Goal: Complete application form: Complete application form

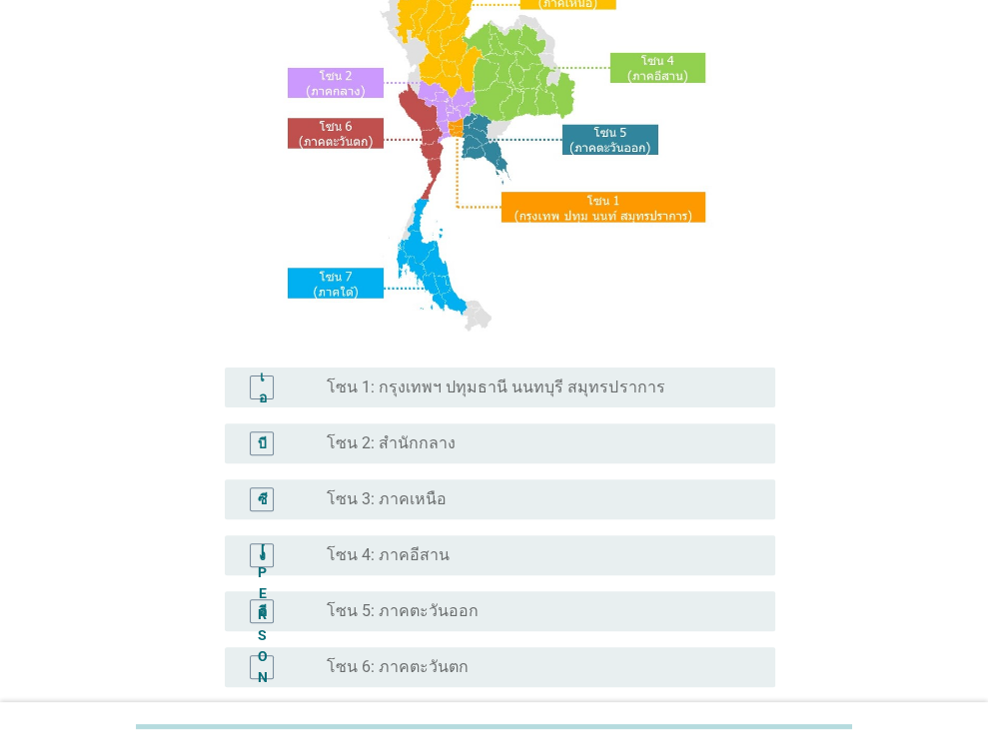
scroll to position [400, 0]
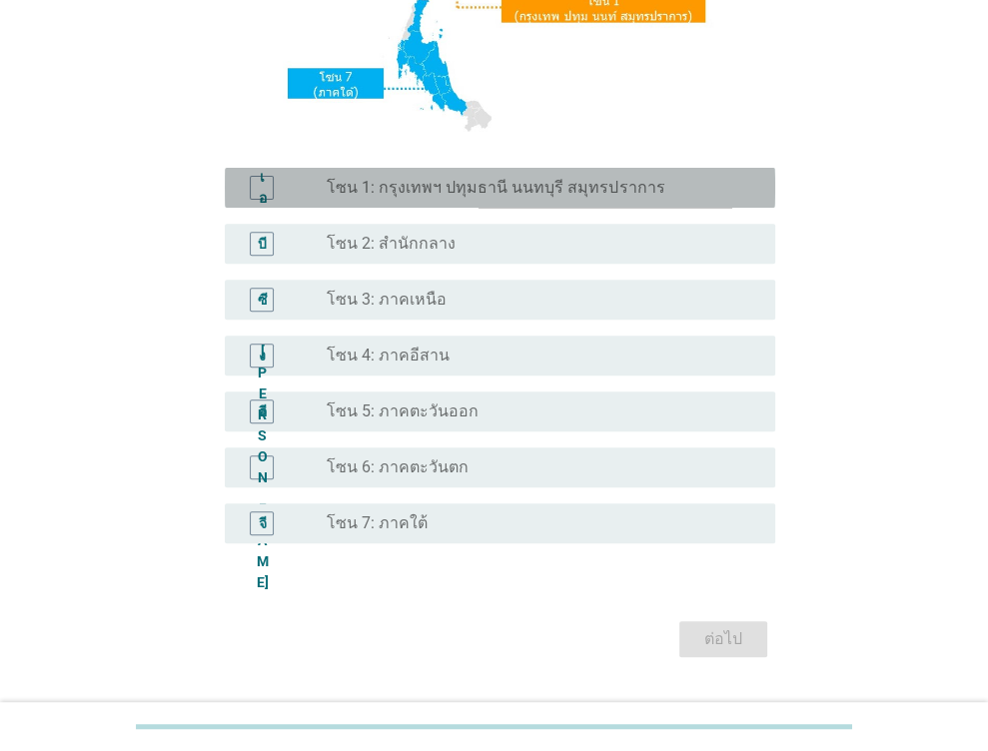
click at [432, 181] on font "โซน 1: กรุงเทพฯ ปทุมธานี นนทบุรี สมุทรปราการ" at bounding box center [496, 187] width 338 height 19
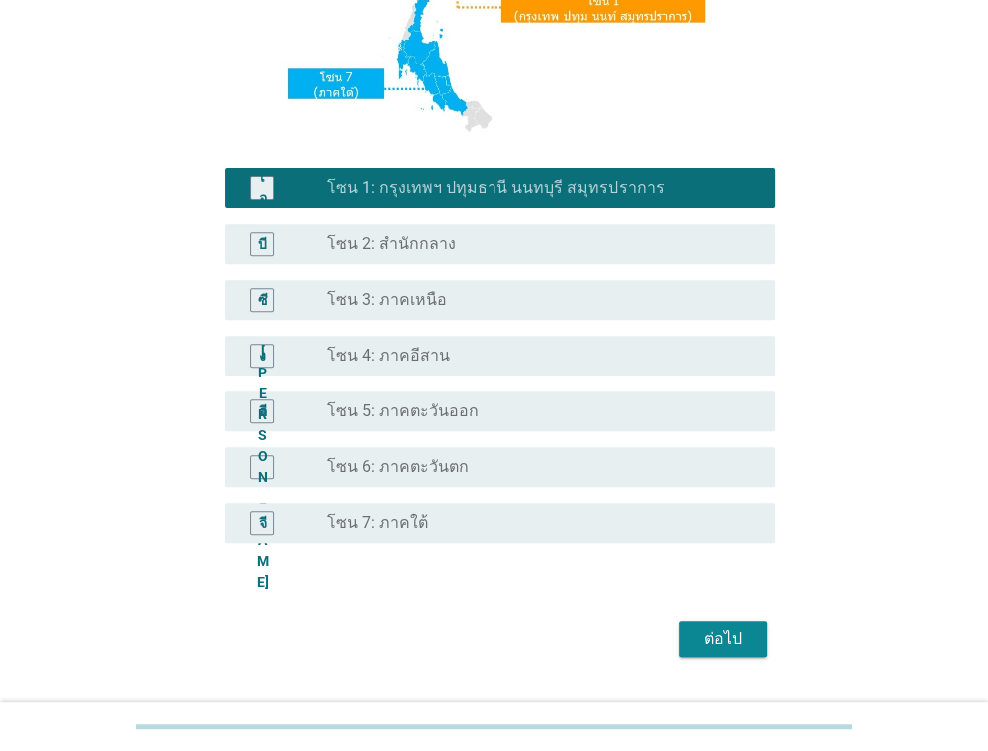
click at [718, 627] on font "ต่อไป" at bounding box center [723, 639] width 38 height 24
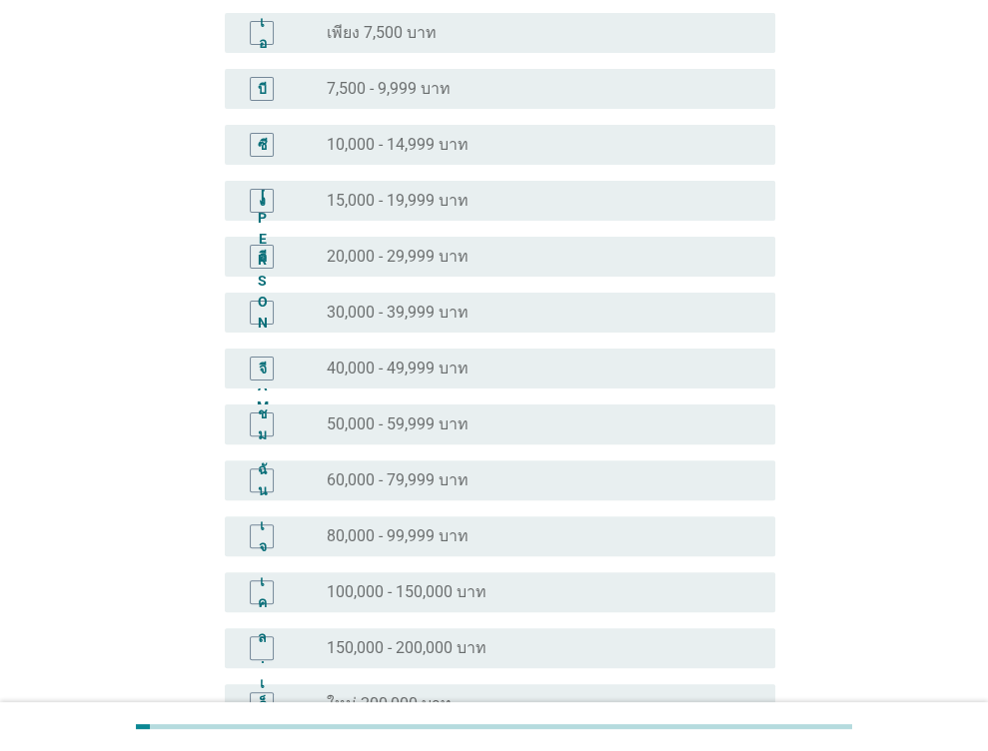
scroll to position [430, 0]
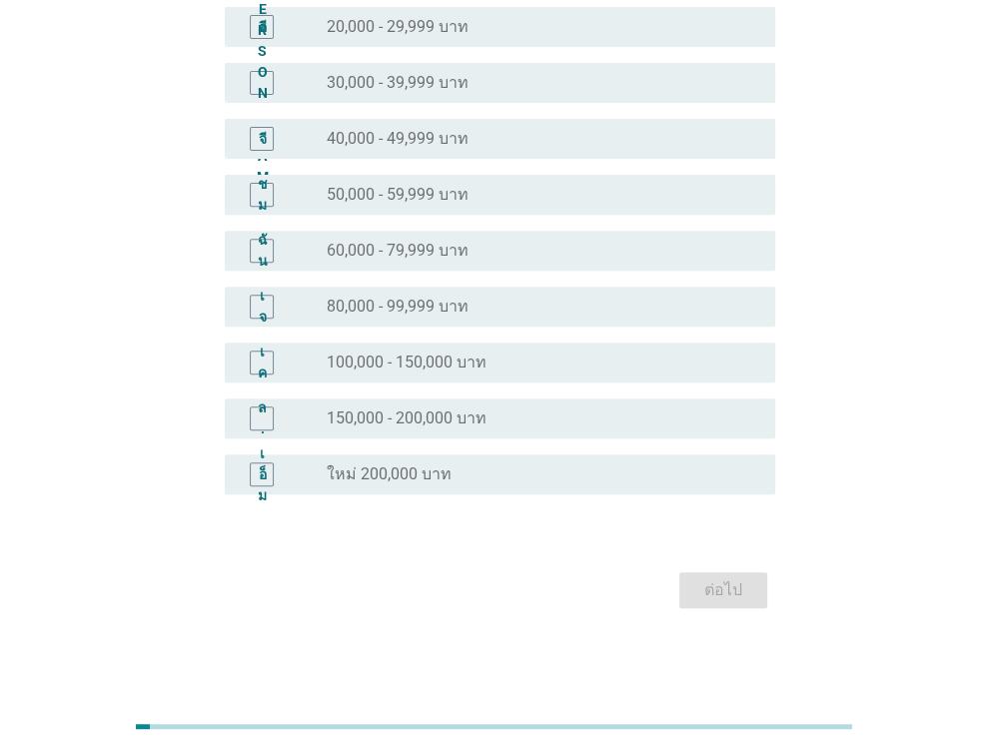
click at [356, 418] on font "150,000 - 200,000 บาท" at bounding box center [407, 418] width 160 height 19
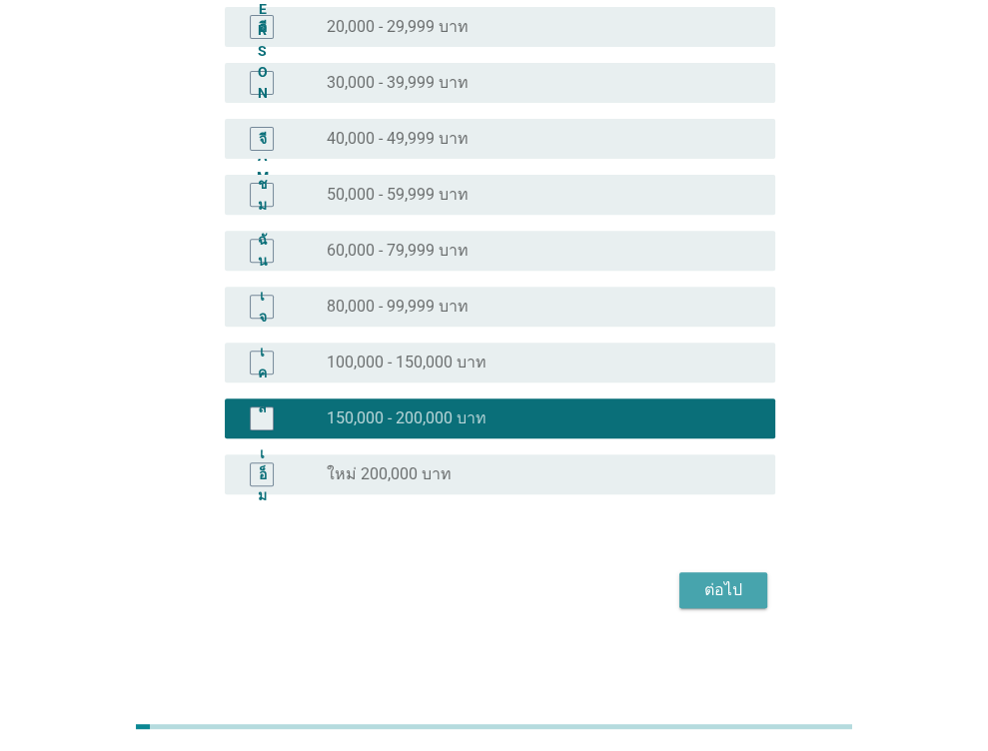
click at [731, 589] on font "ต่อไป" at bounding box center [723, 589] width 38 height 19
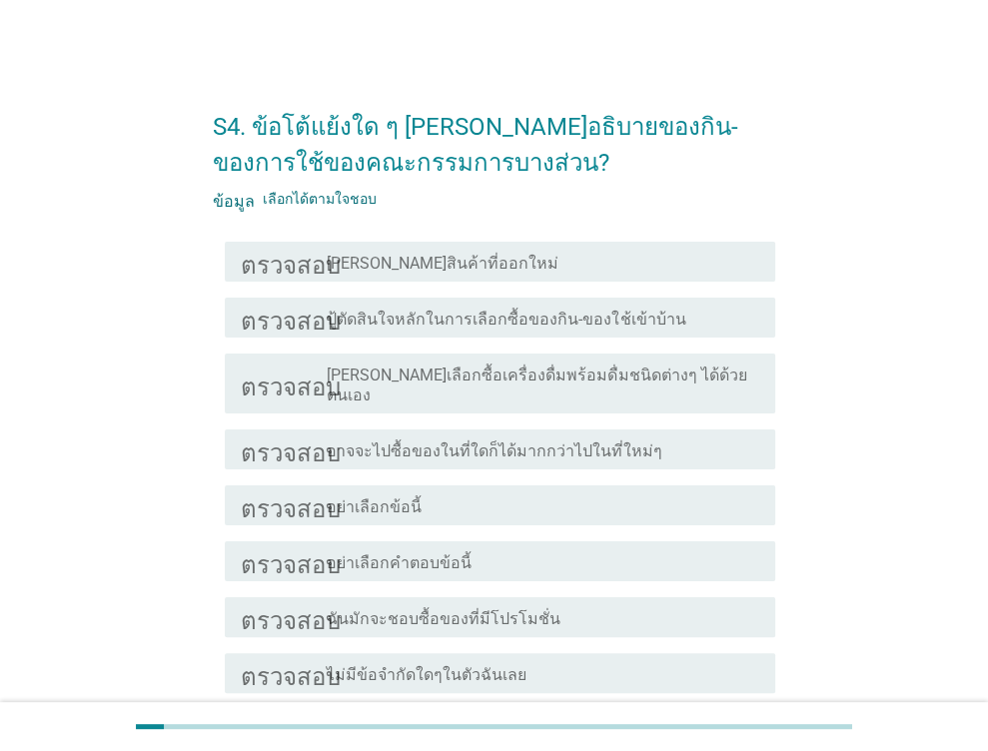
click at [395, 319] on font "ปู้ตัดสินใจหลักในการเลือกซื้อของกิน-ของใช้เข้าบ้าน" at bounding box center [506, 319] width 359 height 19
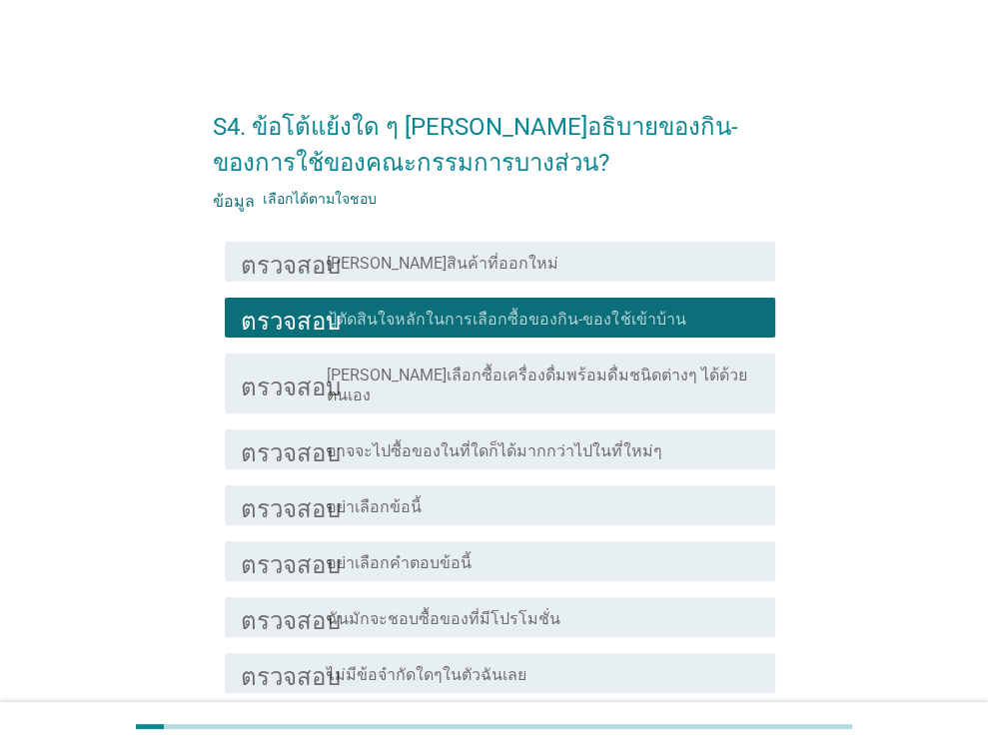
click at [378, 267] on font "[PERSON_NAME]สินค้าที่ออกใหม่" at bounding box center [443, 263] width 232 height 19
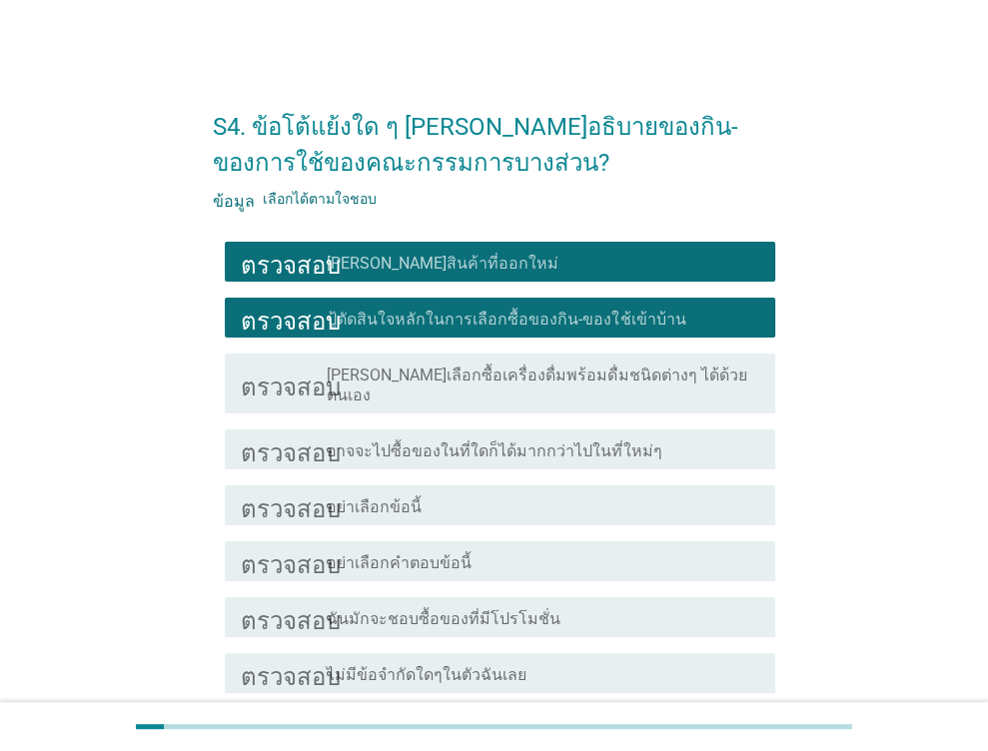
click at [512, 609] on font "ฉันมักจะชอบซื้อของที่มีโปรโมชั่น" at bounding box center [444, 618] width 234 height 19
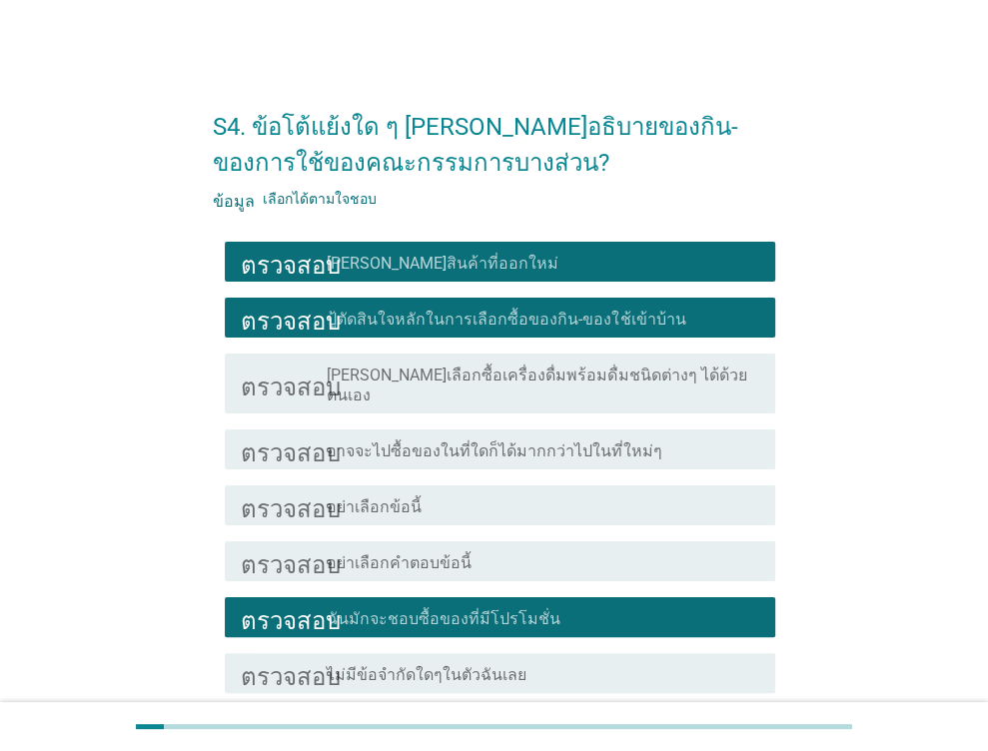
click at [465, 442] on font "อาจจะไปซื้อของในที่ใดก็ได้มากกว่าไปในที่ใหม่ๆ" at bounding box center [494, 451] width 335 height 19
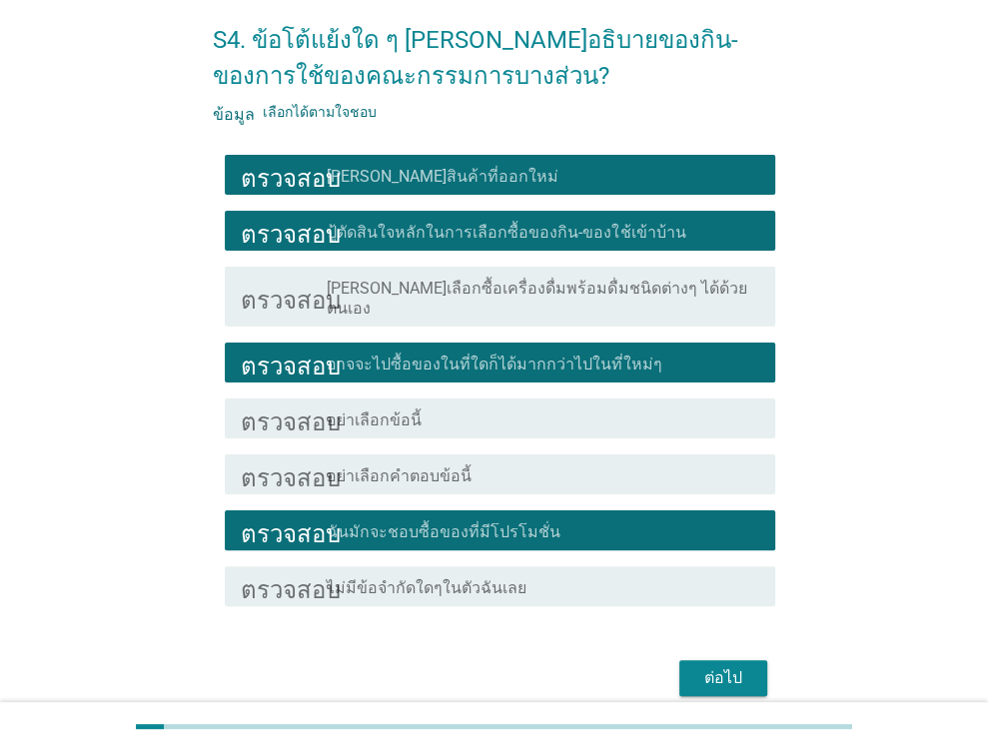
scroll to position [155, 0]
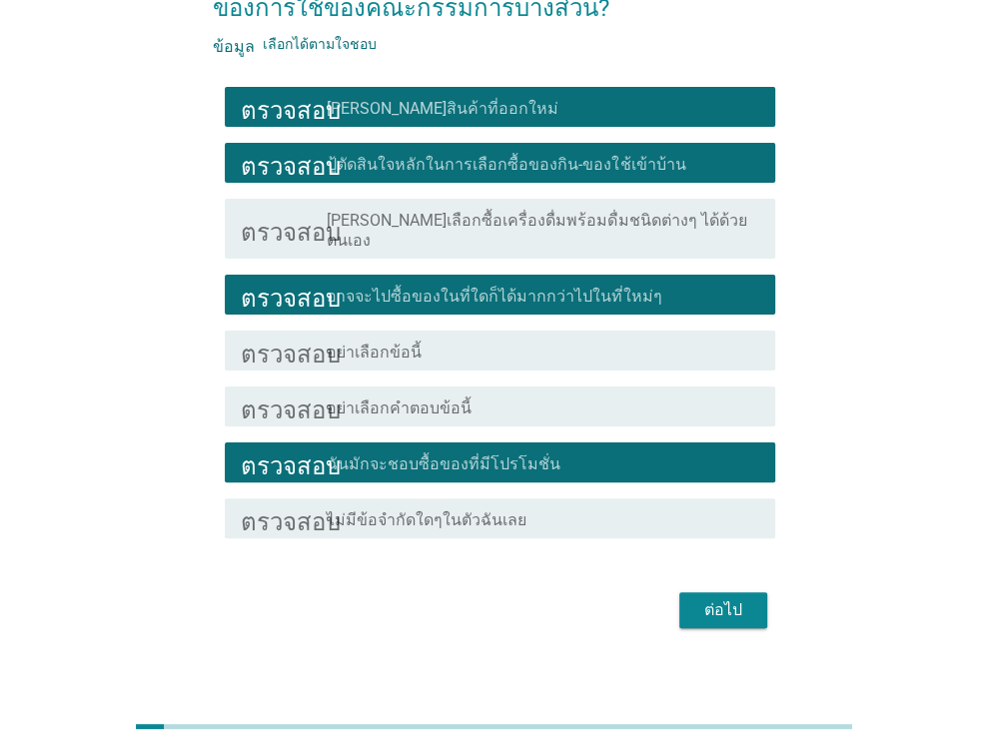
click at [734, 600] on font "ต่อไป" at bounding box center [723, 609] width 38 height 19
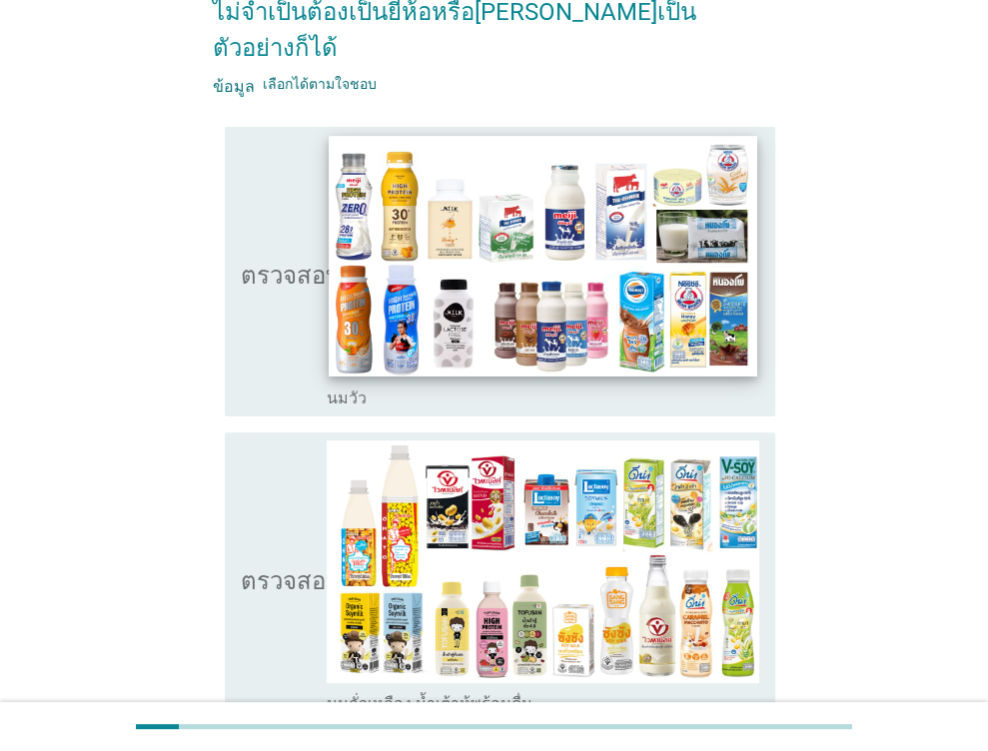
scroll to position [200, 0]
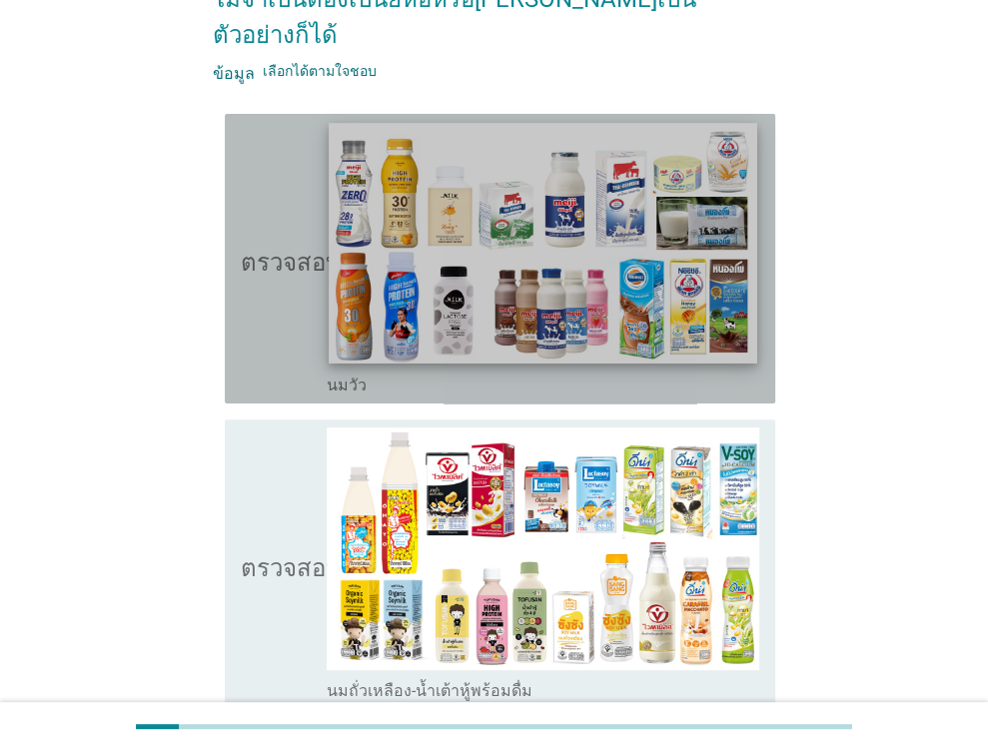
click at [482, 271] on img at bounding box center [544, 243] width 428 height 241
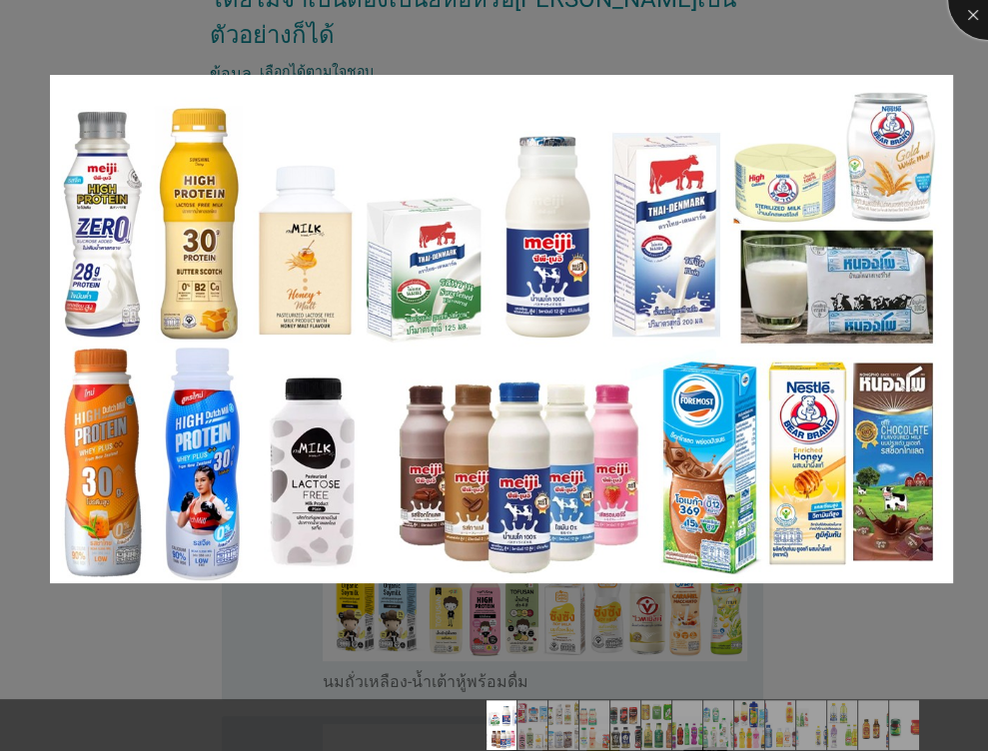
click at [963, 13] on div at bounding box center [988, 0] width 80 height 80
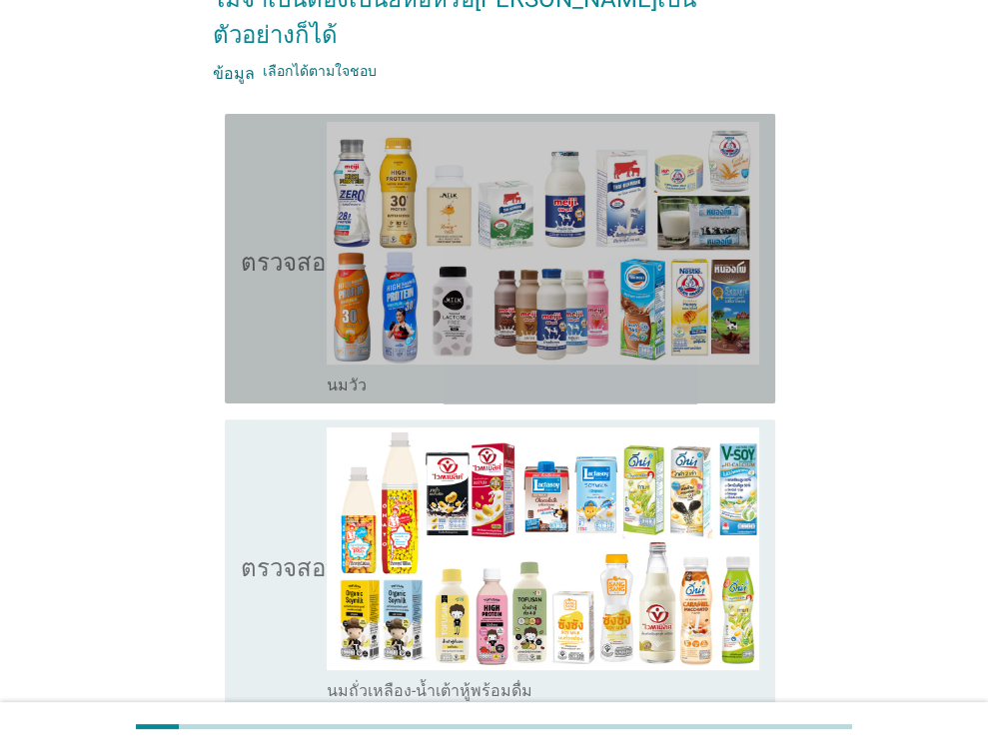
click at [275, 298] on icon "ตรวจสอบ" at bounding box center [291, 259] width 100 height 274
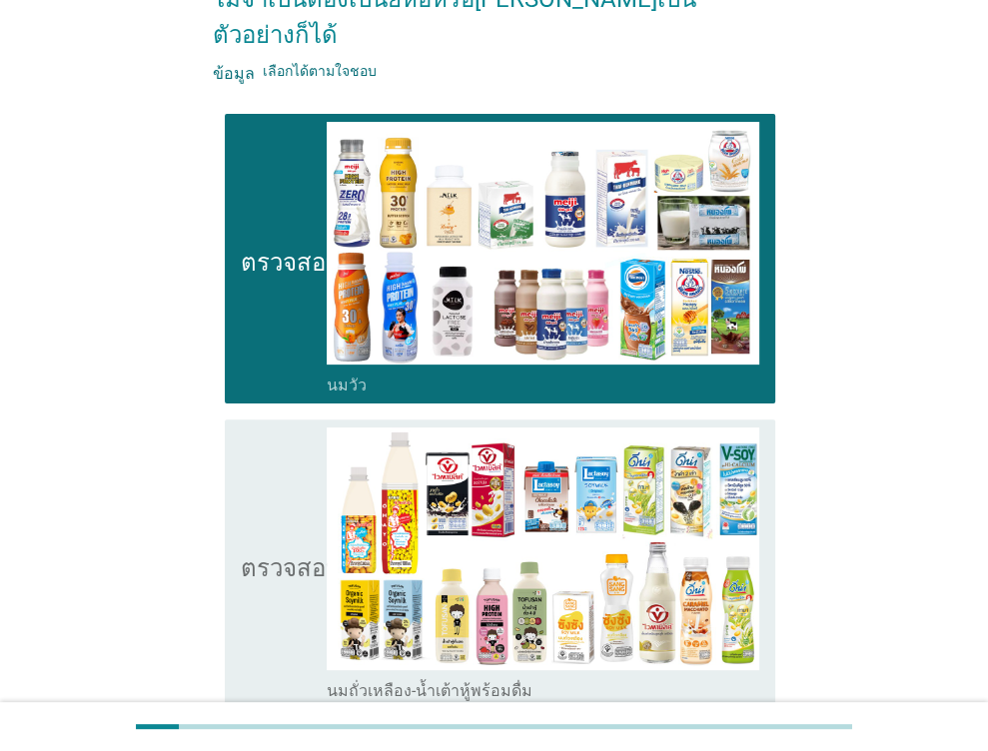
scroll to position [400, 0]
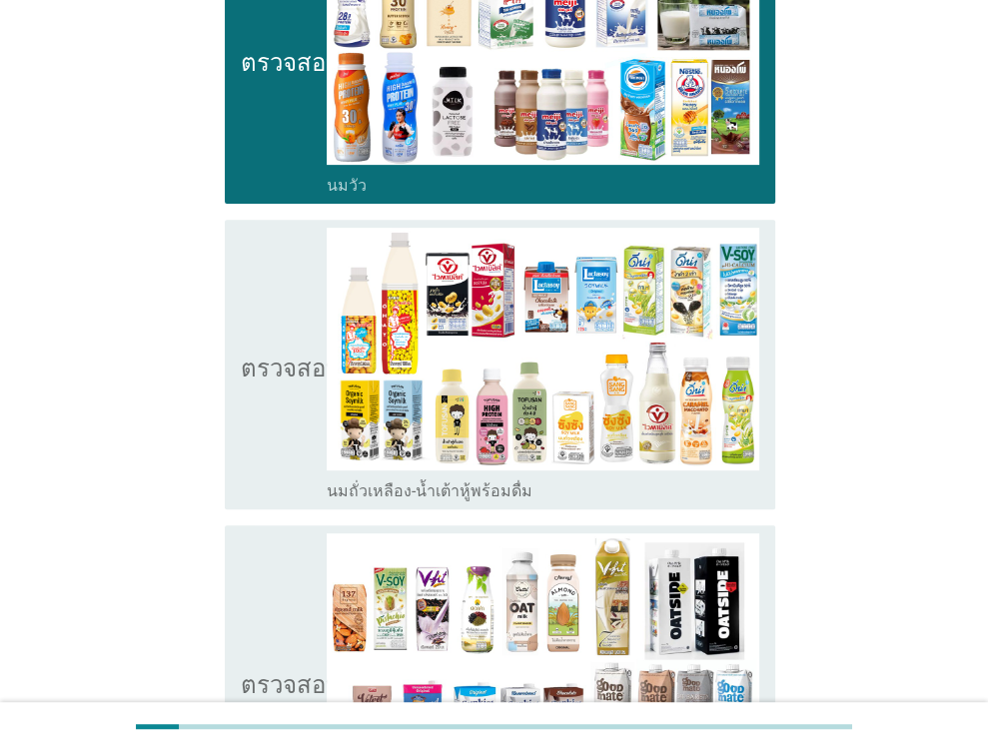
click at [263, 398] on icon "ตรวจสอบ" at bounding box center [291, 365] width 100 height 274
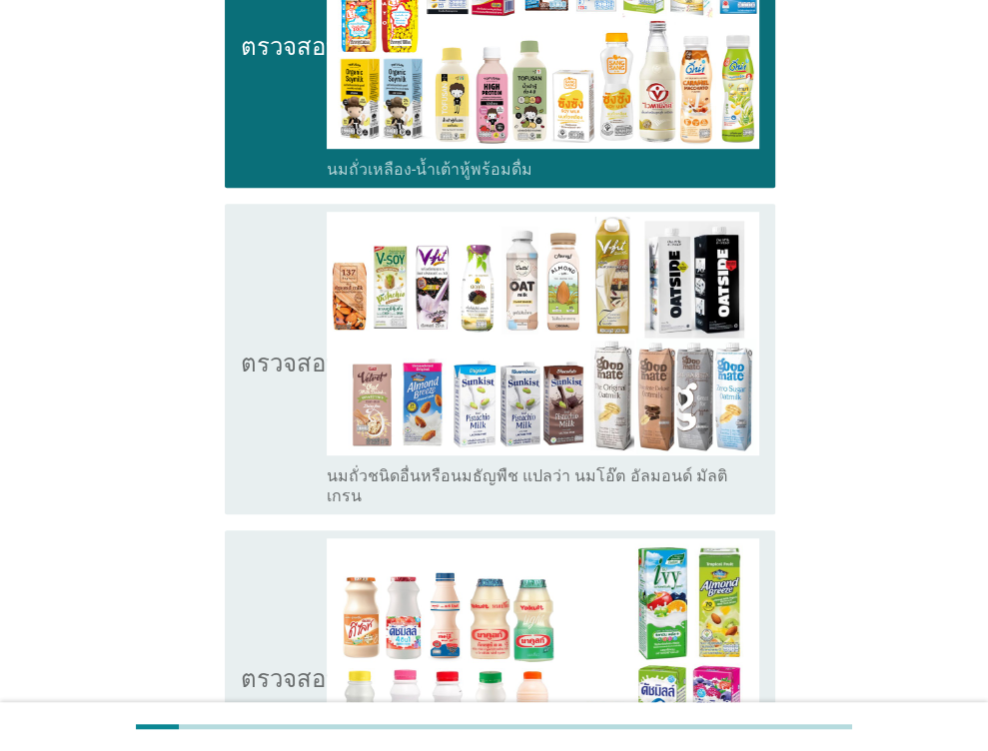
scroll to position [899, 0]
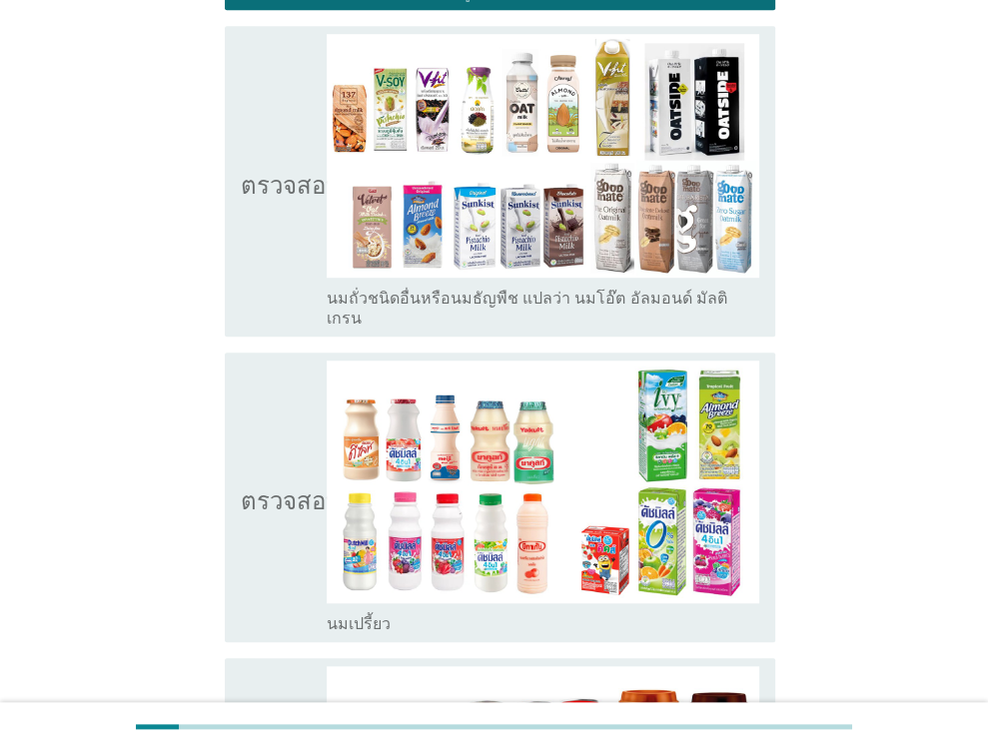
click at [254, 361] on icon "ตรวจสอบ" at bounding box center [291, 498] width 100 height 274
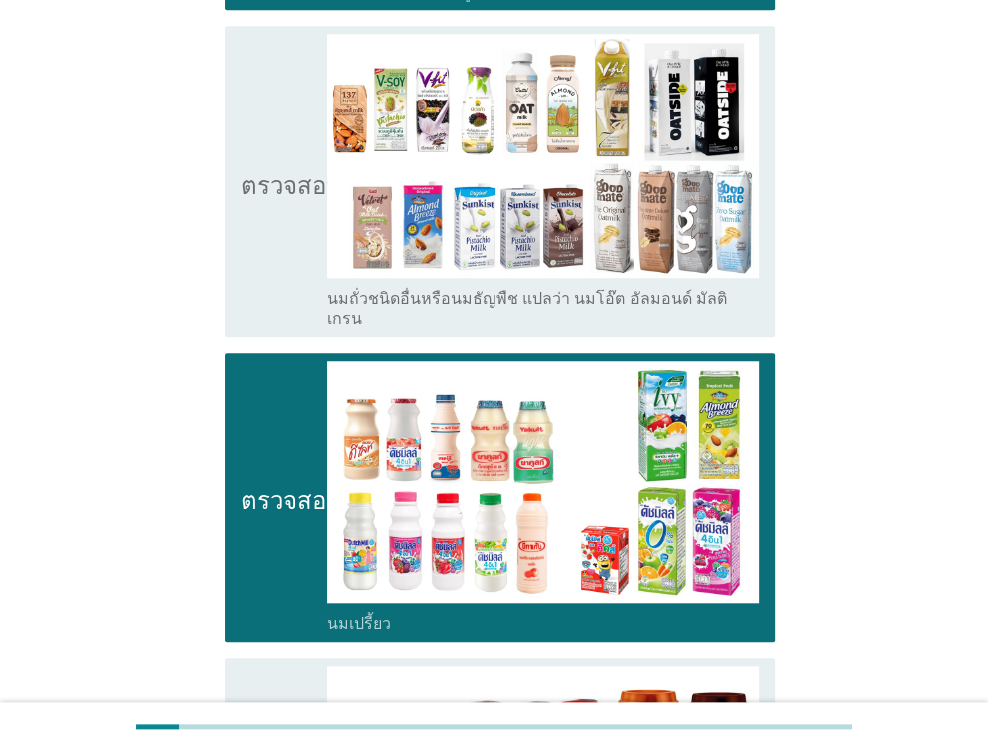
click at [264, 179] on icon "ตรวจสอบ" at bounding box center [291, 181] width 100 height 294
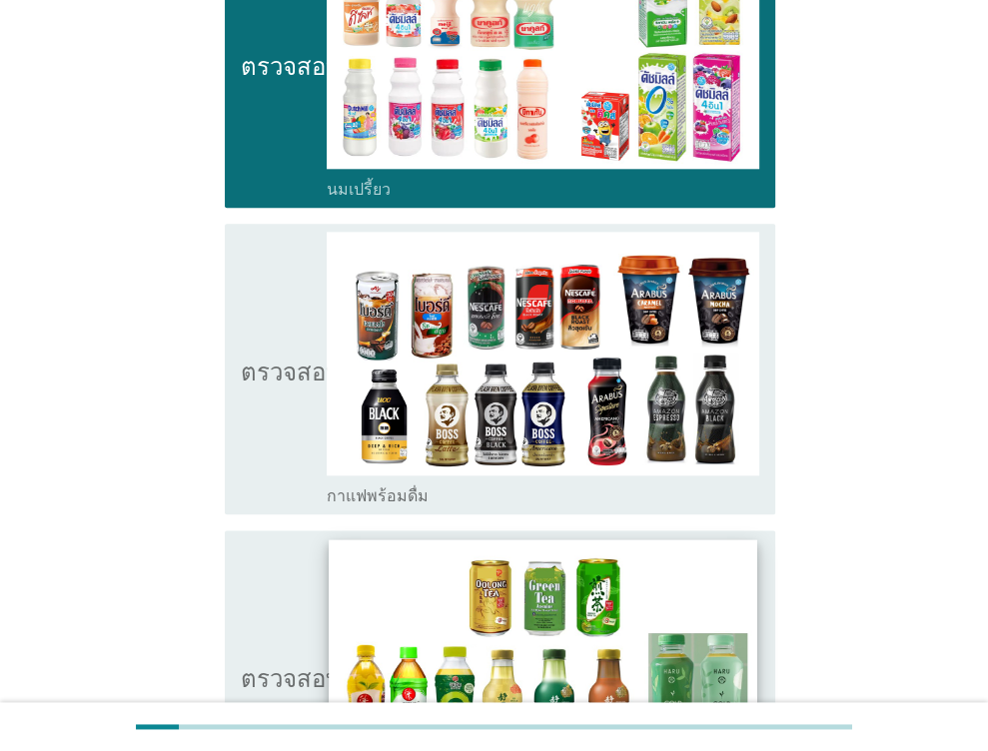
scroll to position [1499, 0]
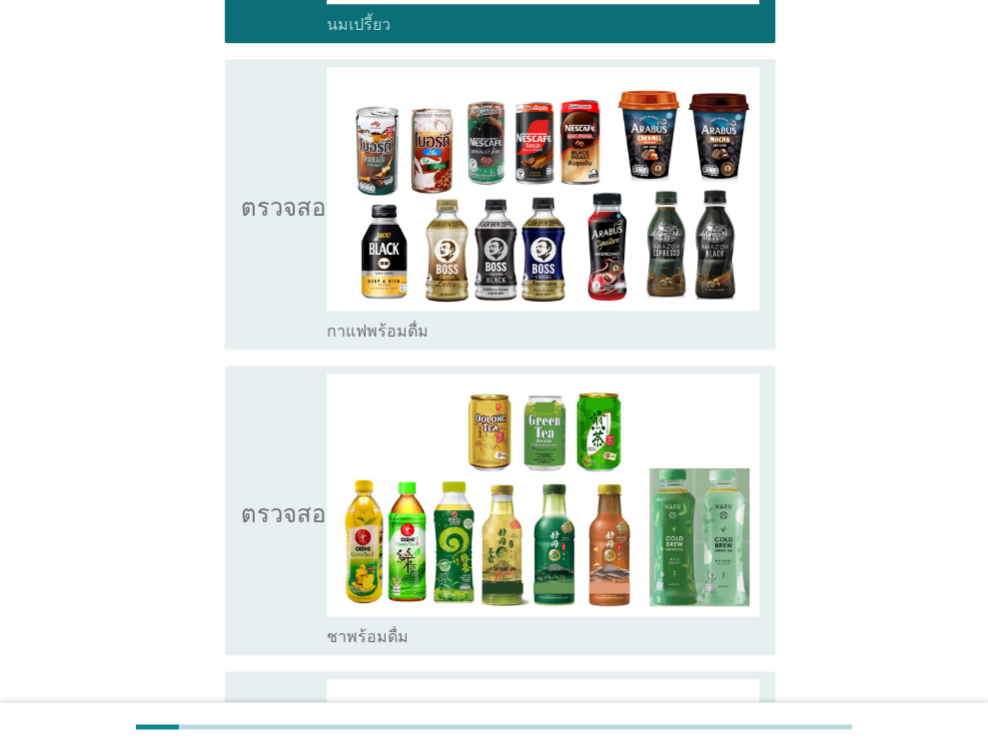
click at [260, 219] on icon "ตรวจสอบ" at bounding box center [291, 204] width 100 height 274
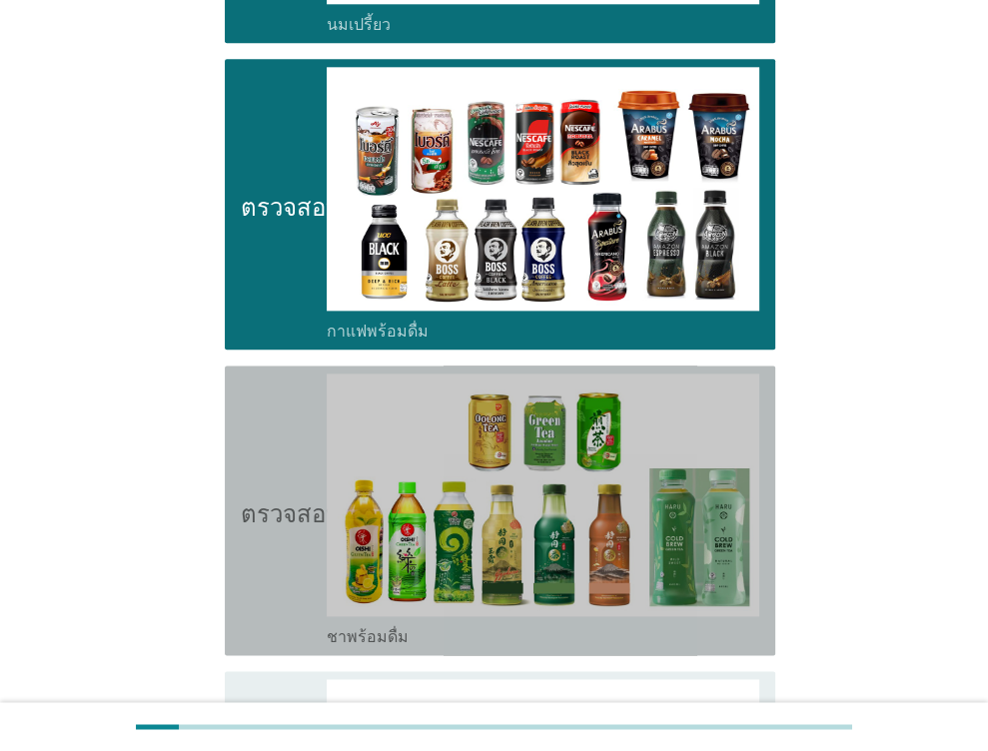
click at [241, 374] on icon "ตรวจสอบ" at bounding box center [291, 511] width 100 height 274
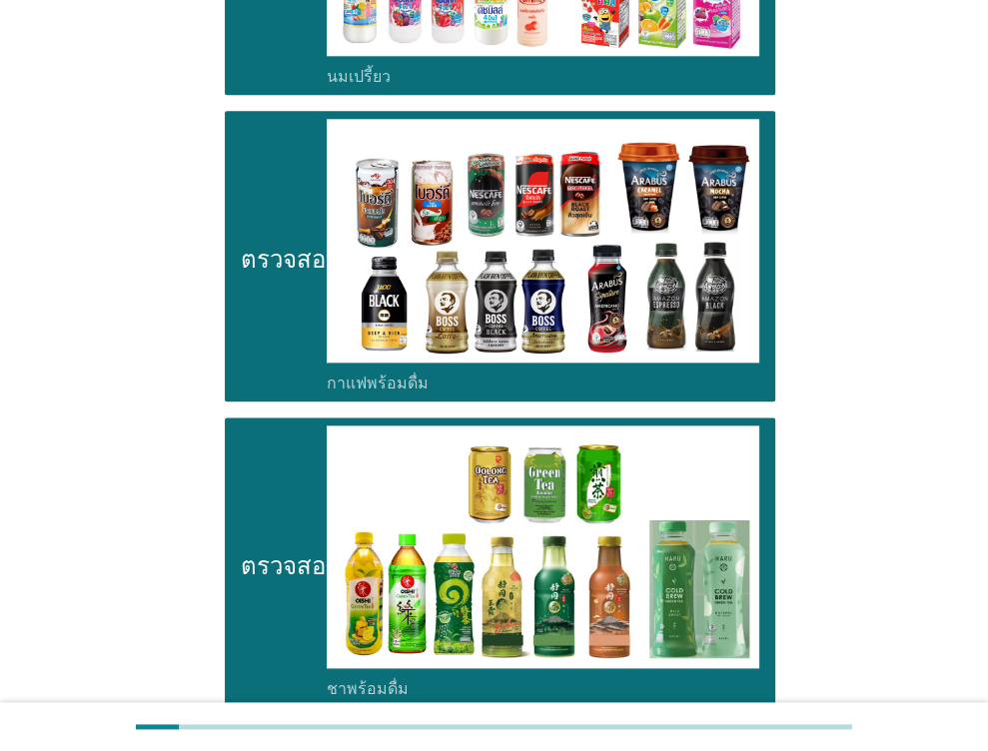
scroll to position [1898, 0]
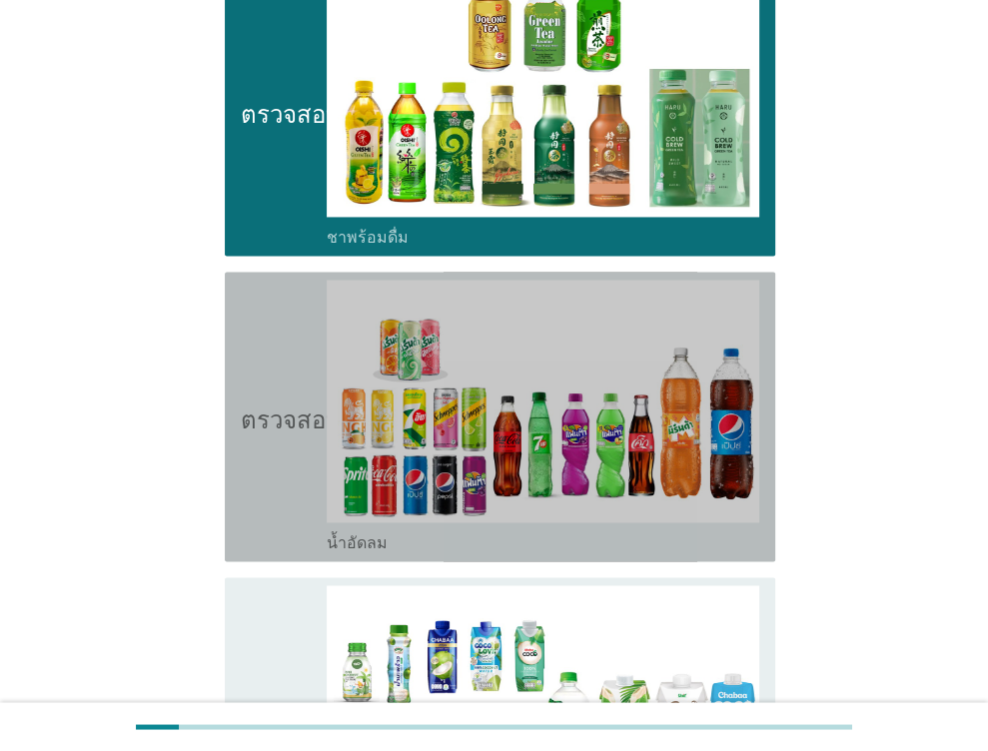
click at [258, 280] on icon "ตรวจสอบ" at bounding box center [291, 417] width 100 height 274
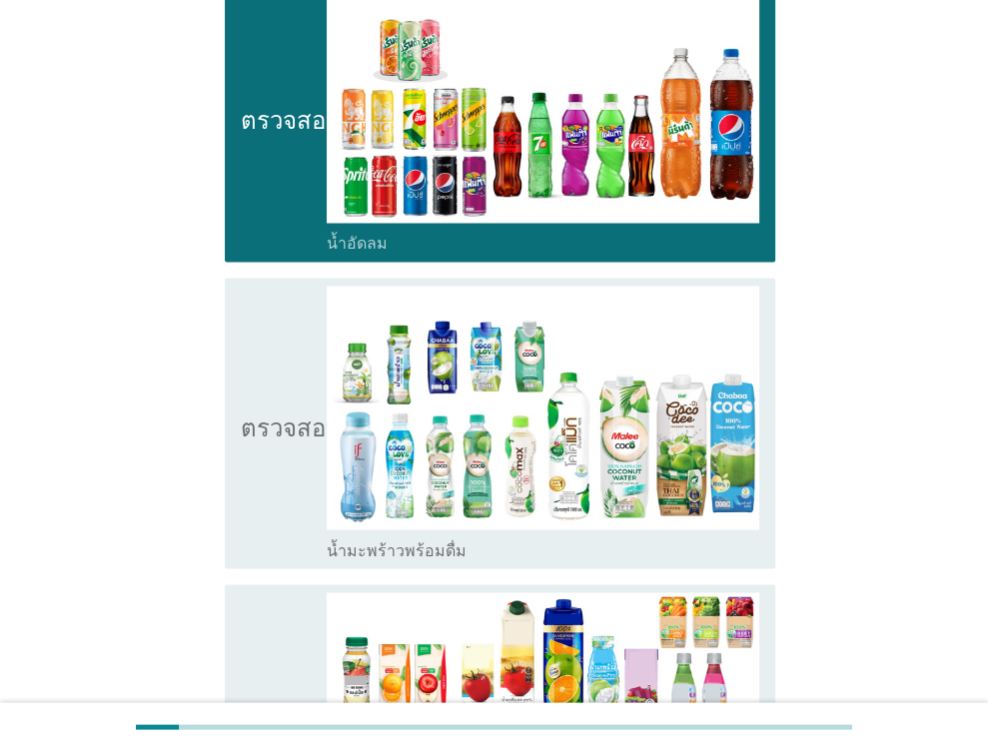
click at [244, 286] on icon "ตรวจสอบ" at bounding box center [291, 423] width 100 height 274
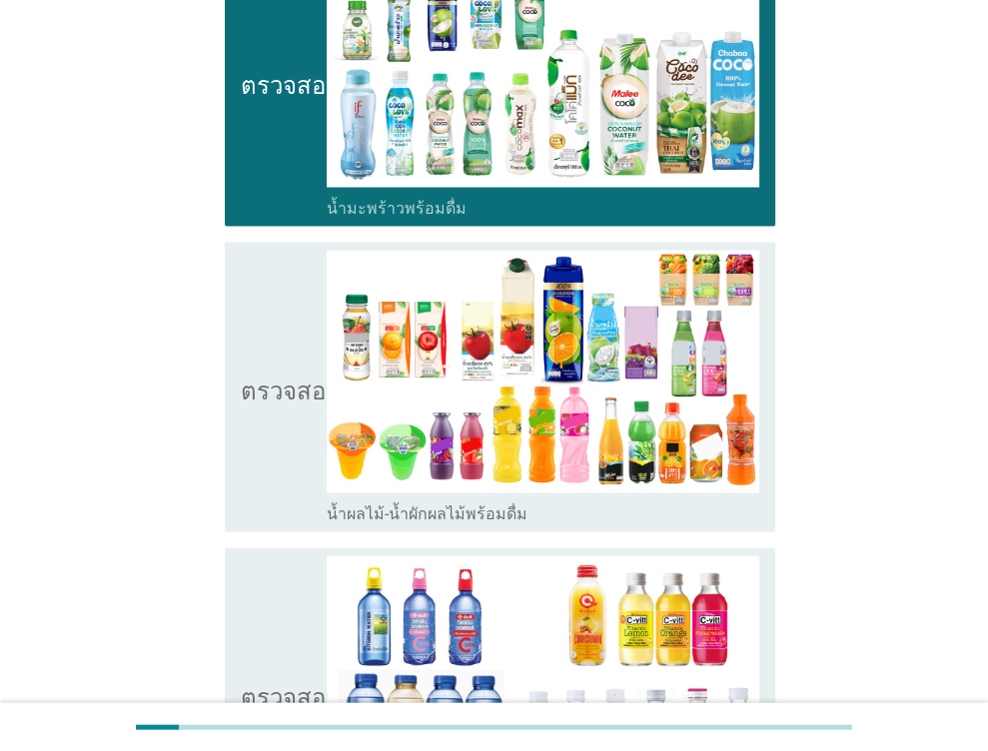
scroll to position [2698, 0]
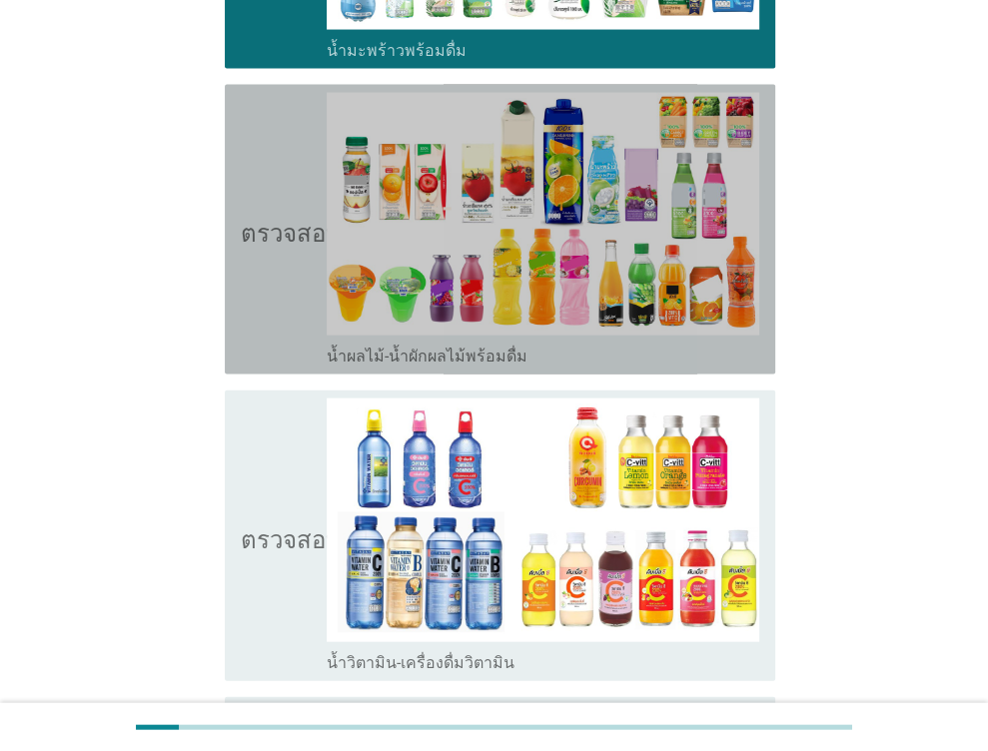
click at [268, 111] on icon "ตรวจสอบ" at bounding box center [291, 230] width 100 height 274
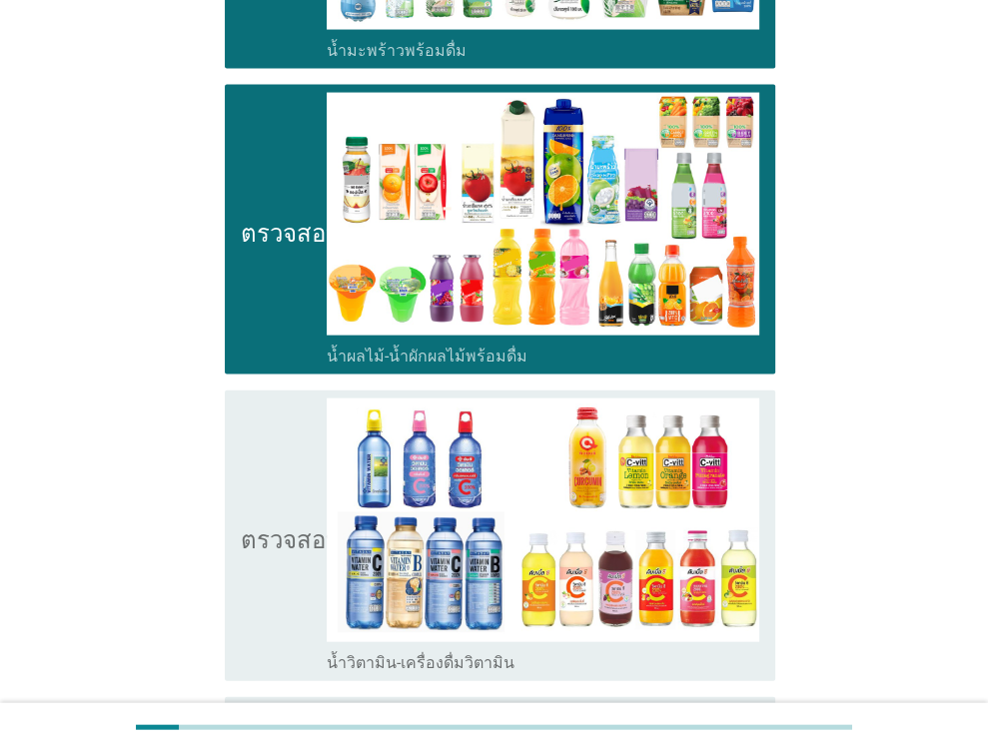
click at [290, 399] on icon "ตรวจสอบ" at bounding box center [291, 536] width 100 height 274
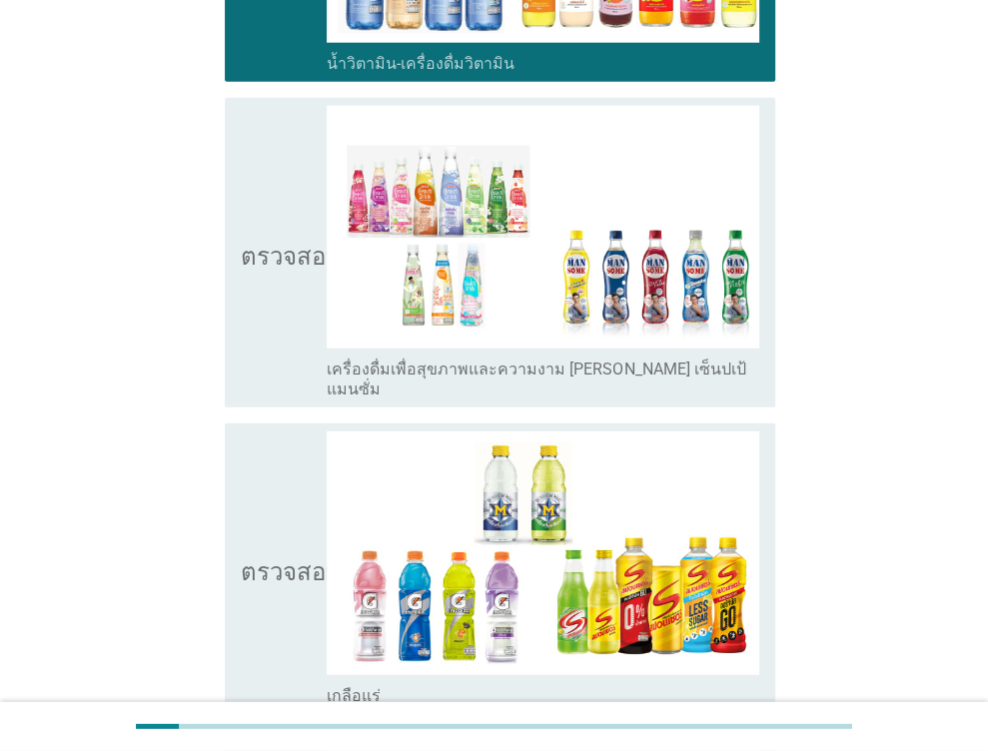
click at [252, 231] on icon "ตรวจสอบ" at bounding box center [291, 253] width 100 height 294
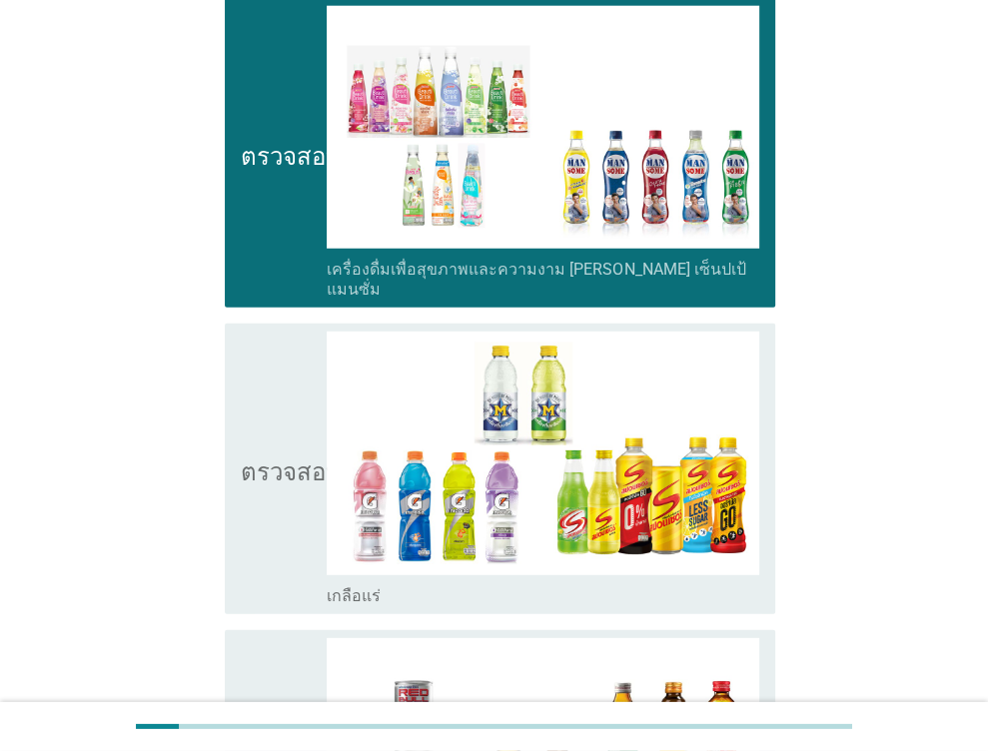
click at [256, 332] on icon "ตรวจสอบ" at bounding box center [291, 469] width 100 height 274
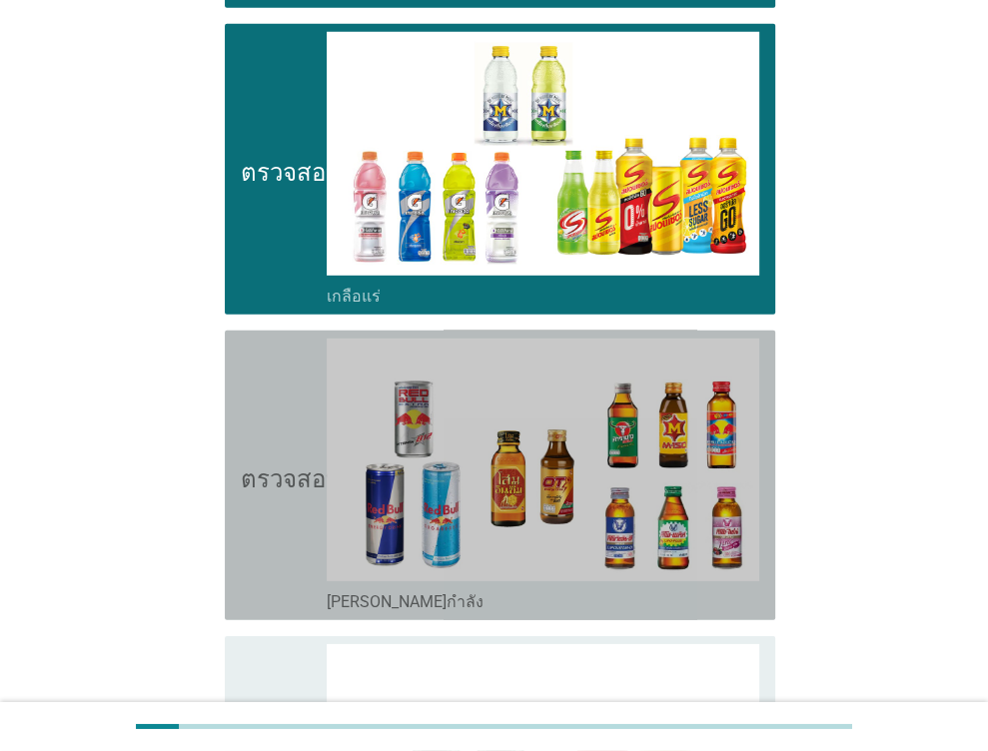
click at [262, 339] on icon "ตรวจสอบ" at bounding box center [291, 476] width 100 height 274
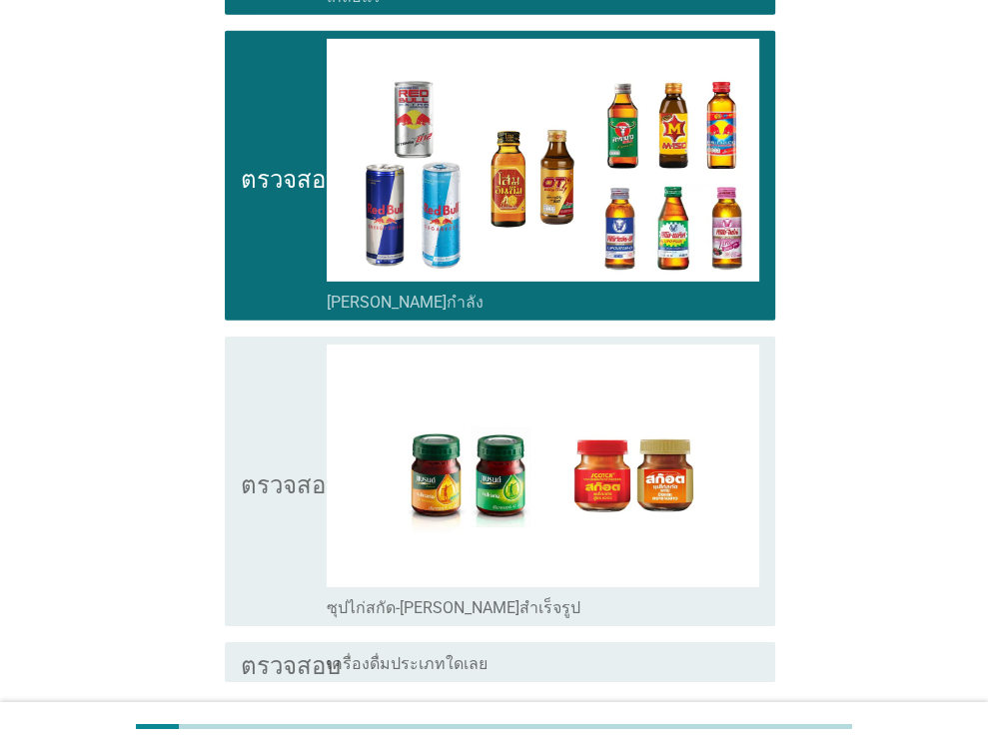
click at [272, 345] on icon "ตรวจสอบ" at bounding box center [291, 482] width 100 height 274
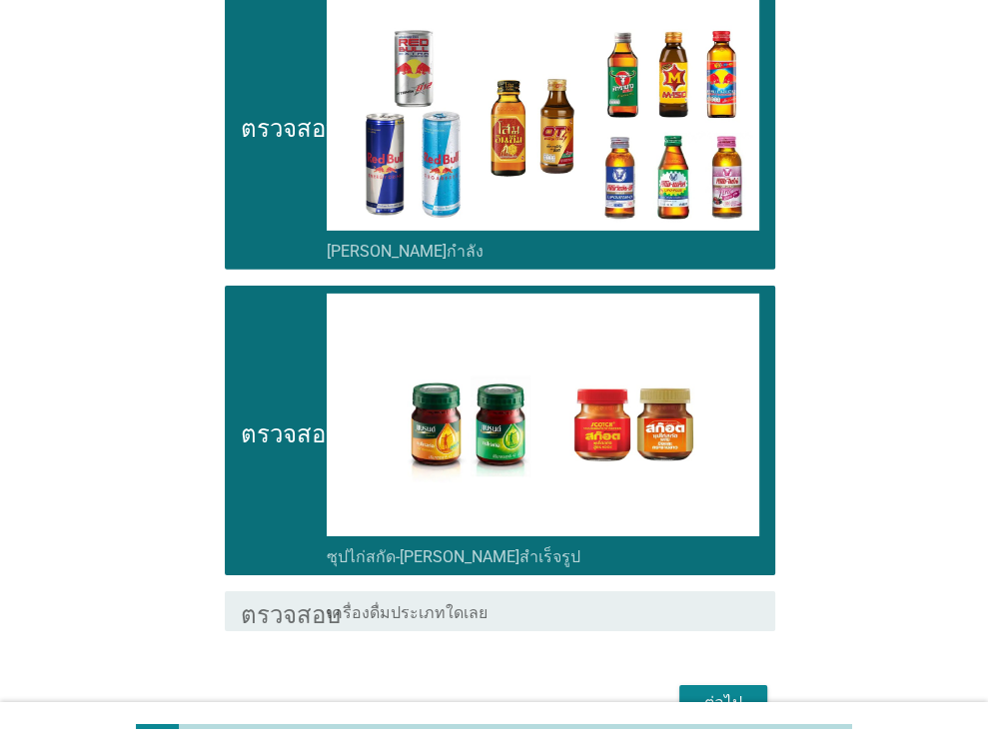
scroll to position [4076, 0]
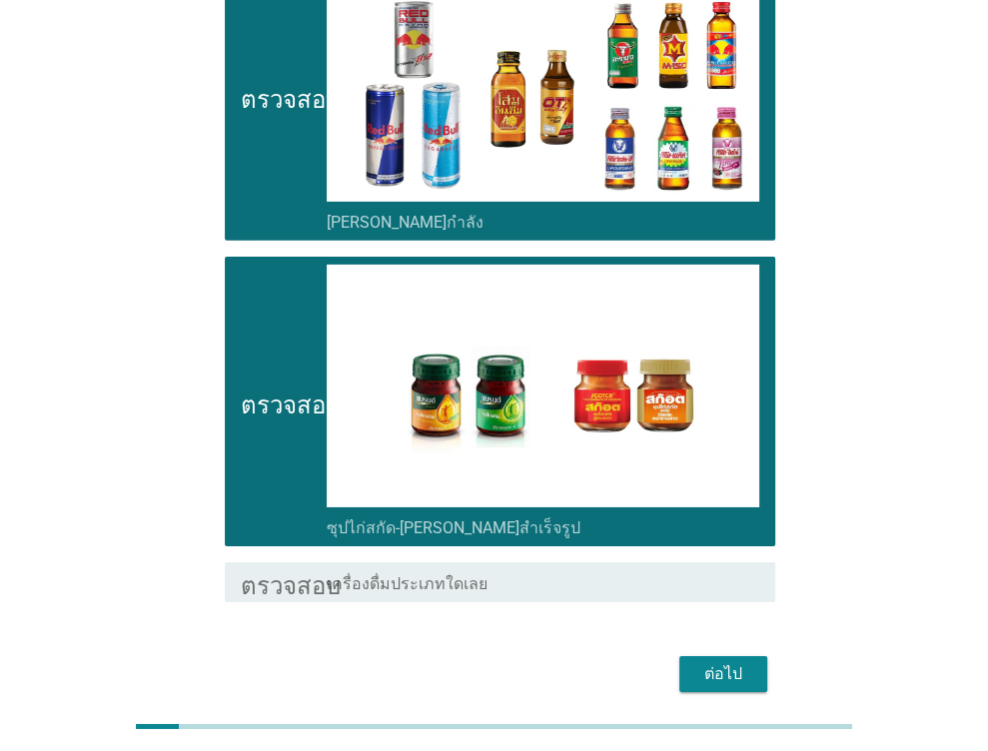
click at [717, 664] on font "ต่อไป" at bounding box center [723, 673] width 38 height 19
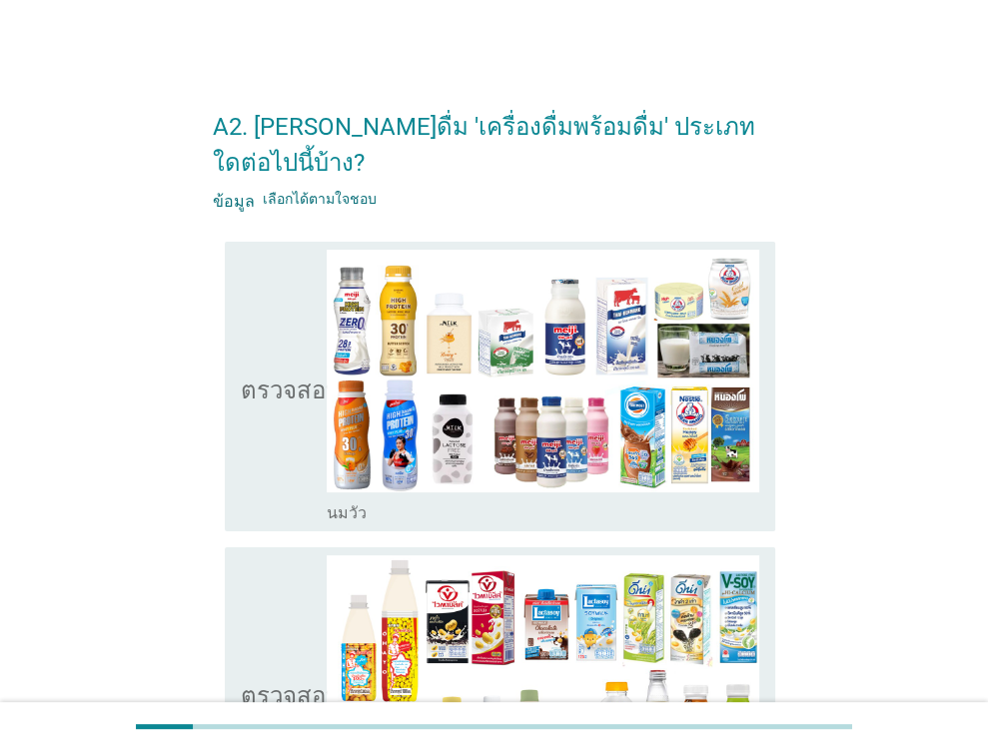
click at [248, 455] on icon "ตรวจสอบ" at bounding box center [291, 387] width 100 height 274
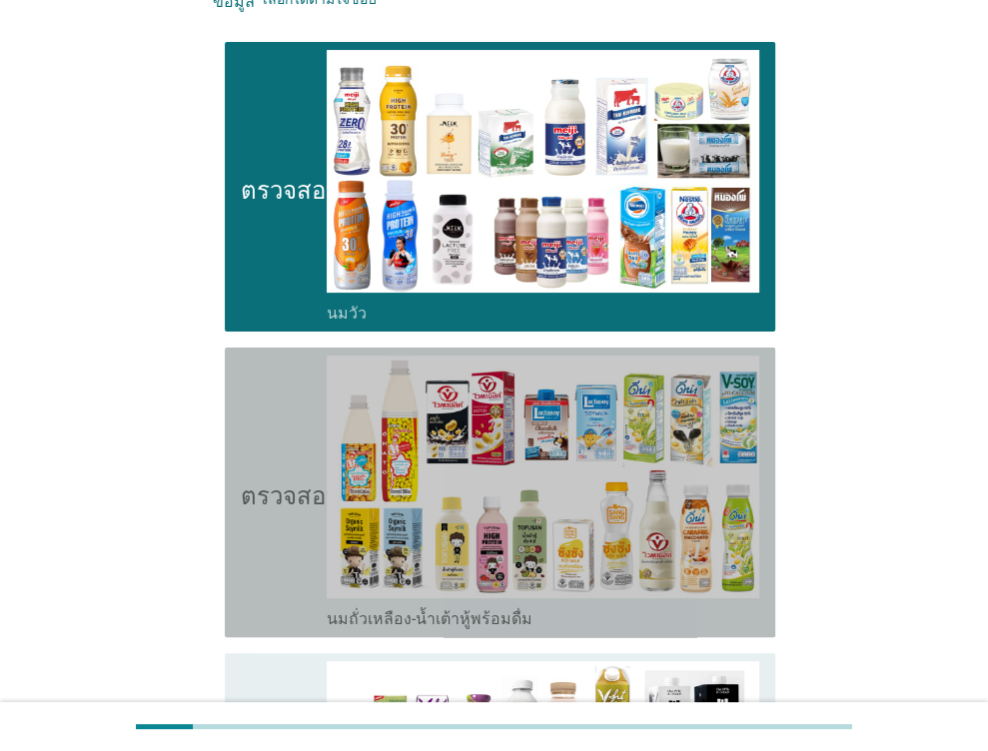
click at [265, 386] on icon "ตรวจสอบ" at bounding box center [291, 493] width 100 height 274
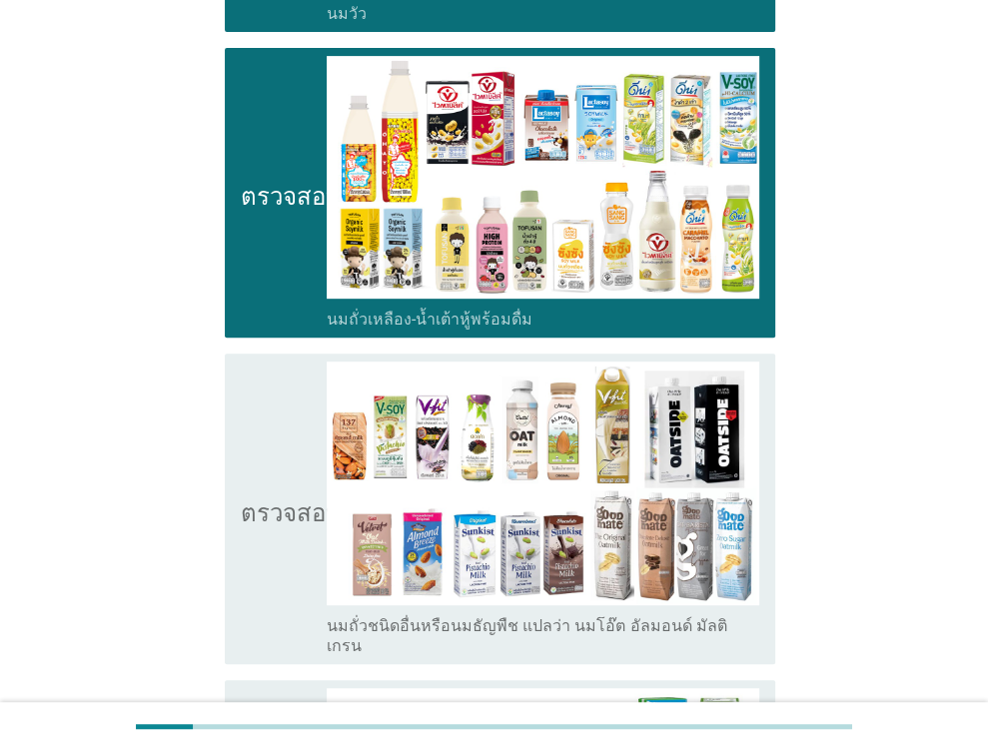
click at [273, 395] on icon "ตรวจสอบ" at bounding box center [291, 509] width 100 height 294
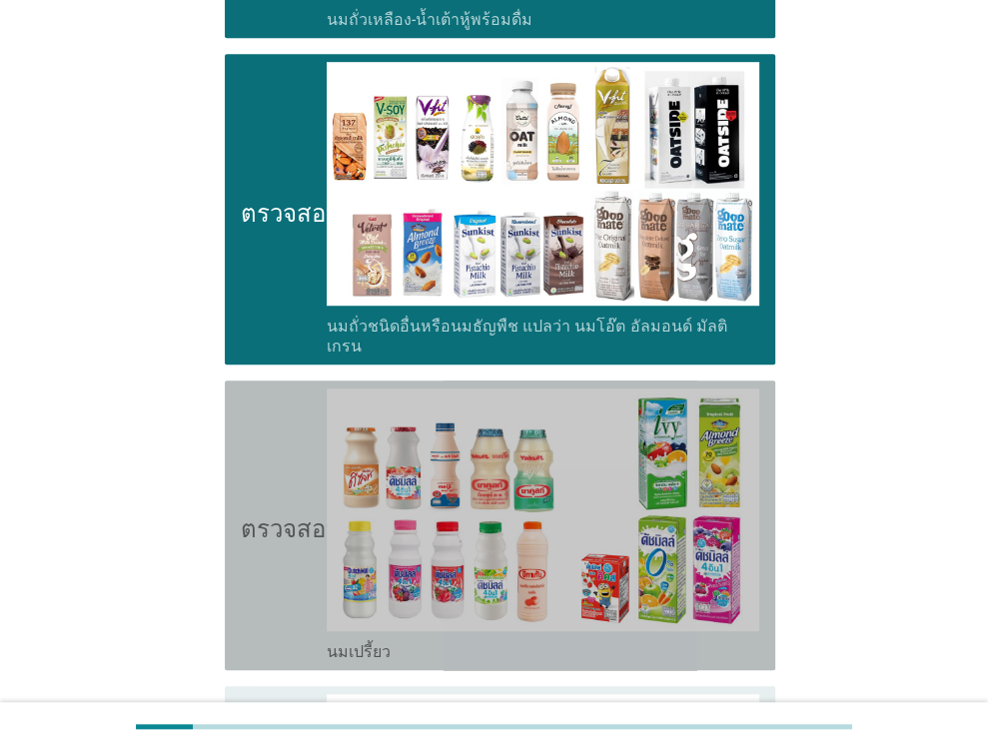
click at [263, 389] on icon "ตรวจสอบ" at bounding box center [291, 526] width 100 height 274
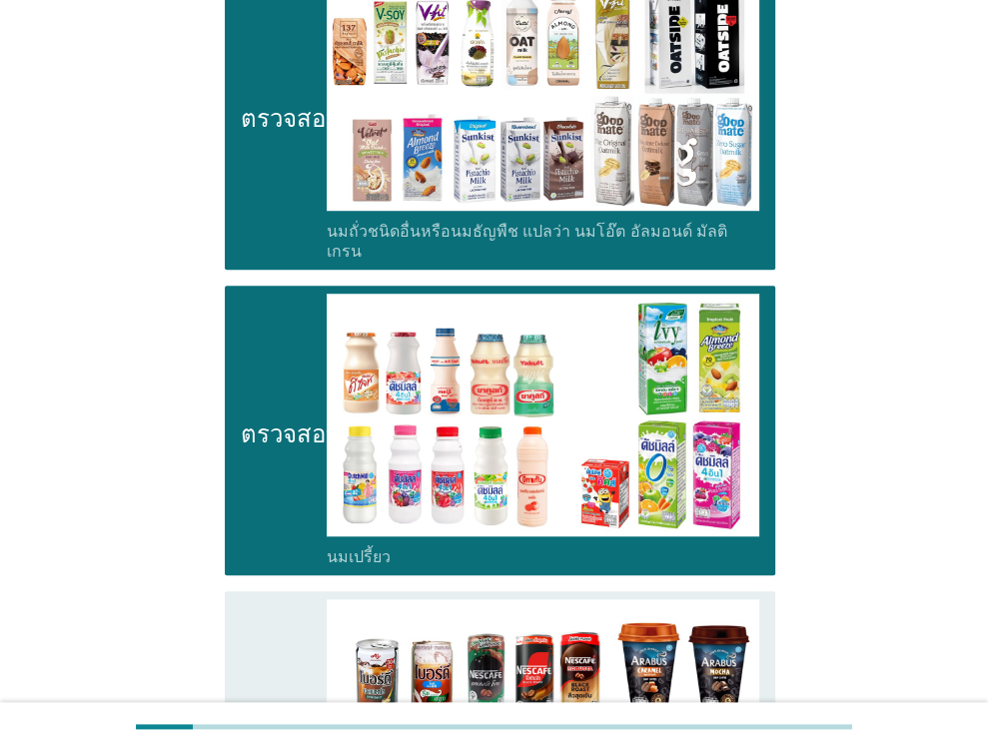
scroll to position [1199, 0]
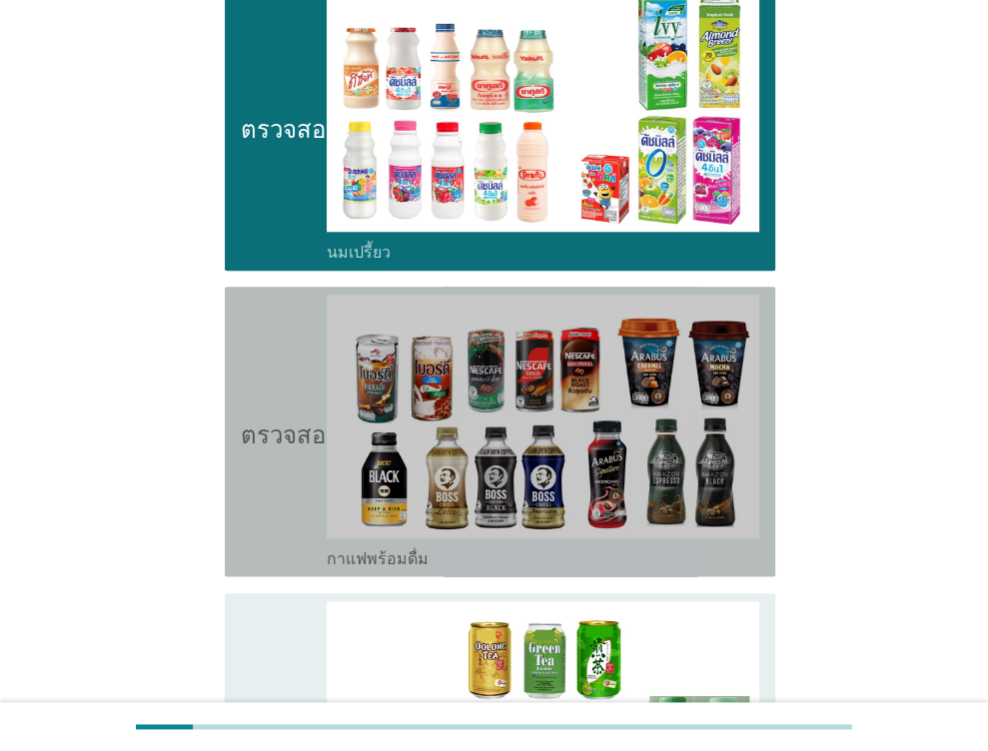
click at [261, 295] on icon "ตรวจสอบ" at bounding box center [291, 432] width 100 height 274
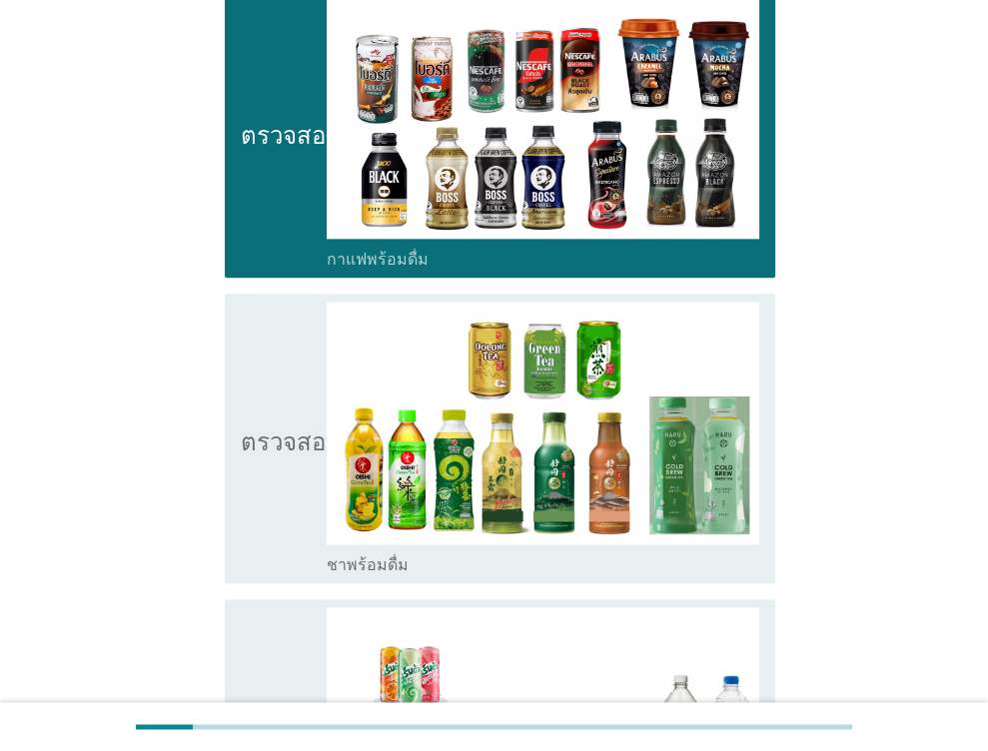
click at [260, 302] on icon "ตรวจสอบ" at bounding box center [291, 439] width 100 height 274
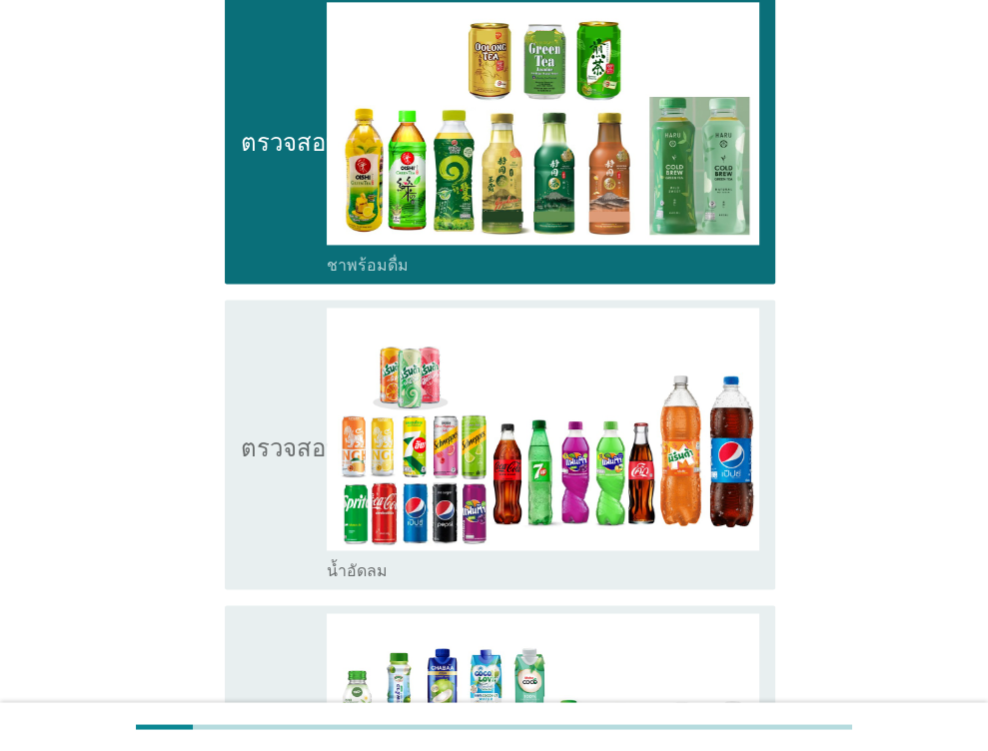
click at [258, 308] on icon "ตรวจสอบ" at bounding box center [291, 445] width 100 height 274
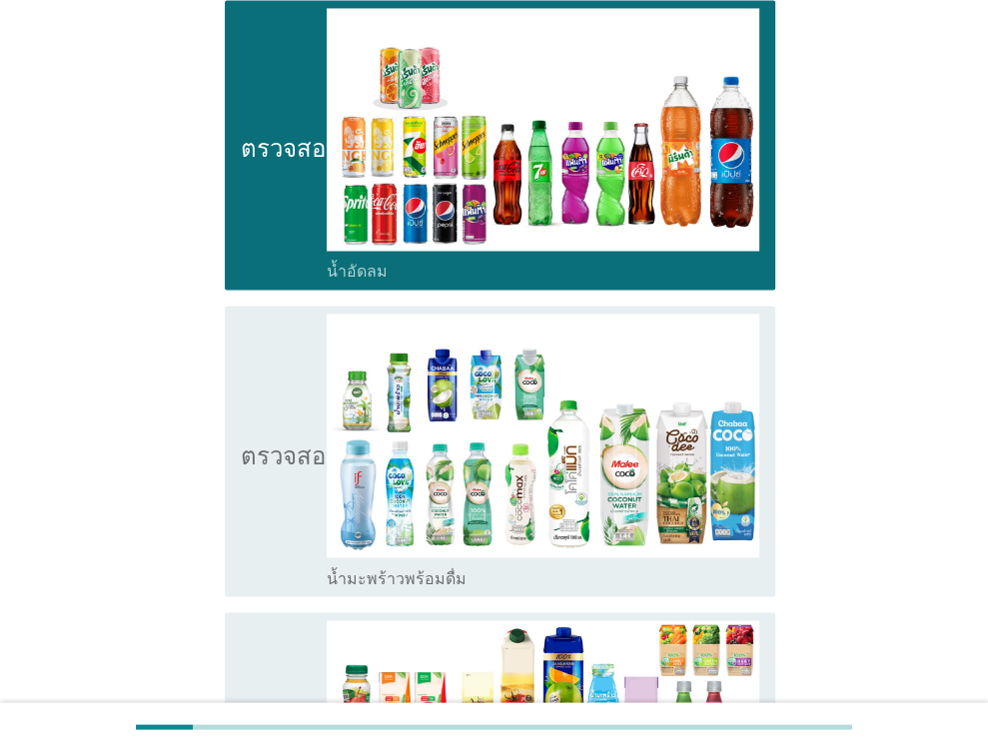
click at [280, 314] on icon "ตรวจสอบ" at bounding box center [291, 451] width 100 height 274
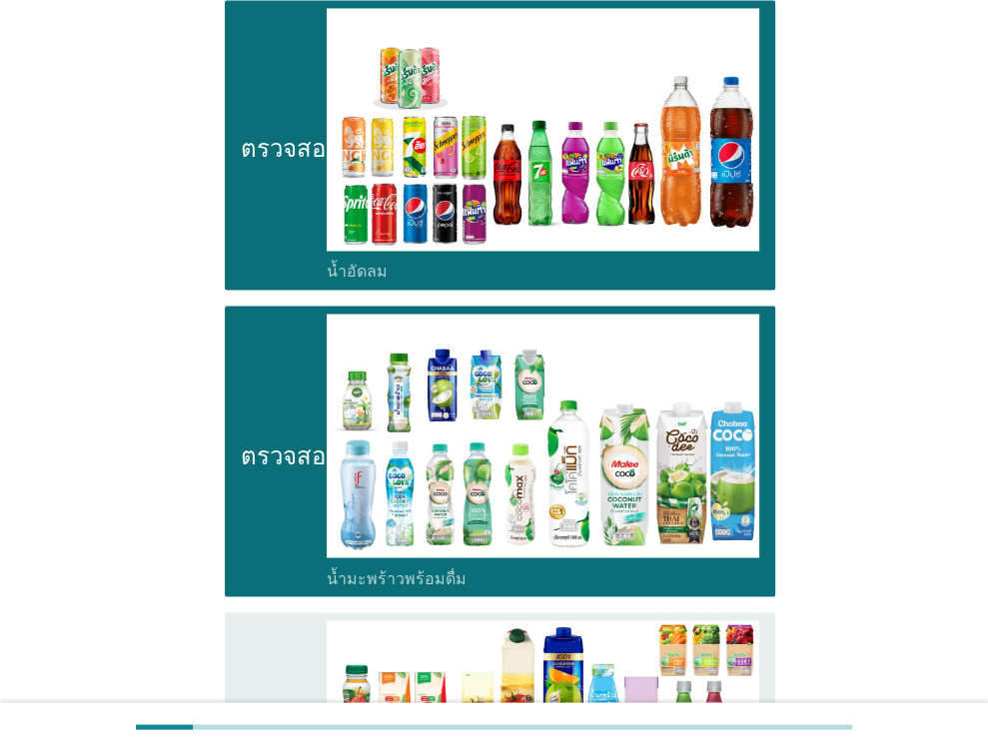
scroll to position [2498, 0]
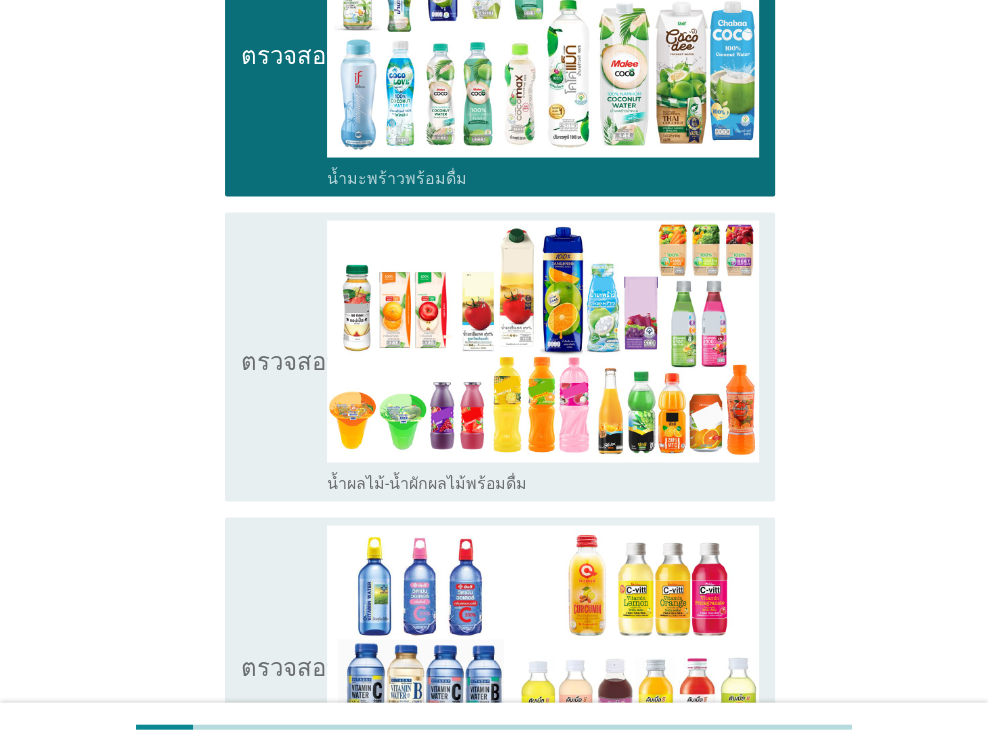
click at [260, 225] on icon "ตรวจสอบ" at bounding box center [291, 358] width 100 height 274
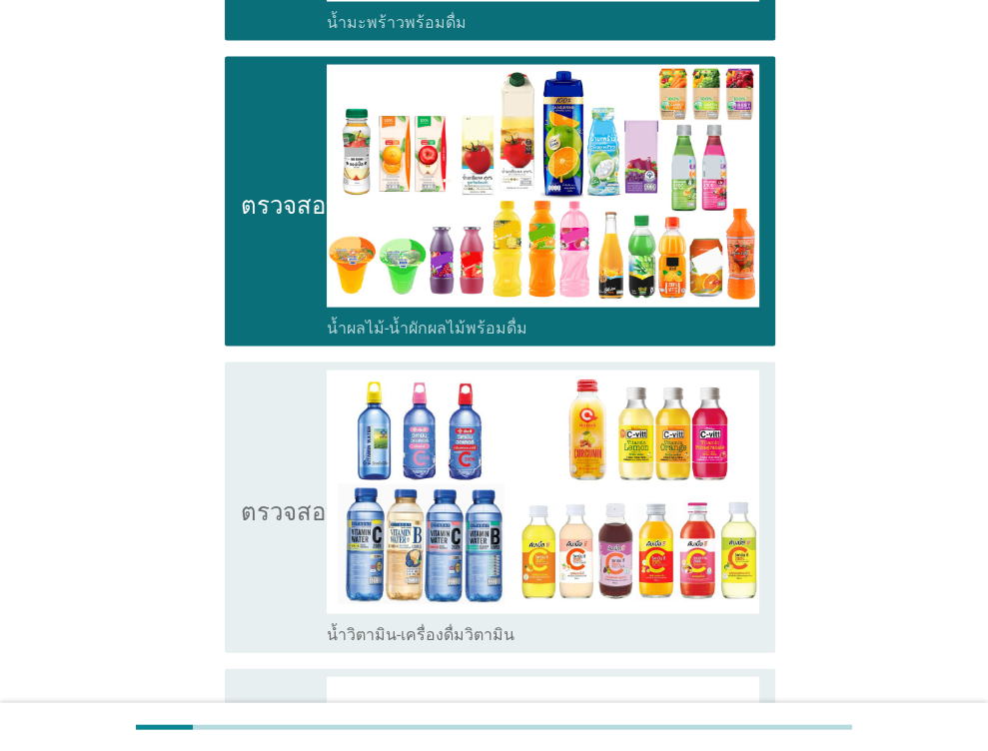
scroll to position [2797, 0]
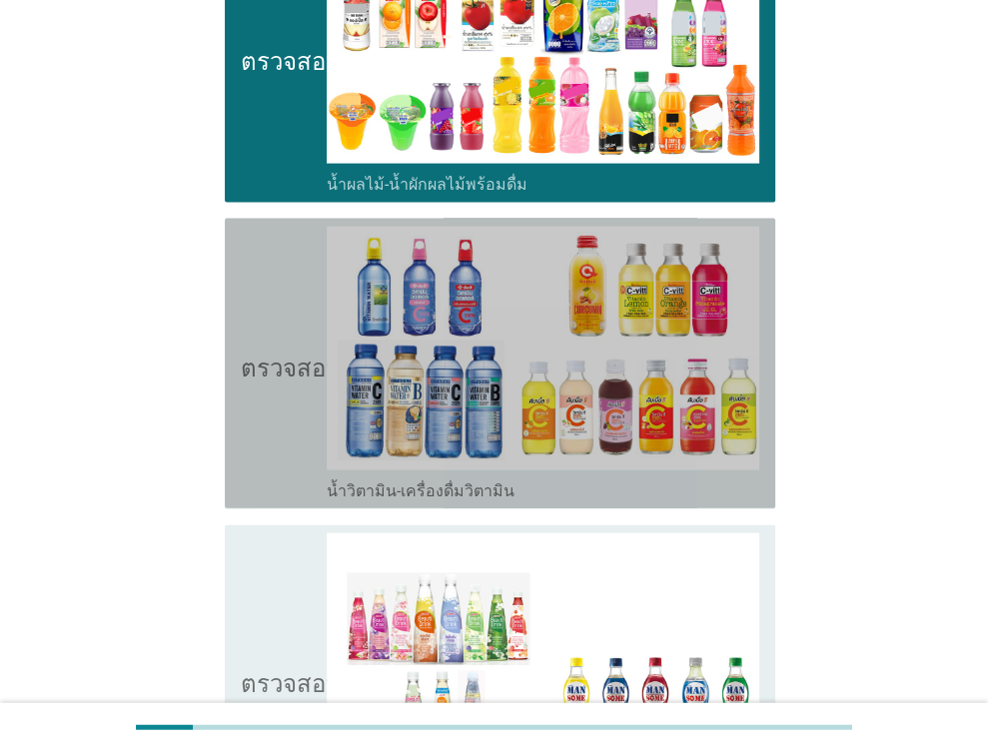
click at [272, 227] on icon "ตรวจสอบ" at bounding box center [291, 364] width 100 height 274
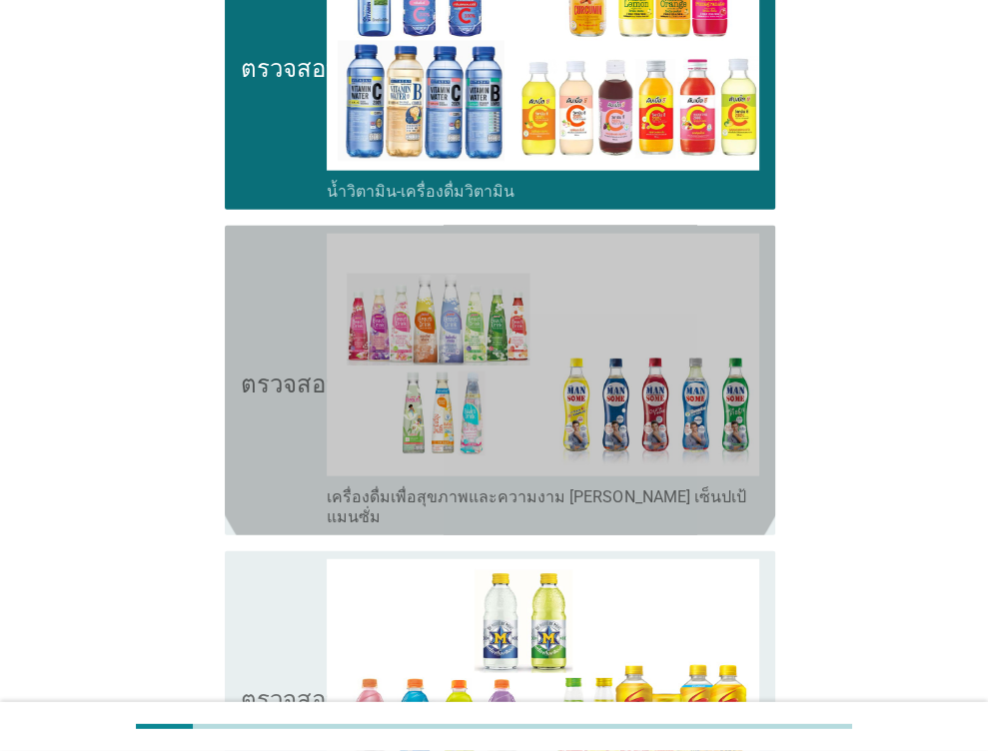
drag, startPoint x: 256, startPoint y: 252, endPoint x: 237, endPoint y: 264, distance: 22.5
click at [257, 252] on icon "ตรวจสอบ" at bounding box center [291, 381] width 100 height 294
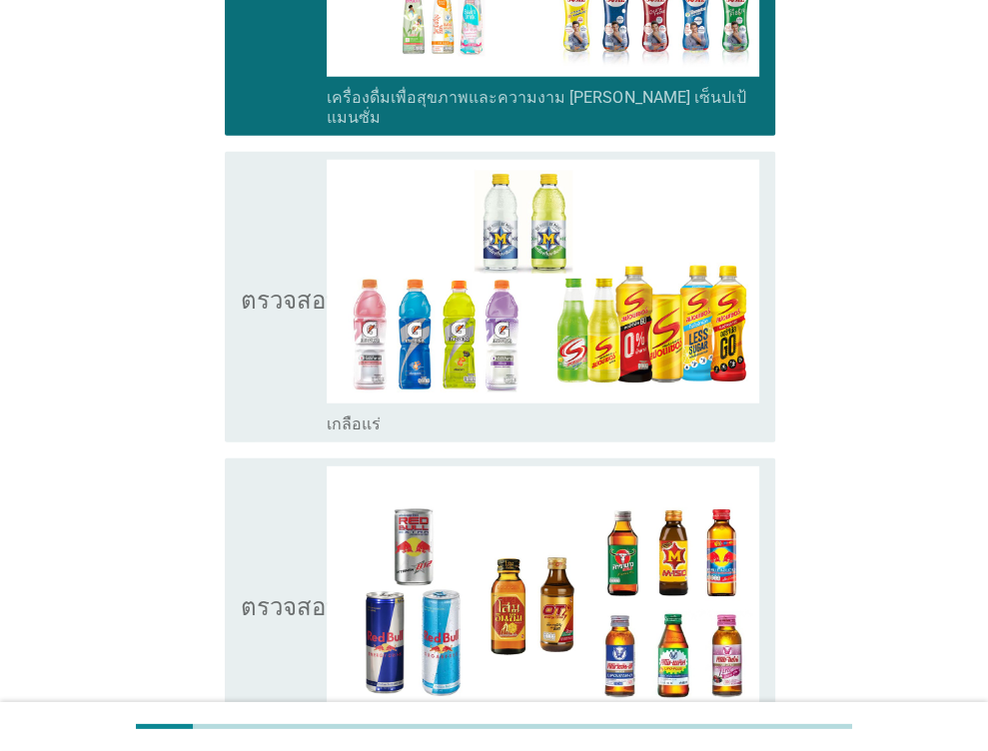
click at [253, 160] on icon "ตรวจสอบ" at bounding box center [291, 297] width 100 height 274
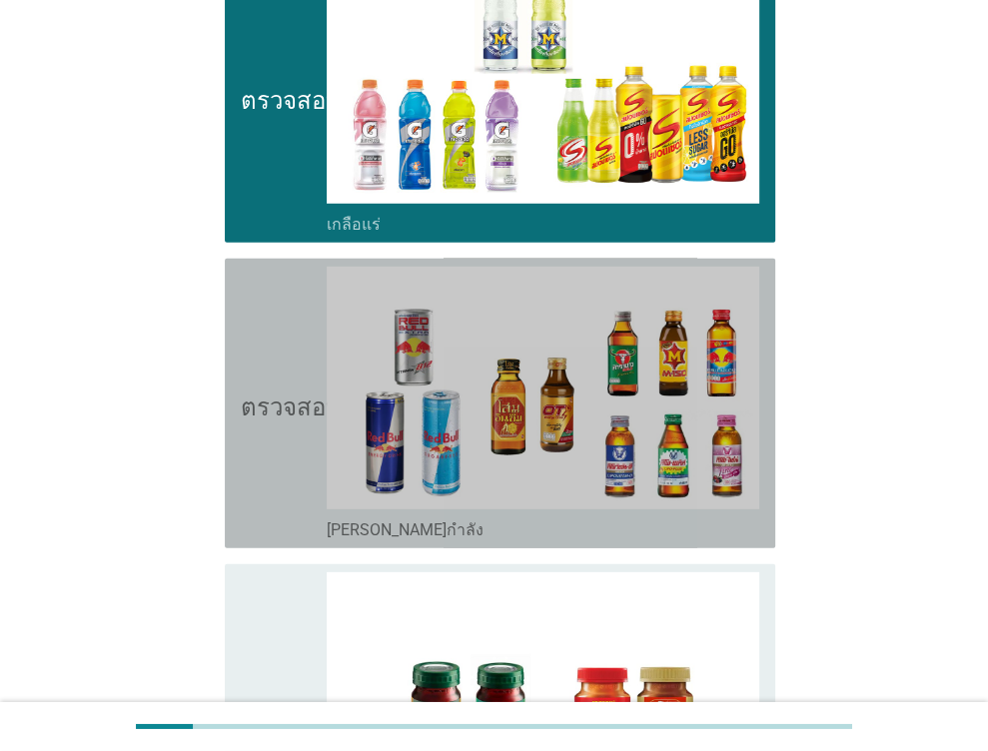
click at [254, 267] on icon "ตรวจสอบ" at bounding box center [291, 404] width 100 height 274
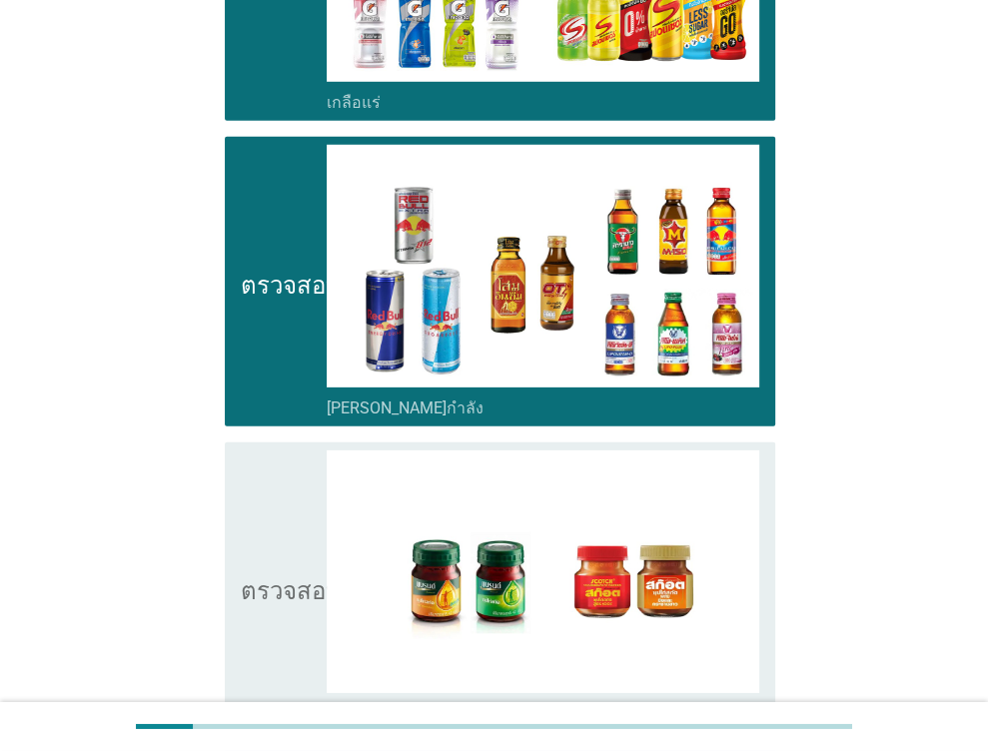
scroll to position [3896, 0]
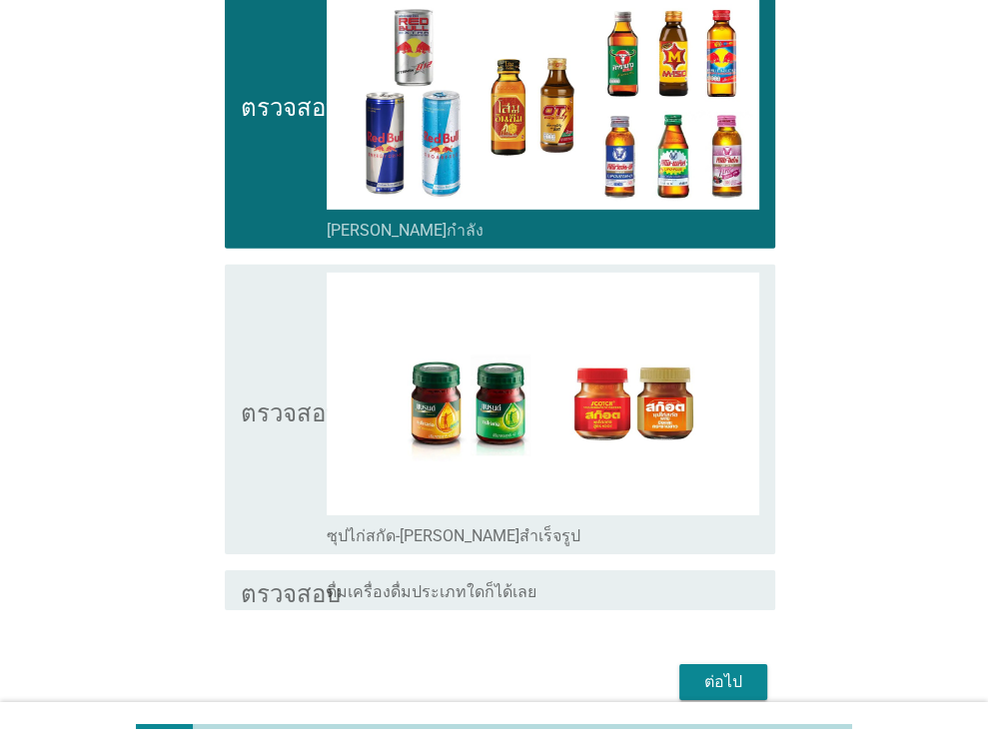
click at [250, 273] on icon "ตรวจสอบ" at bounding box center [291, 410] width 100 height 274
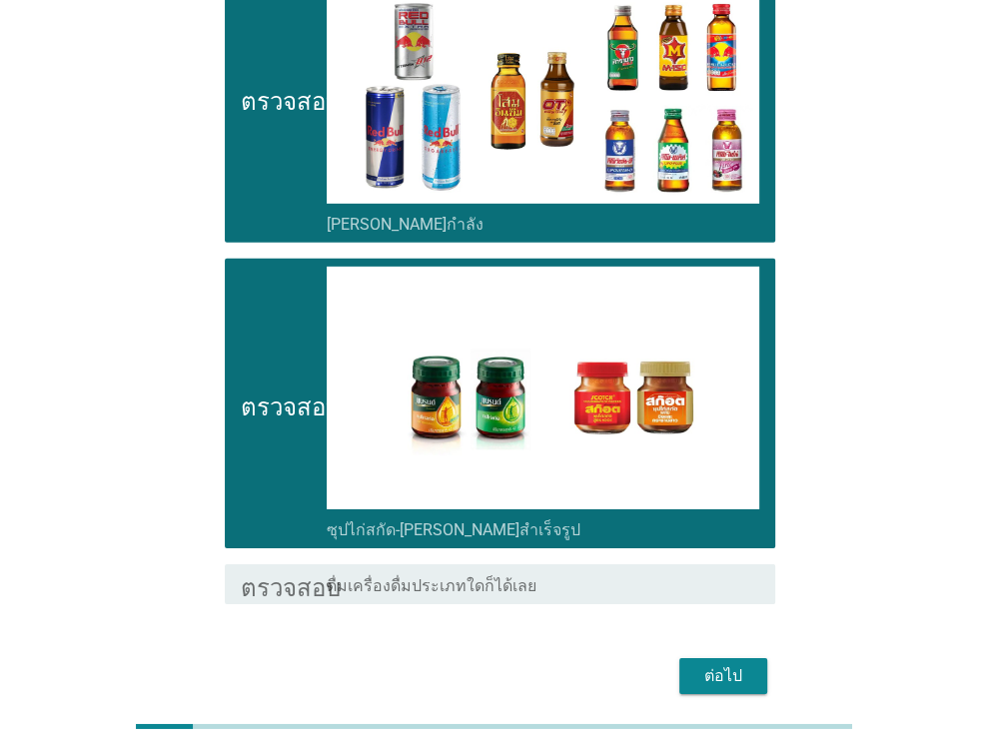
scroll to position [4004, 0]
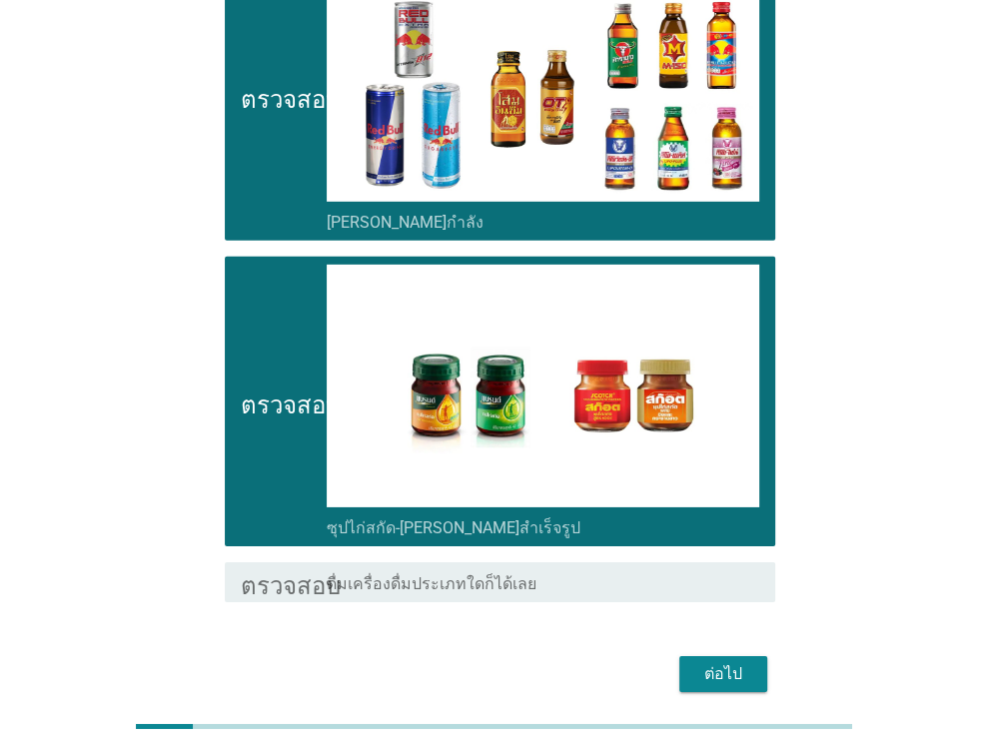
click at [735, 664] on font "ต่อไป" at bounding box center [723, 673] width 38 height 19
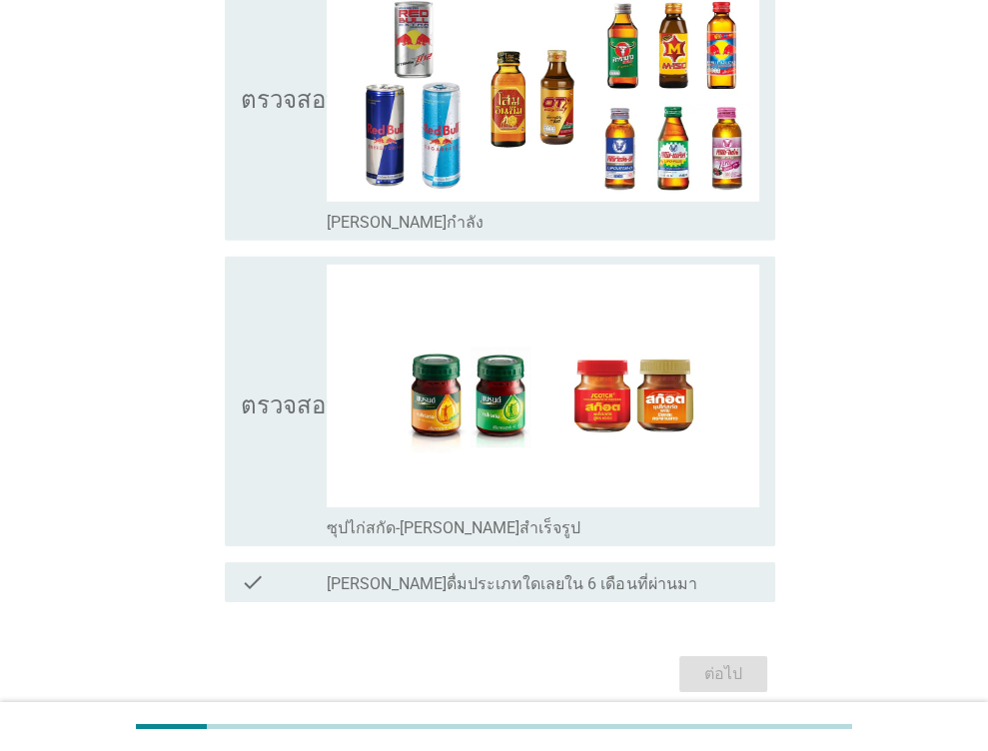
scroll to position [0, 0]
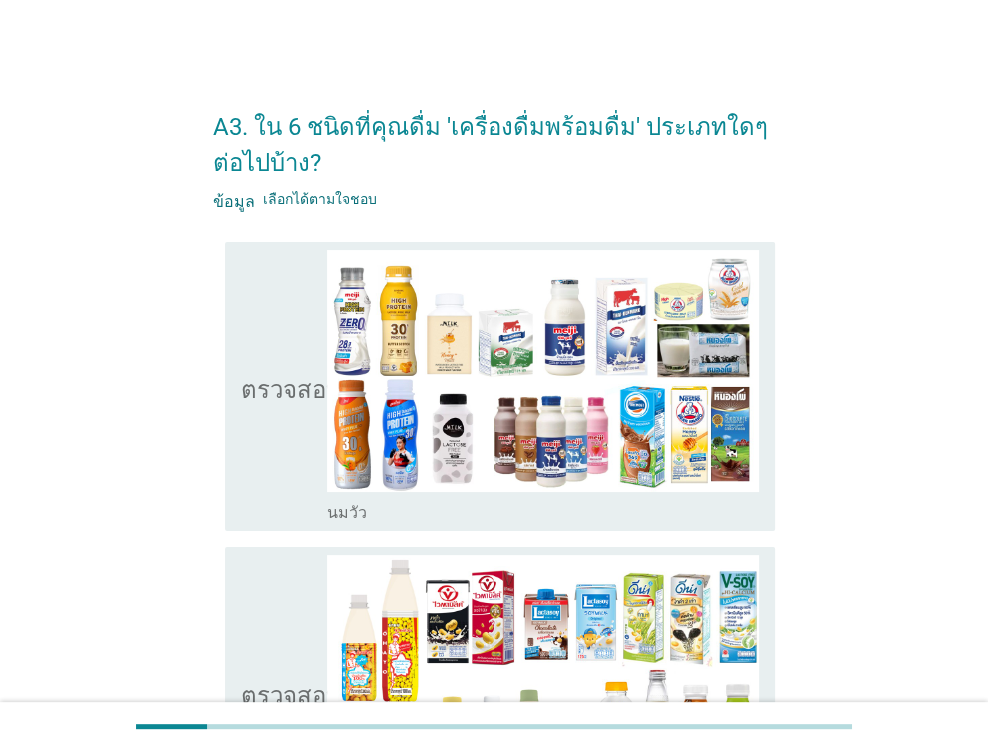
click at [299, 465] on icon "ตรวจสอบ" at bounding box center [291, 387] width 100 height 274
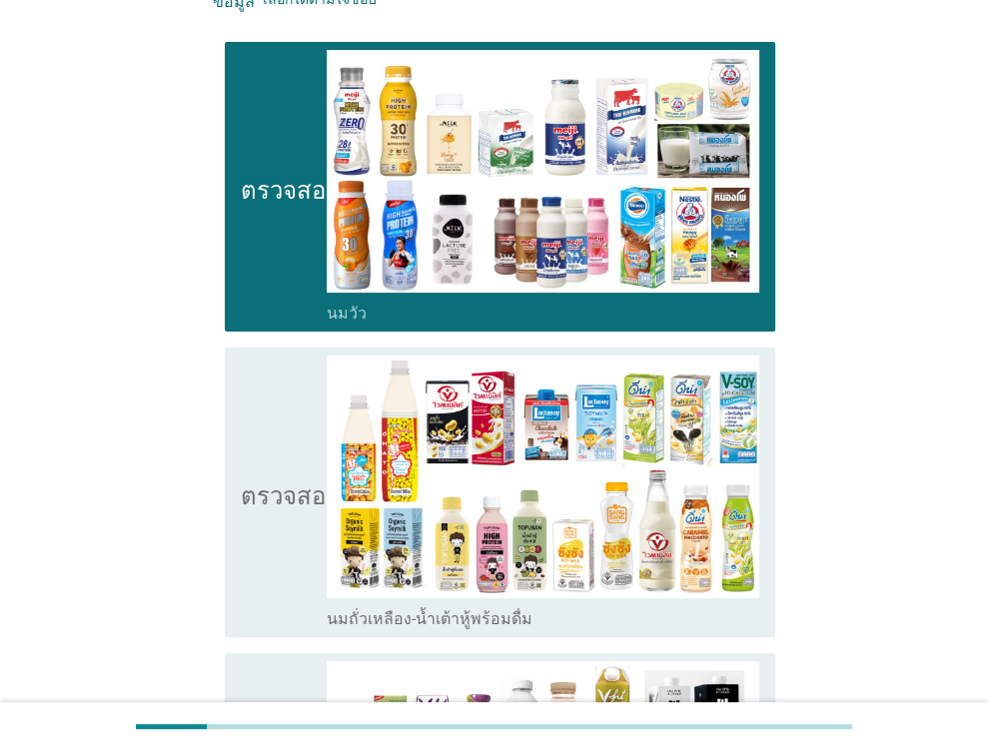
click at [256, 403] on icon "ตรวจสอบ" at bounding box center [291, 493] width 100 height 274
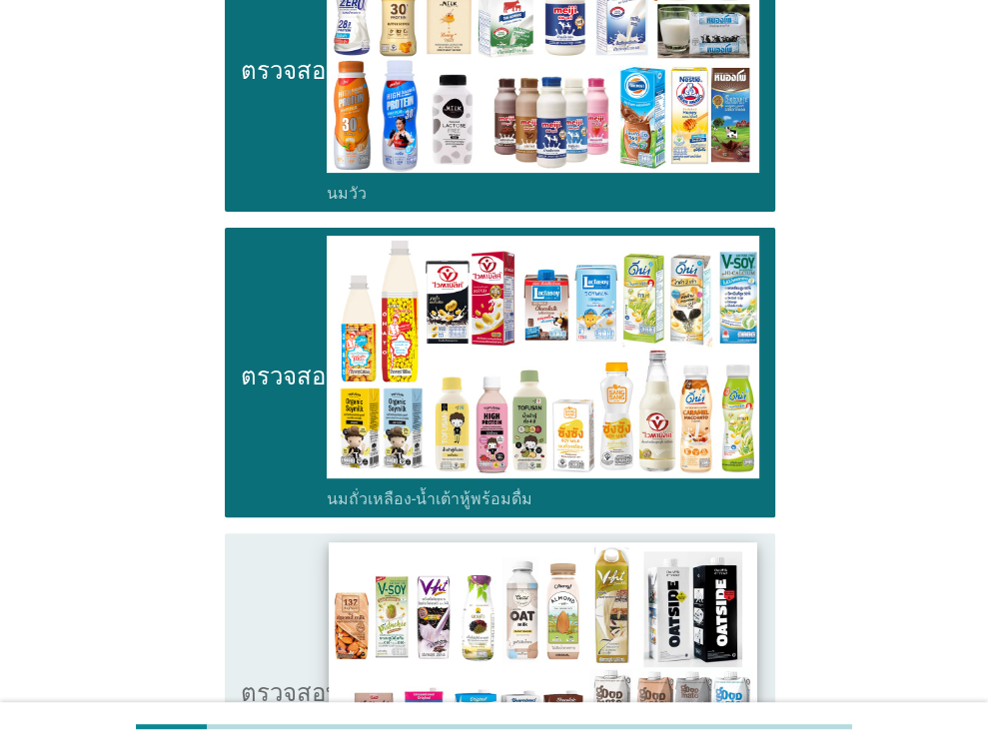
scroll to position [400, 0]
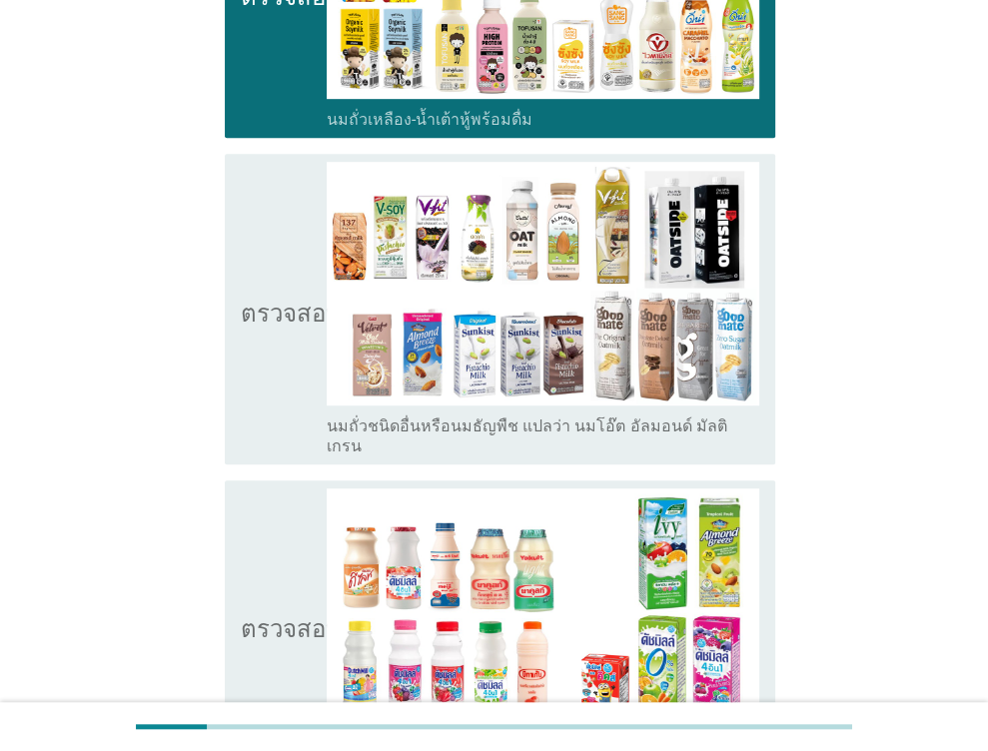
click at [276, 390] on icon "ตรวจสอบ" at bounding box center [291, 309] width 100 height 294
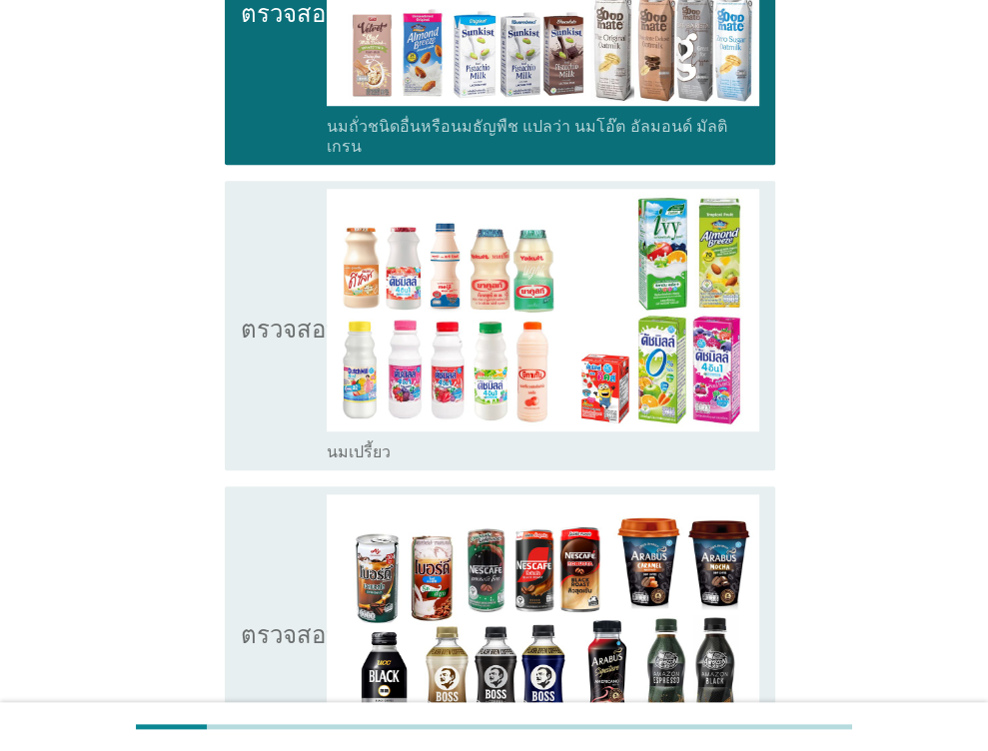
click at [256, 373] on icon "ตรวจสอบ" at bounding box center [291, 326] width 100 height 274
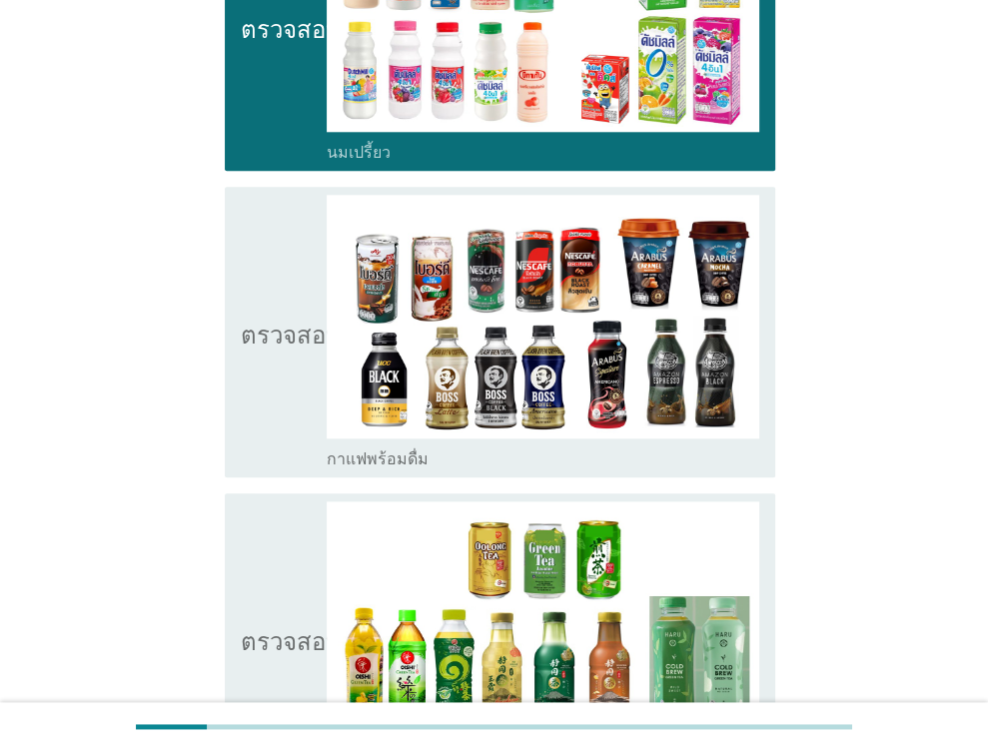
click at [282, 320] on font "ตรวจสอบ" at bounding box center [291, 332] width 100 height 24
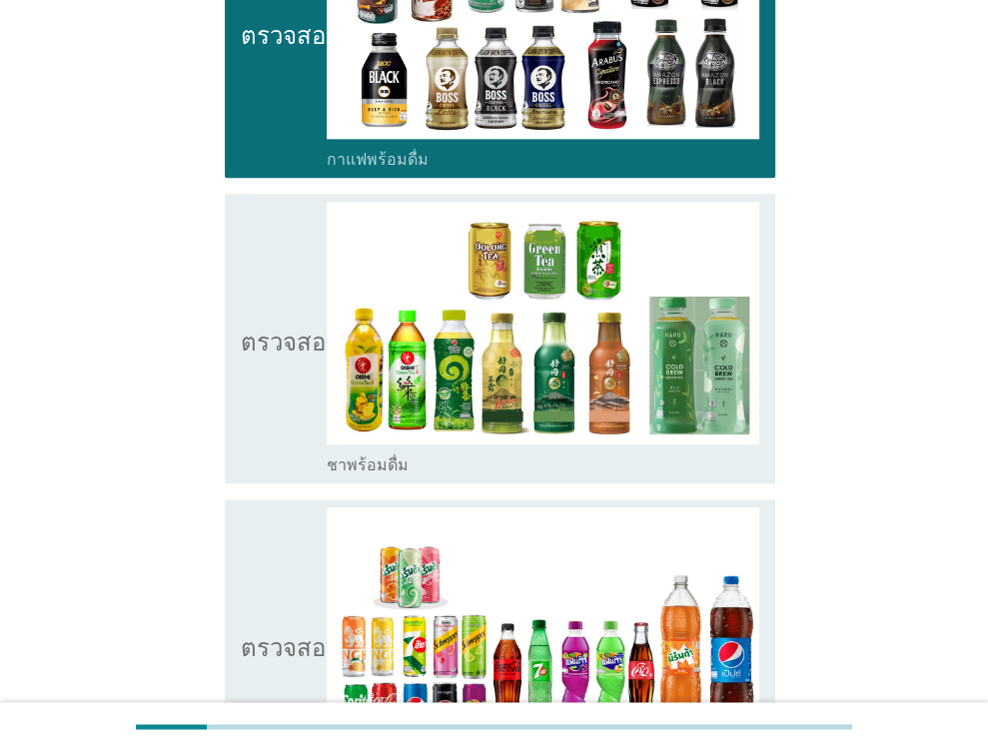
click at [267, 387] on icon "ตรวจสอบ" at bounding box center [291, 339] width 100 height 274
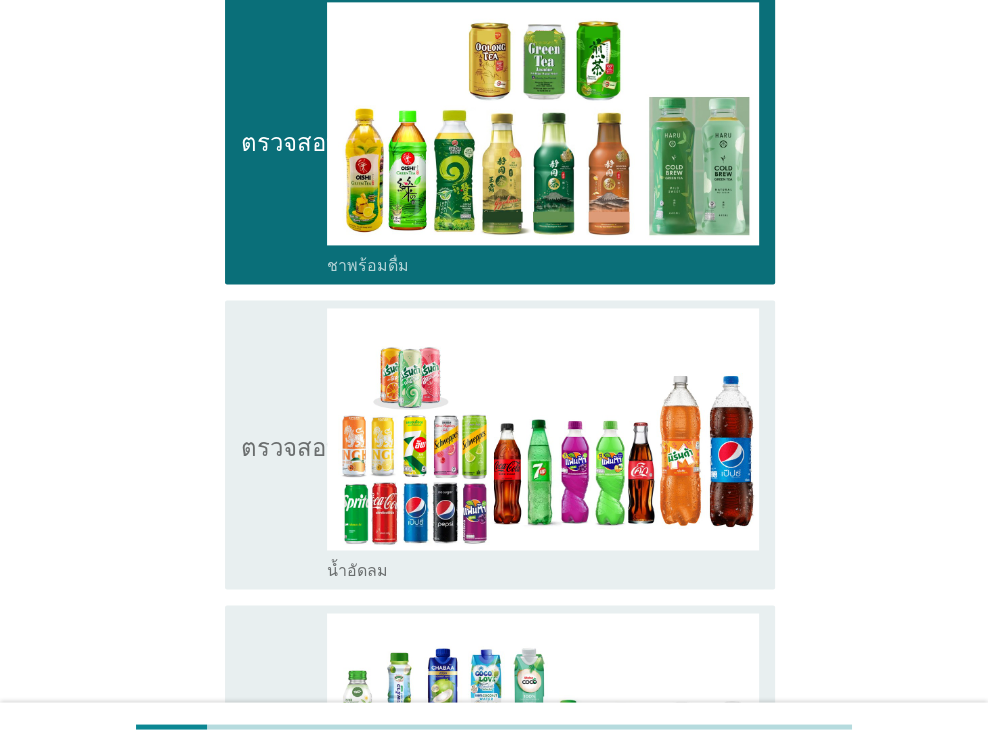
click at [284, 377] on icon "ตรวจสอบ" at bounding box center [291, 445] width 100 height 274
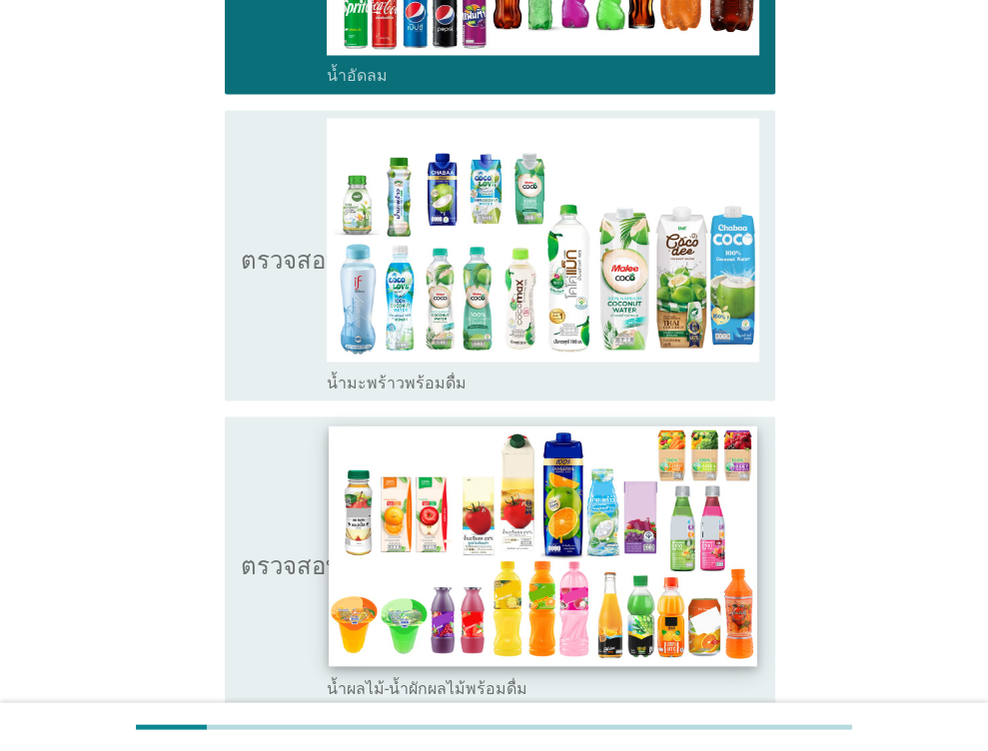
scroll to position [2298, 0]
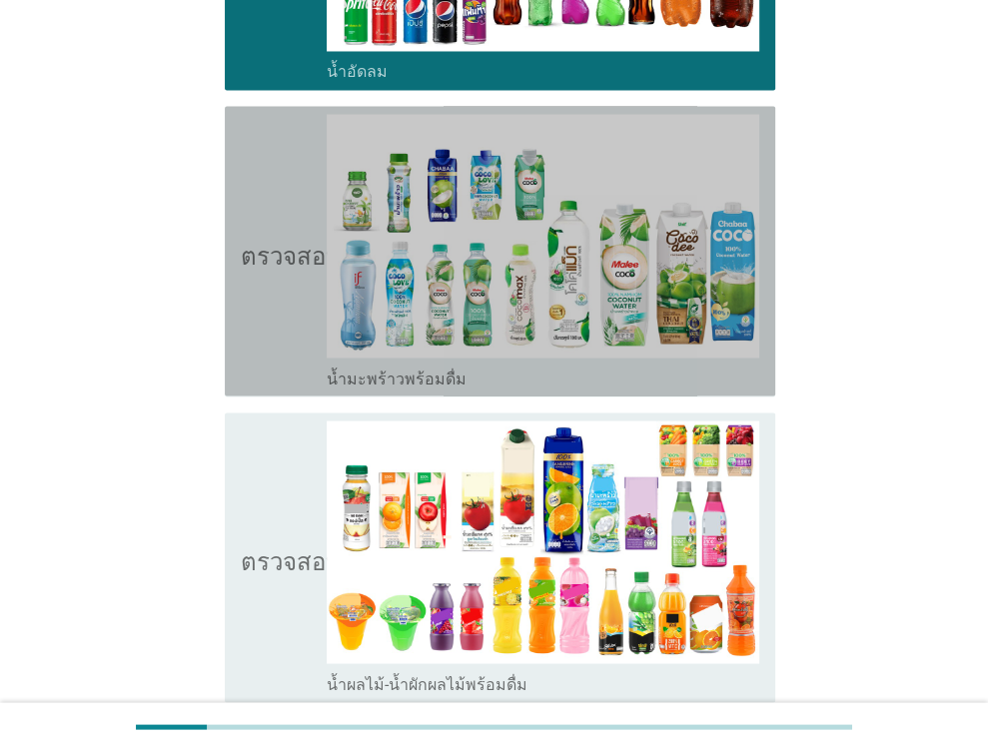
click at [280, 282] on icon "ตรวจสอบ" at bounding box center [291, 251] width 100 height 274
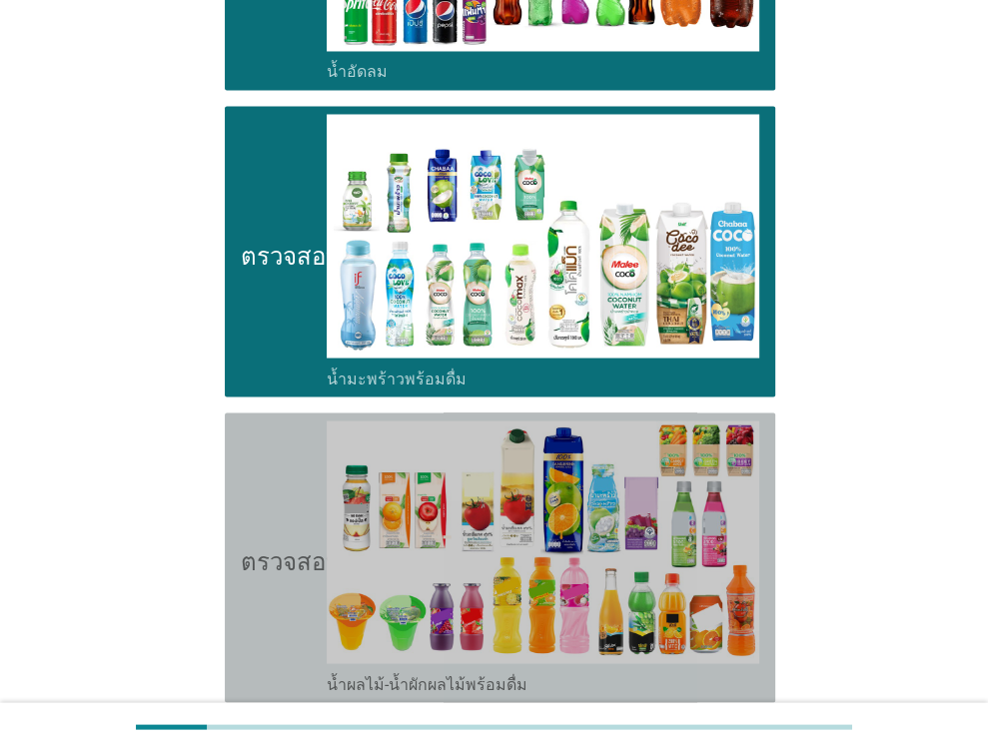
click at [273, 435] on icon "ตรวจสอบ" at bounding box center [291, 558] width 100 height 274
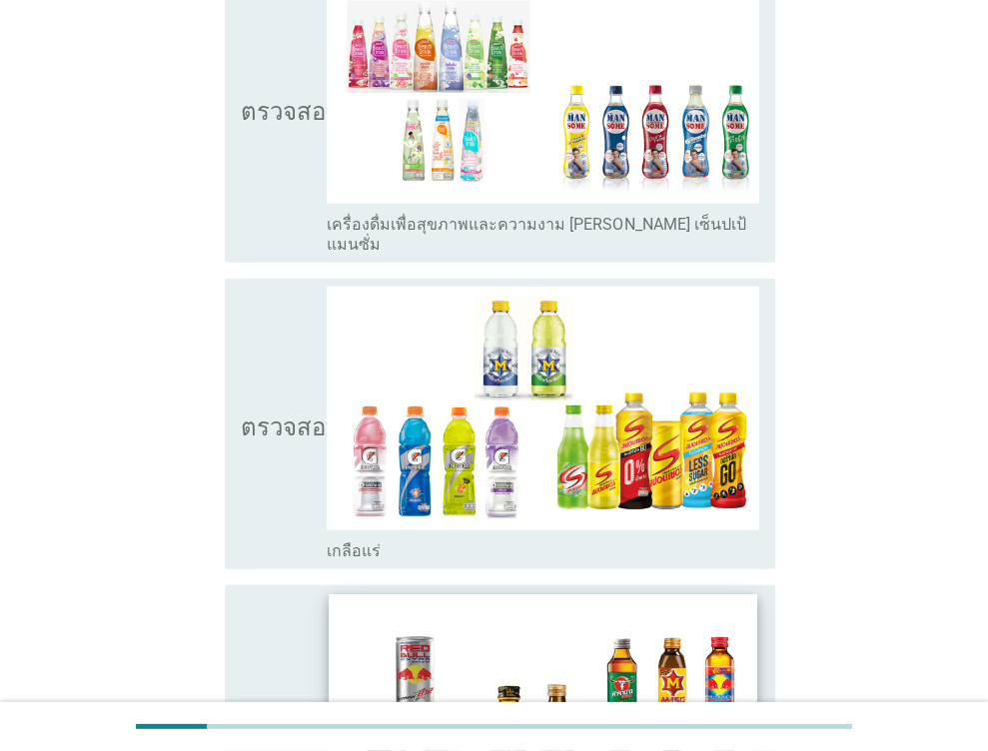
scroll to position [3497, 0]
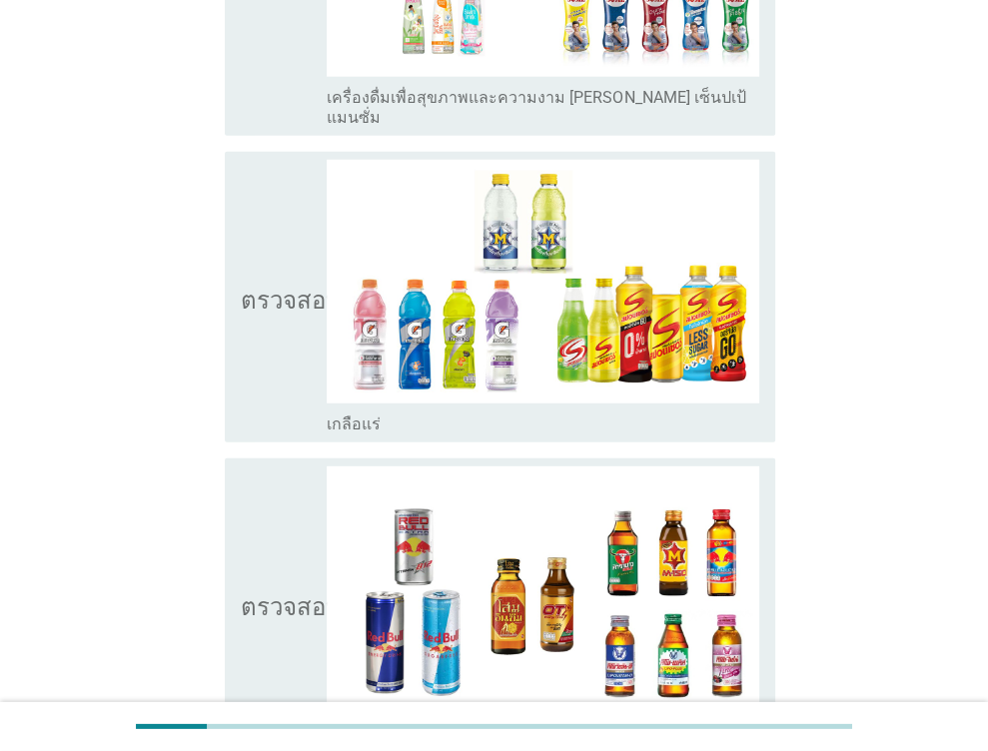
click at [296, 323] on icon "ตรวจสอบ" at bounding box center [291, 297] width 100 height 274
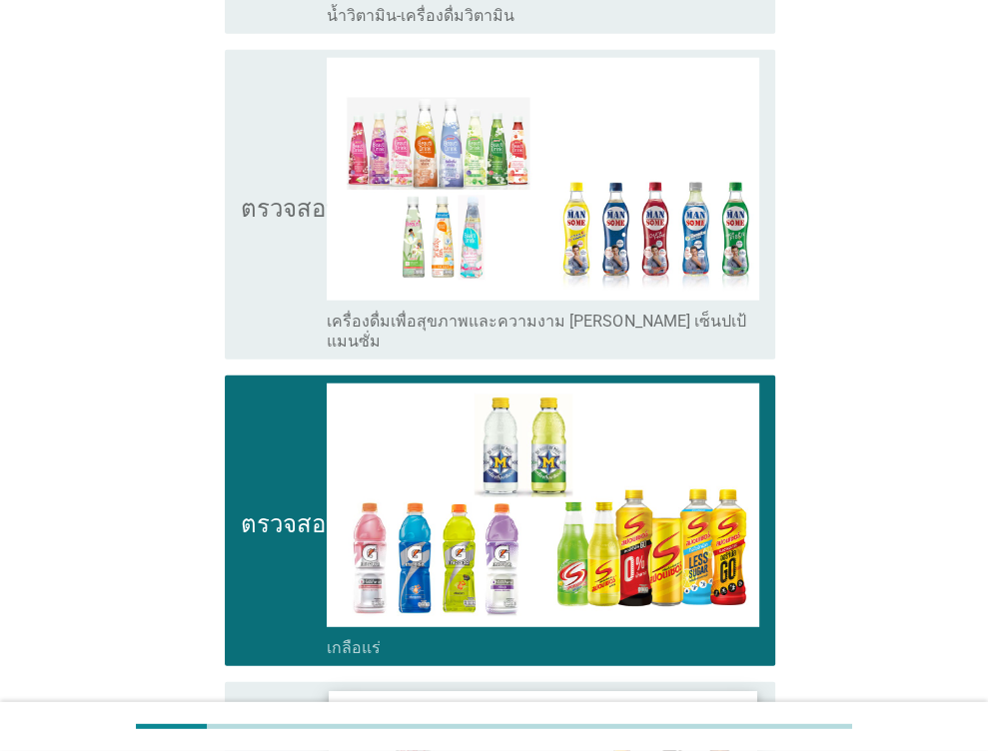
scroll to position [2997, 0]
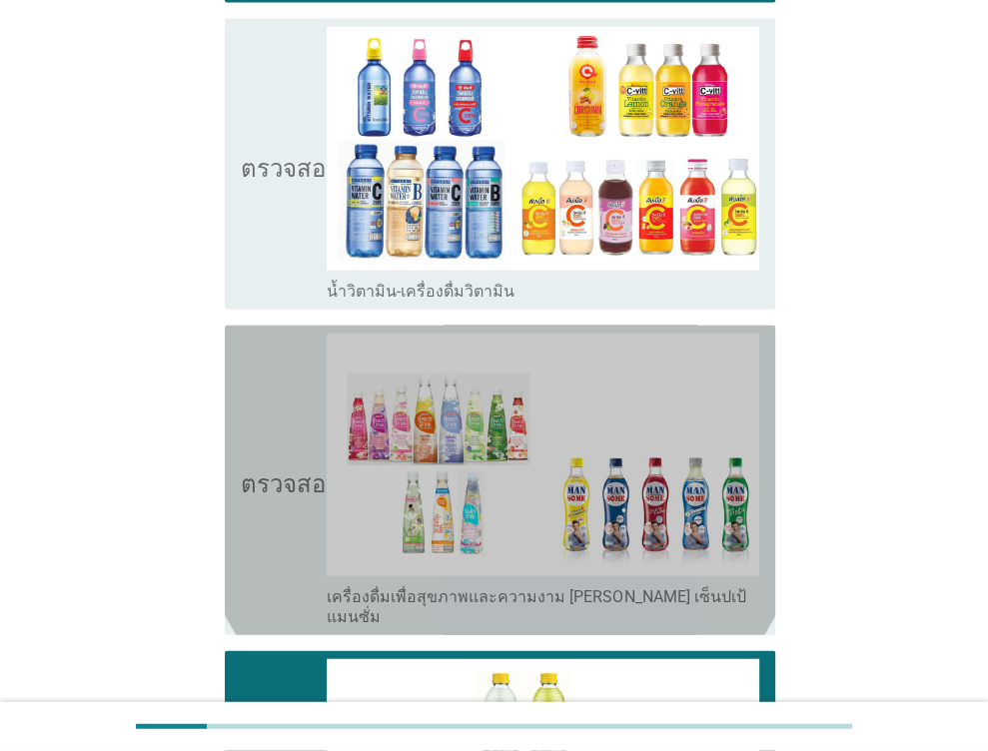
click at [296, 501] on icon "ตรวจสอบ" at bounding box center [291, 481] width 100 height 294
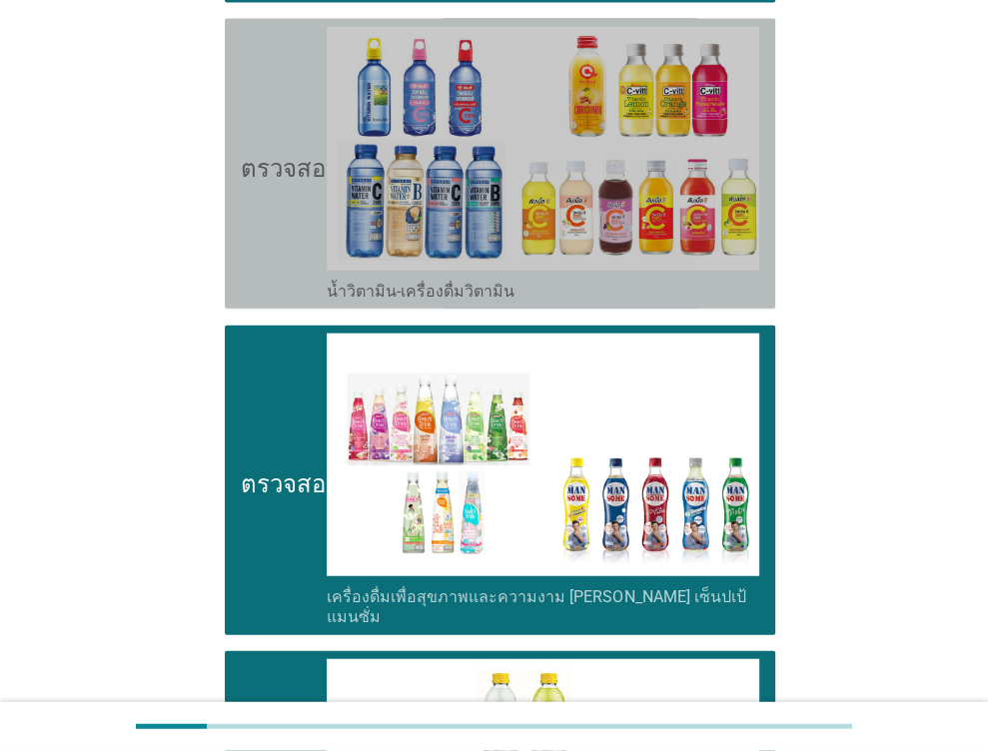
click at [302, 171] on icon "ตรวจสอบ" at bounding box center [291, 164] width 100 height 274
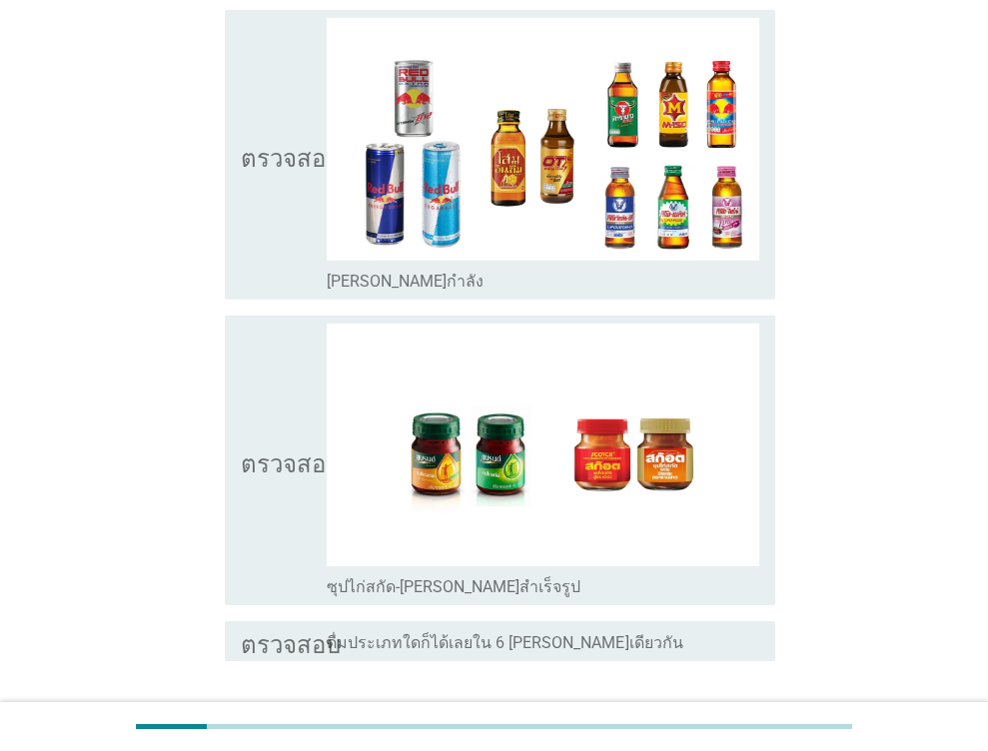
scroll to position [4040, 0]
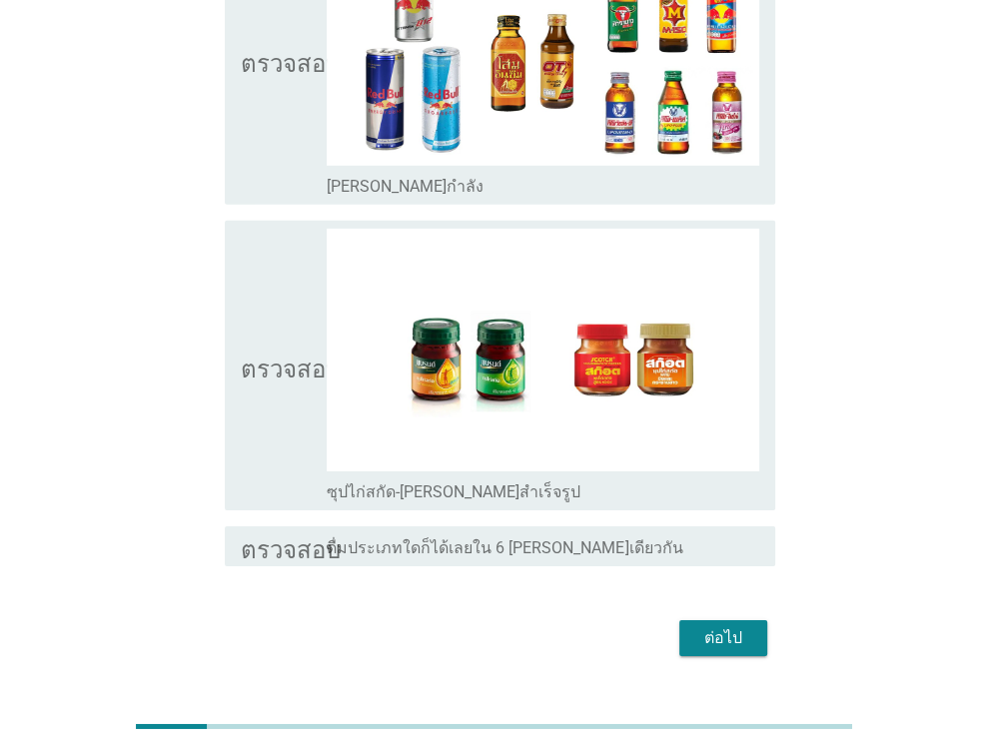
click at [228, 300] on div "ตรวจสอบ โครงร่างกล่องกาเครื่องหมายว่าง ซุปไก่สกัด-[PERSON_NAME]สำเร็จรูป" at bounding box center [500, 366] width 550 height 290
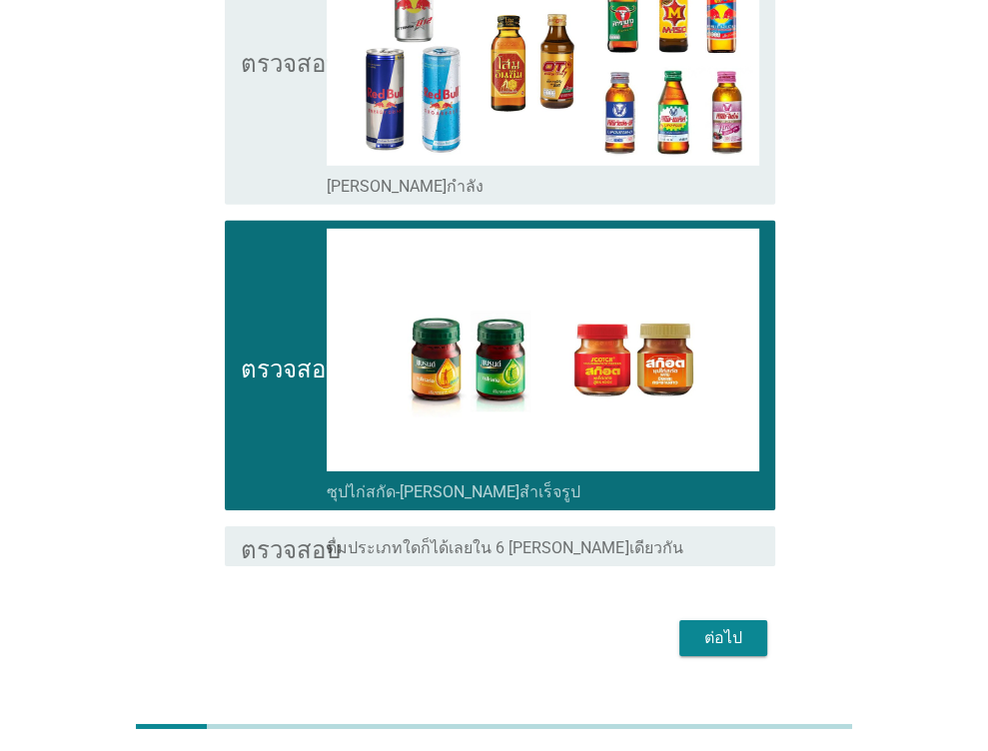
click at [717, 626] on font "ต่อไป" at bounding box center [723, 638] width 38 height 24
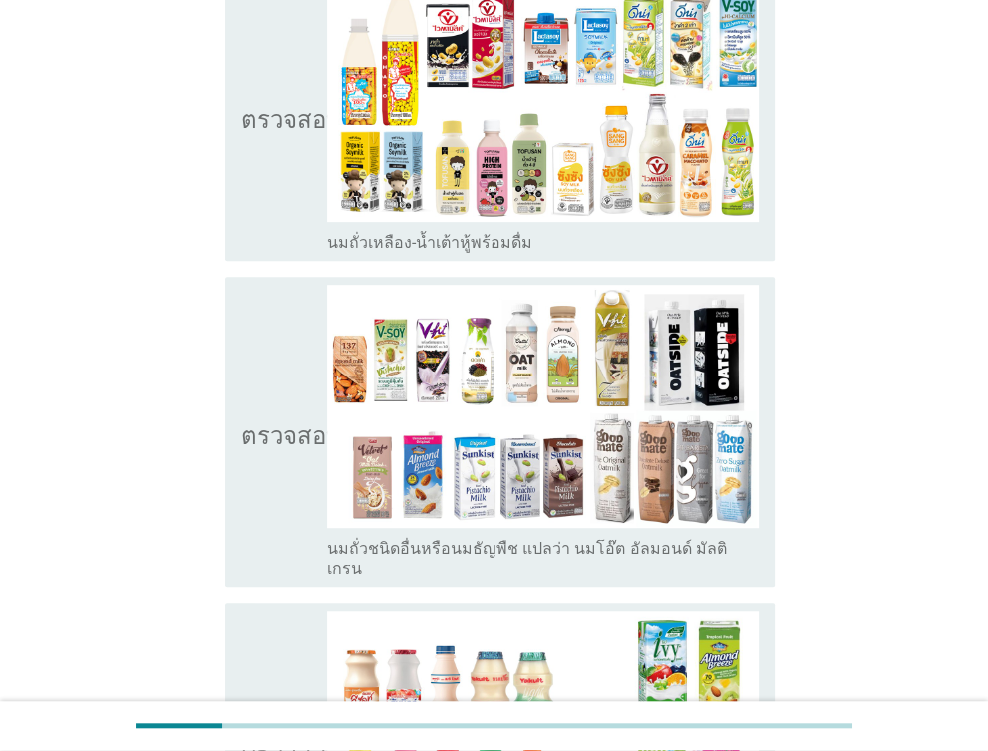
scroll to position [300, 0]
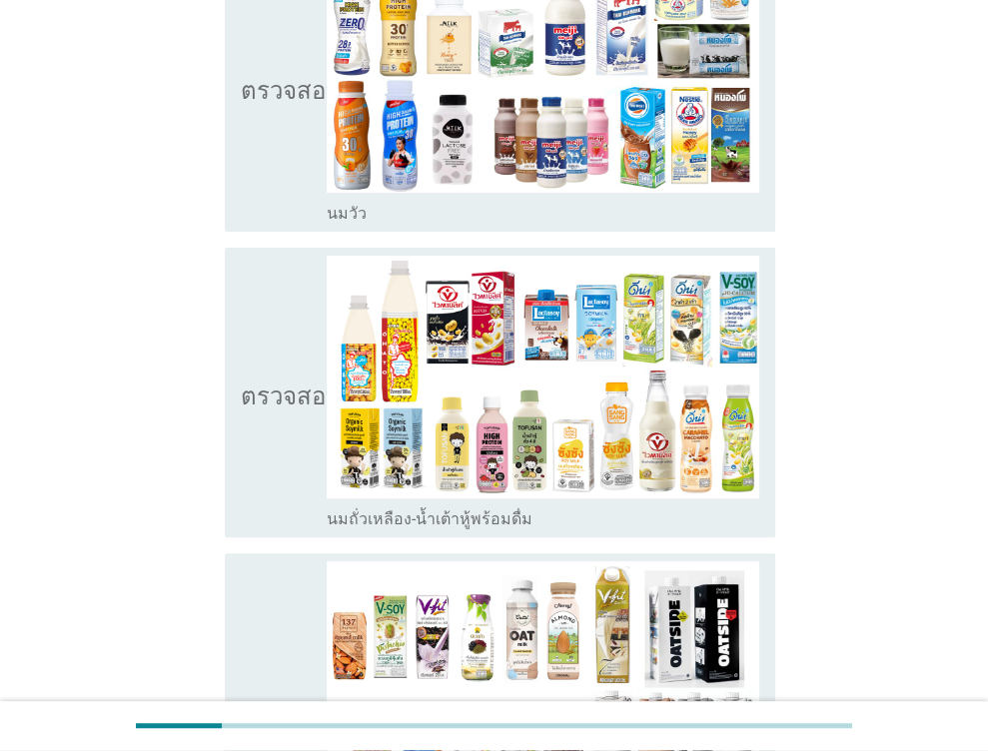
click at [266, 323] on icon "ตรวจสอบ" at bounding box center [291, 393] width 100 height 274
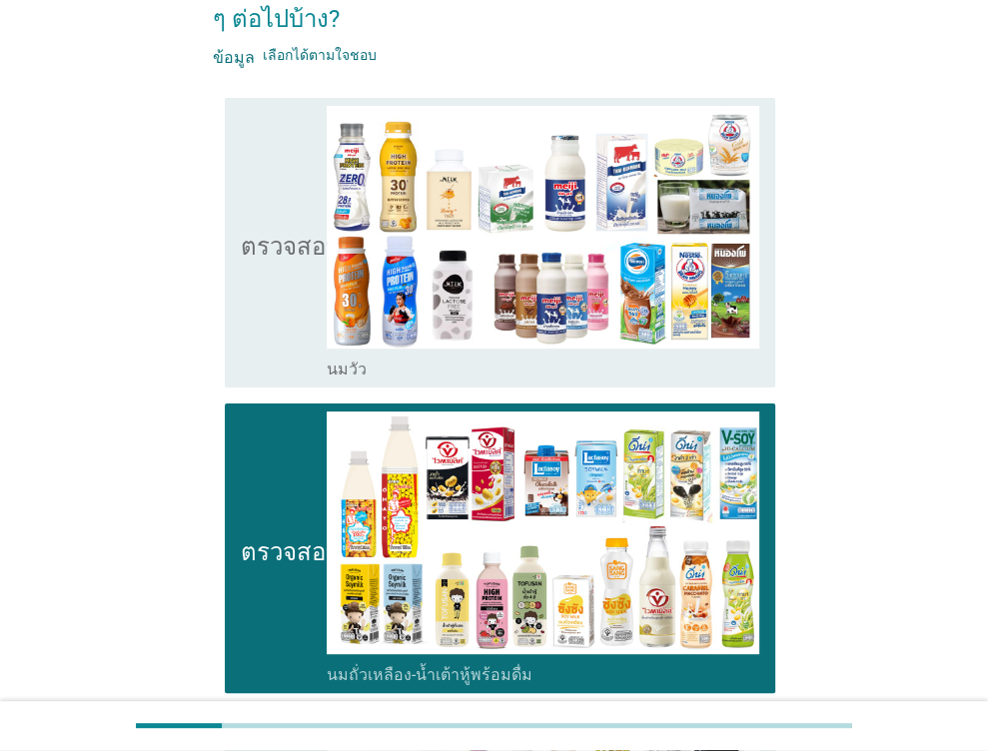
scroll to position [0, 0]
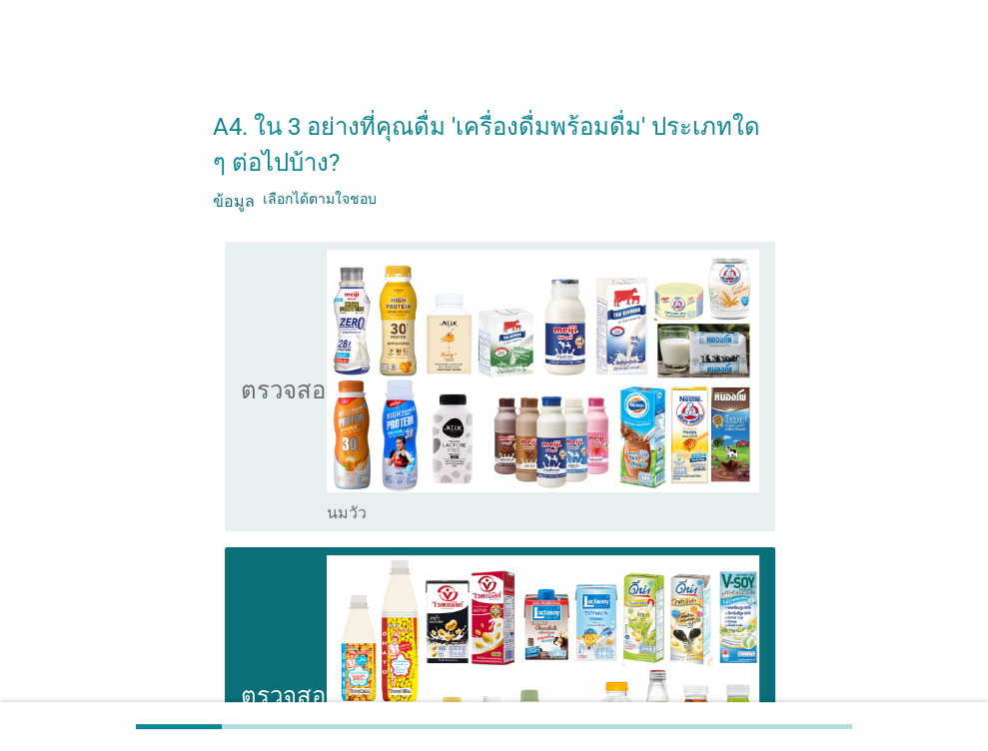
click at [264, 311] on icon "ตรวจสอบ" at bounding box center [291, 387] width 100 height 274
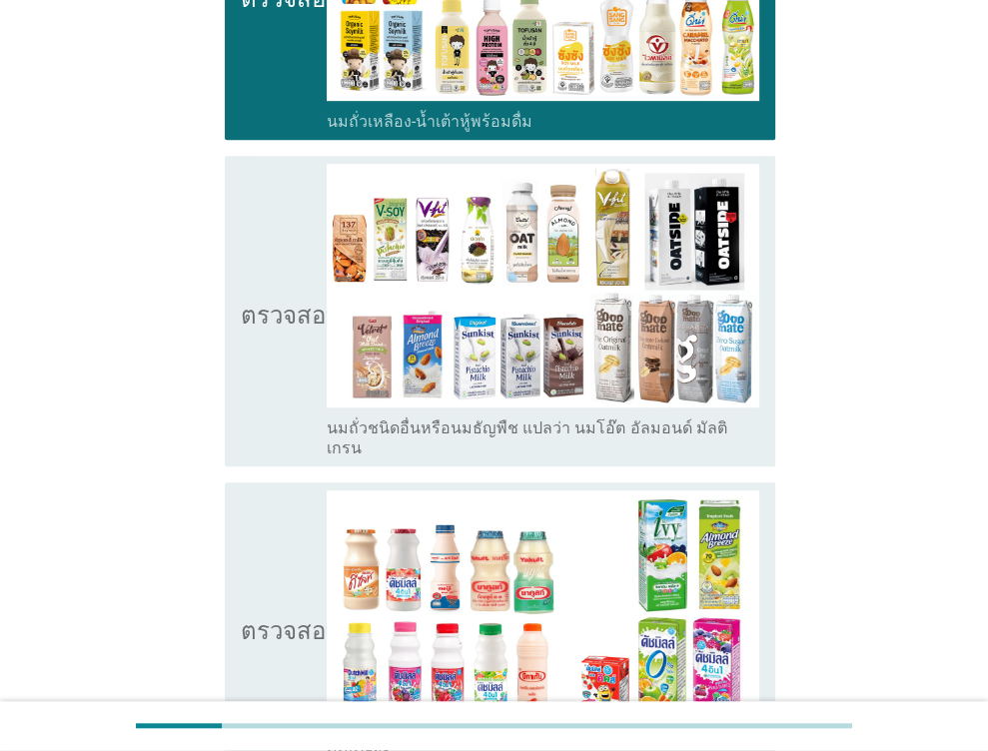
scroll to position [799, 0]
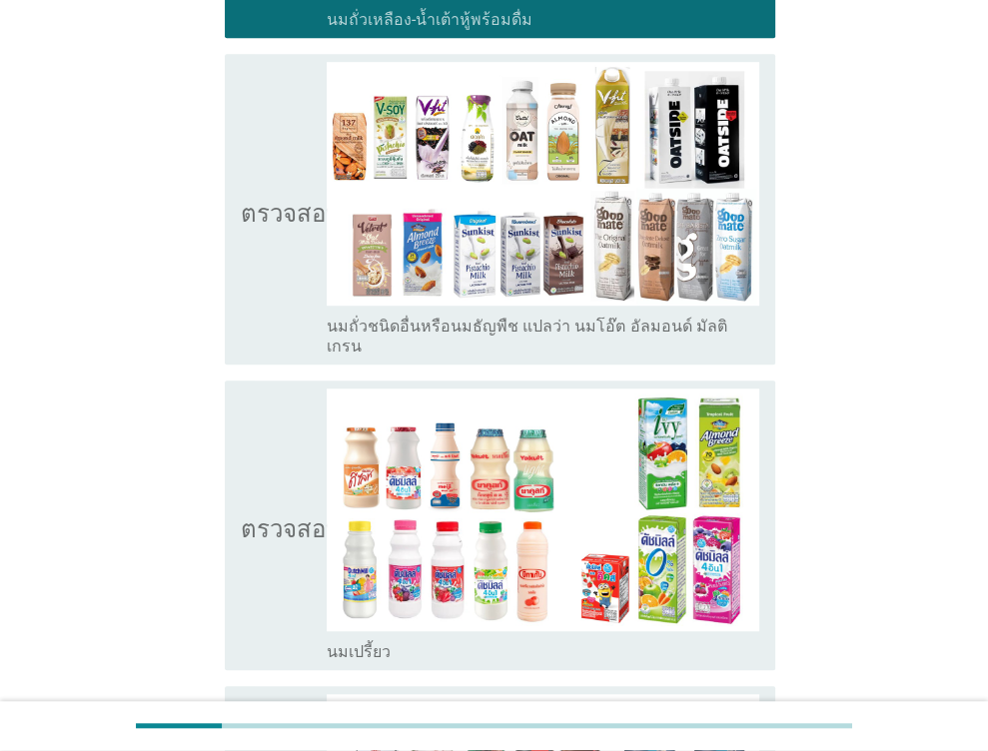
click at [268, 427] on icon "ตรวจสอบ" at bounding box center [291, 526] width 100 height 274
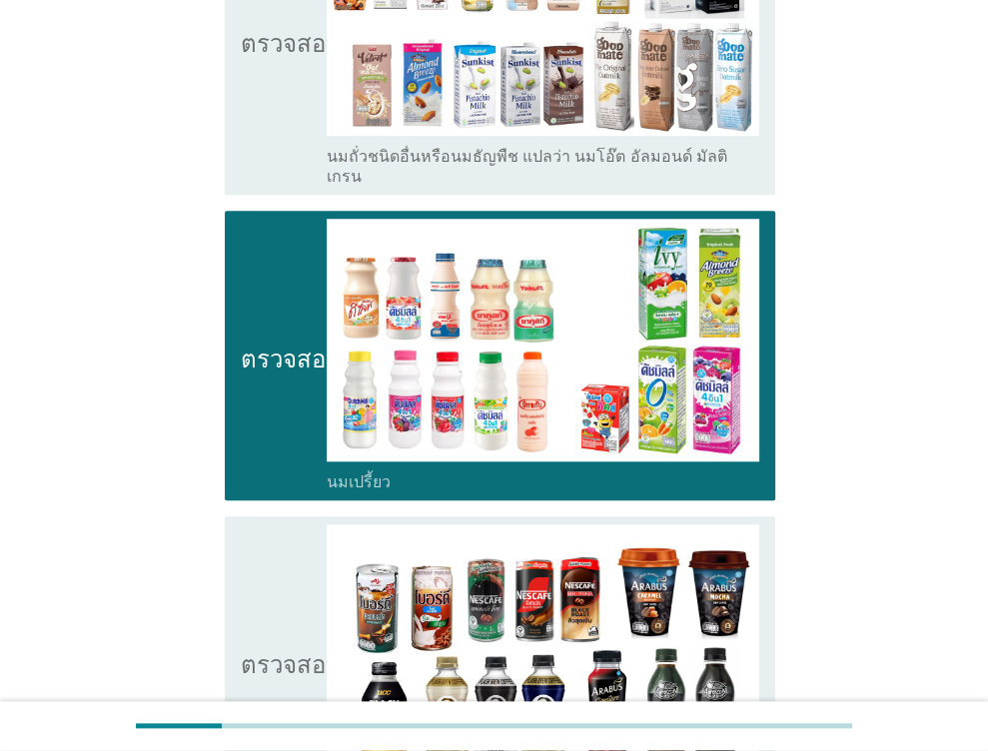
scroll to position [1499, 0]
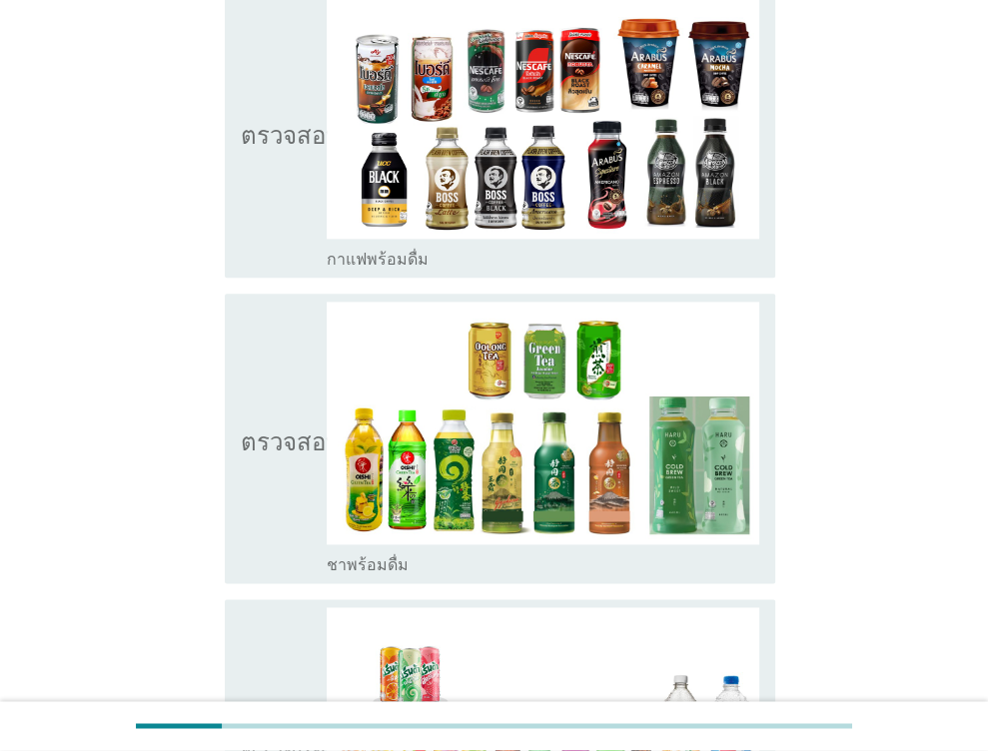
click at [281, 341] on icon "ตรวจสอบ" at bounding box center [291, 439] width 100 height 274
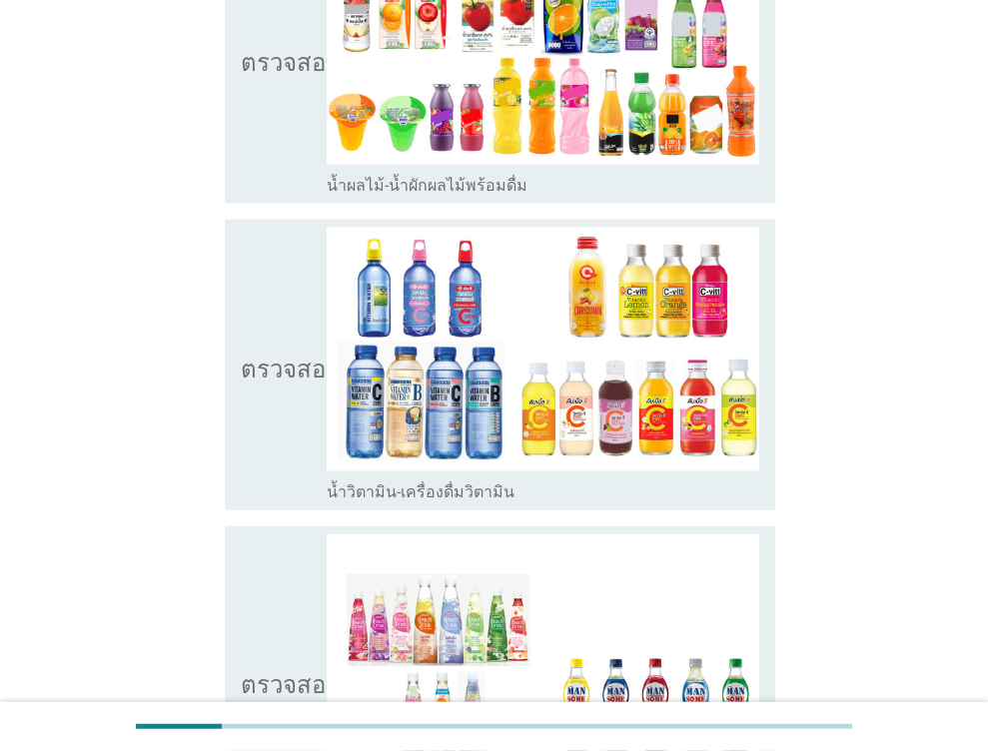
scroll to position [2797, 0]
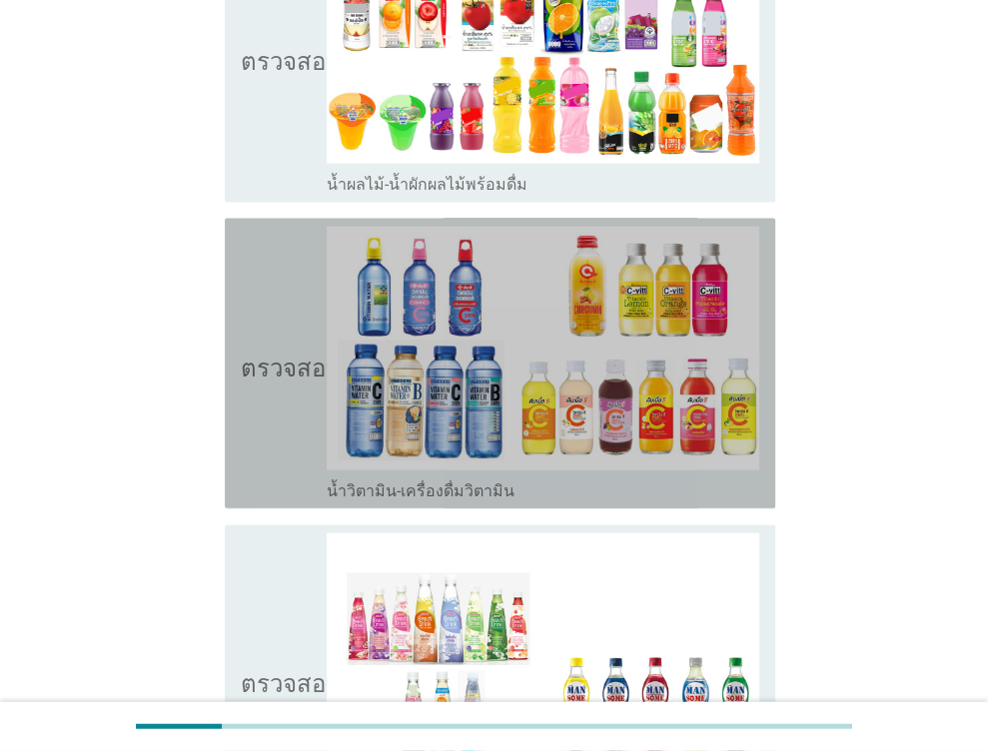
click at [256, 392] on icon "ตรวจสอบ" at bounding box center [291, 364] width 100 height 274
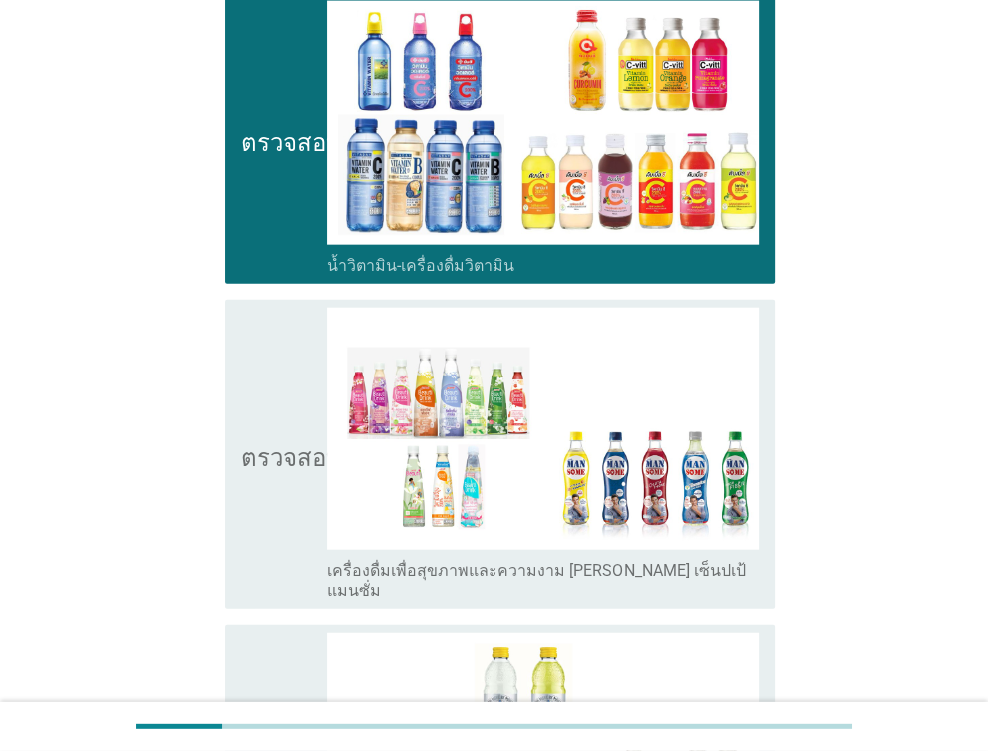
scroll to position [3097, 0]
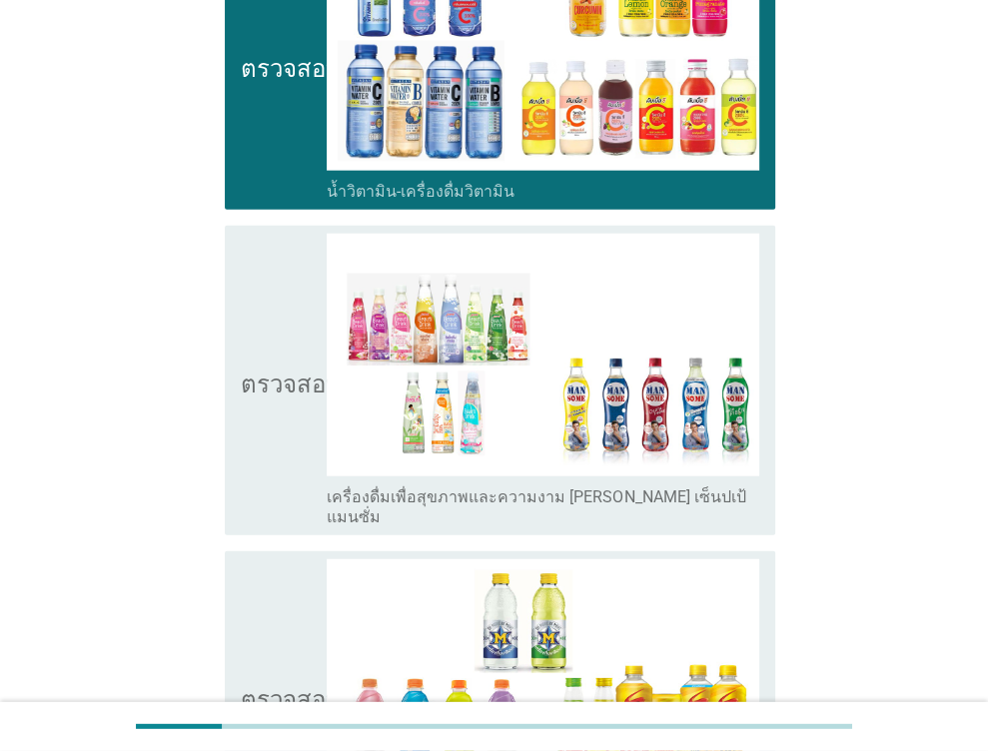
click at [250, 404] on icon "ตรวจสอบ" at bounding box center [291, 381] width 100 height 294
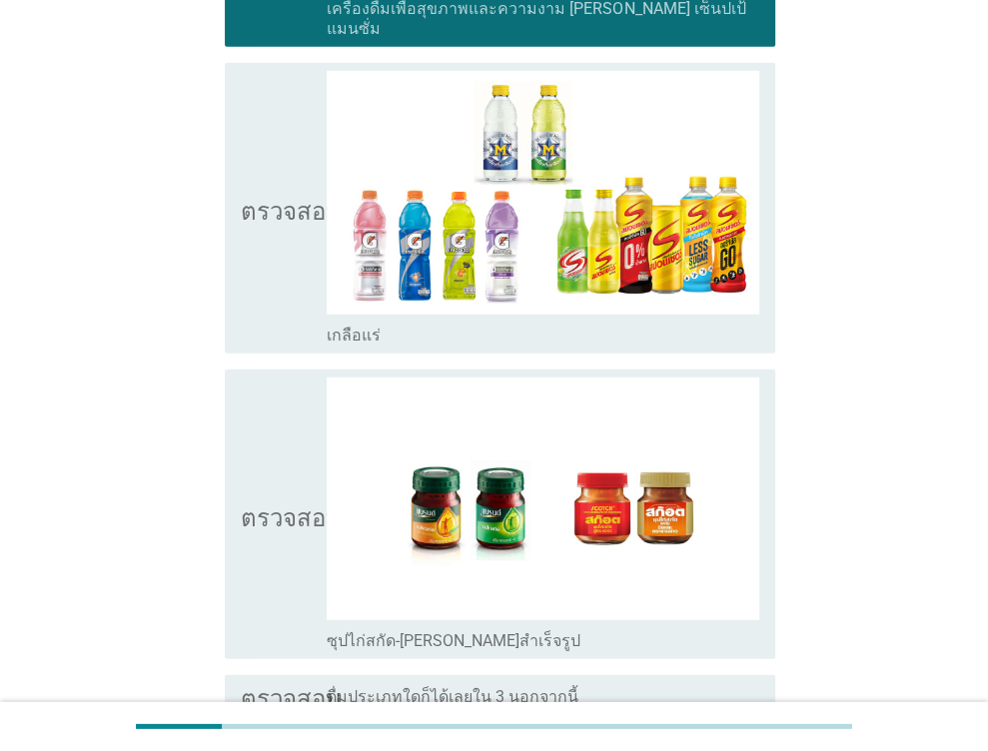
scroll to position [3734, 0]
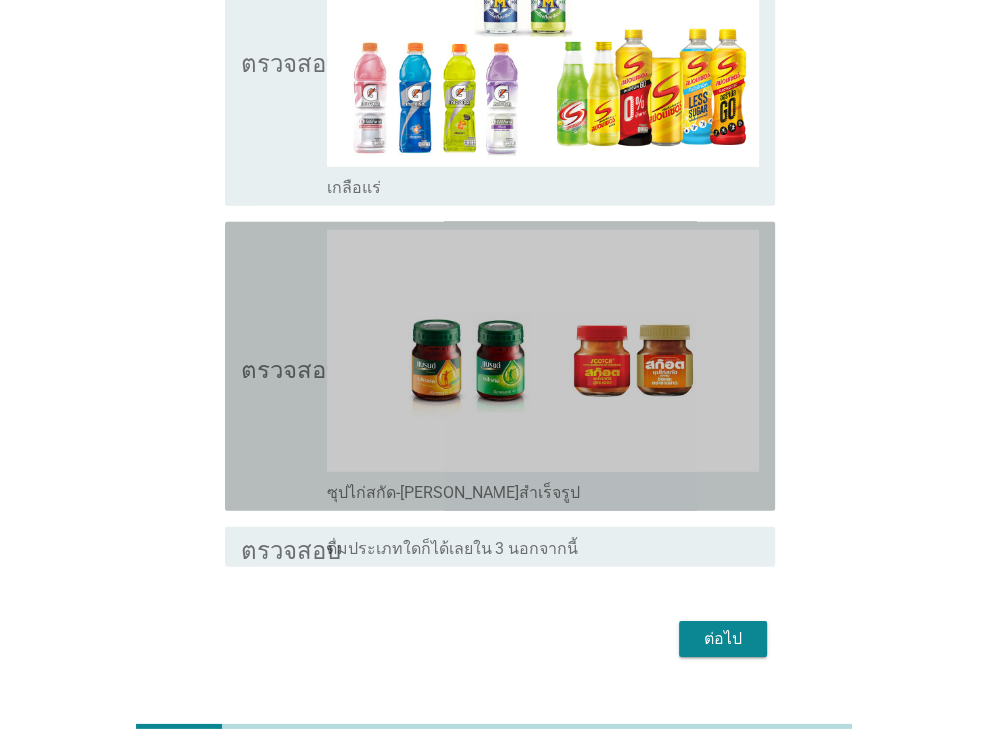
click at [264, 275] on icon "ตรวจสอบ" at bounding box center [291, 367] width 100 height 274
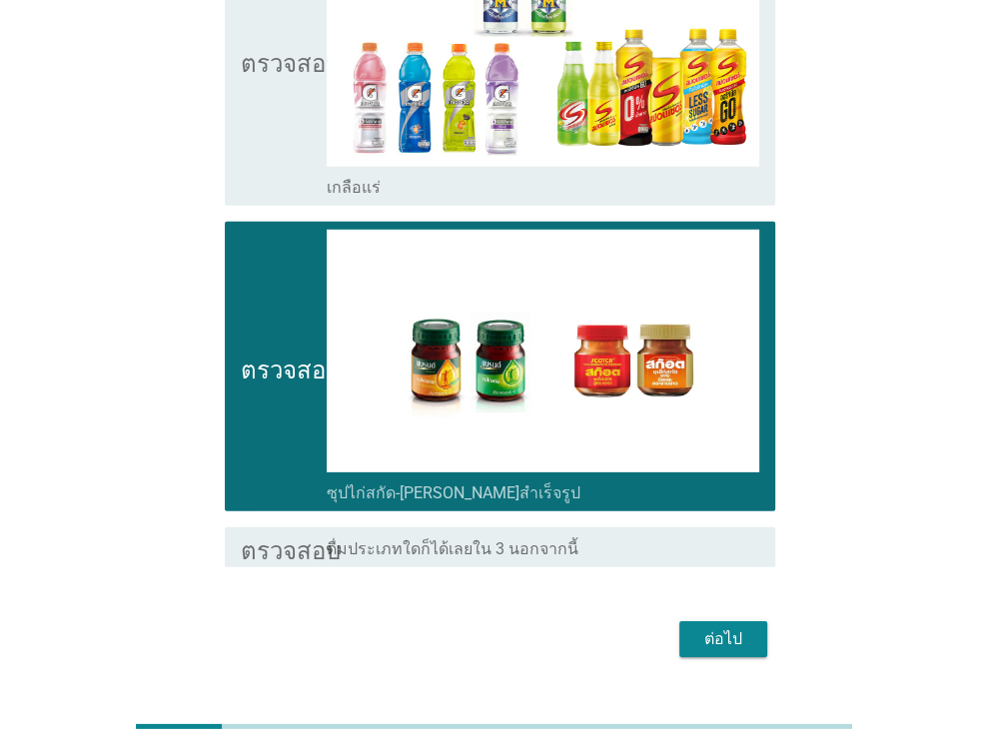
click at [726, 621] on button "ต่อไป" at bounding box center [723, 639] width 88 height 36
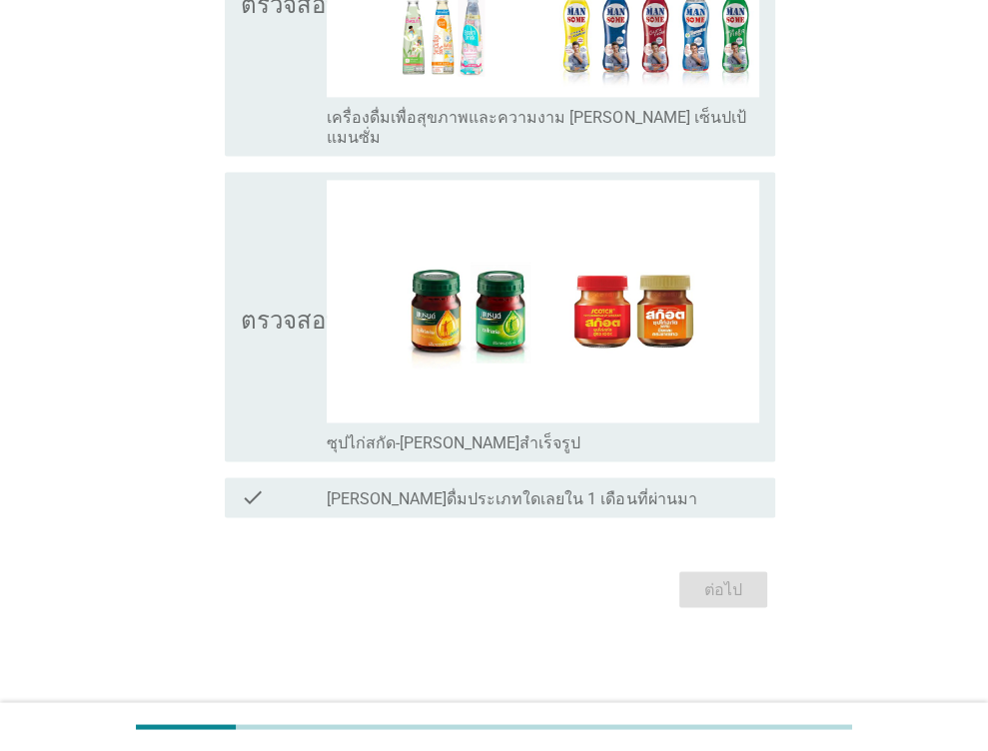
scroll to position [0, 0]
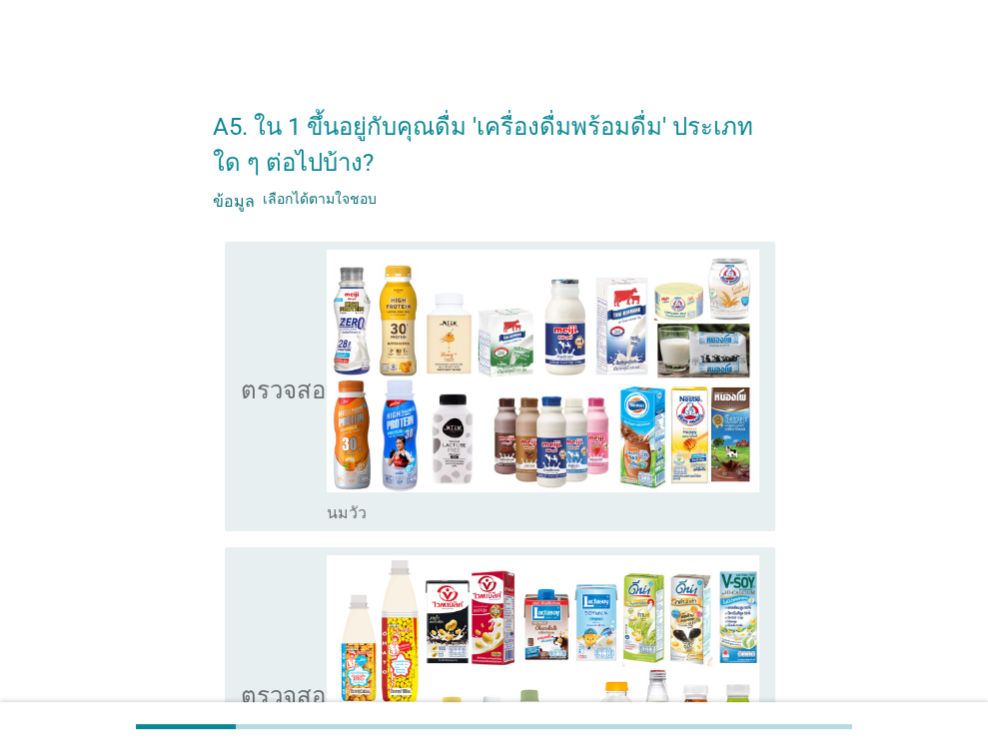
click at [279, 472] on icon "ตรวจสอบ" at bounding box center [291, 387] width 100 height 274
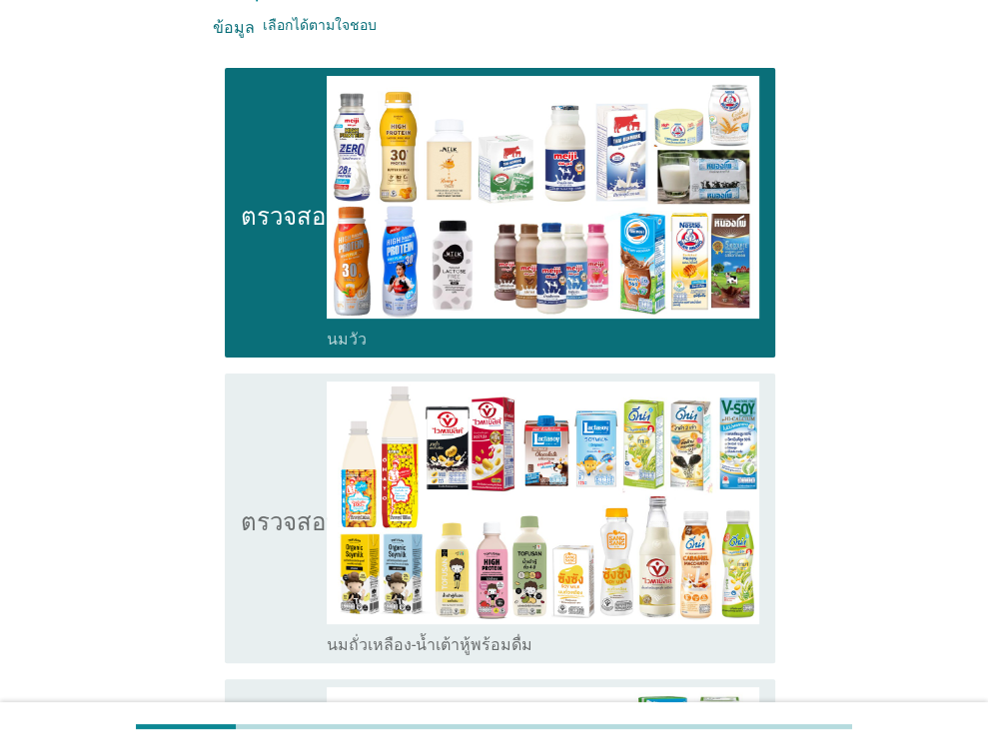
scroll to position [300, 0]
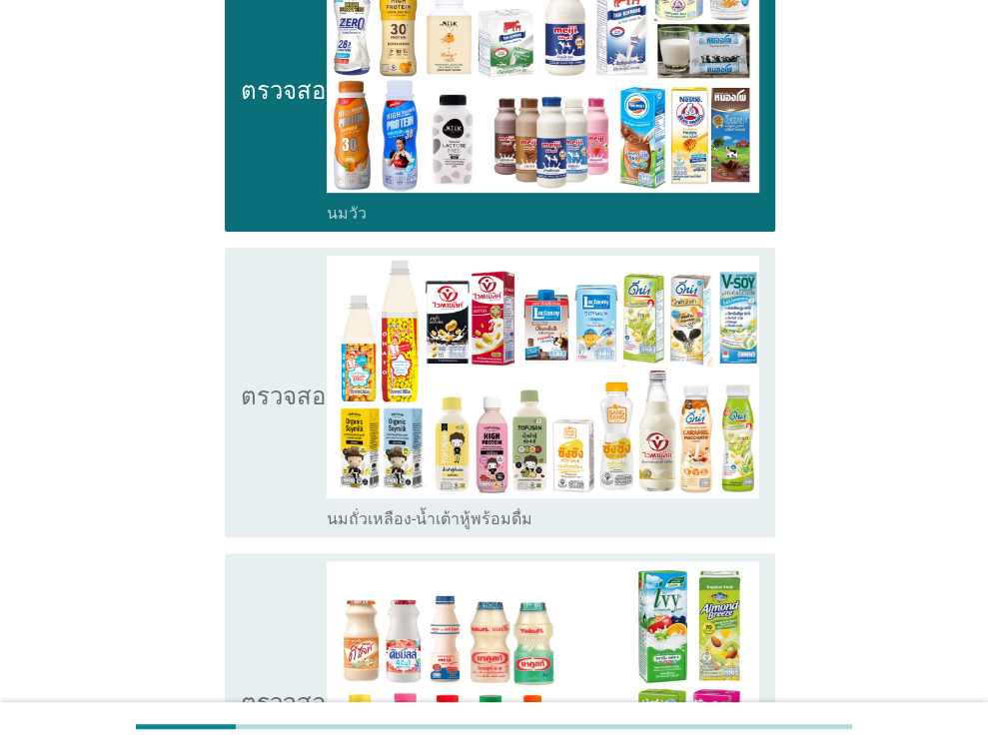
click at [260, 477] on icon "ตรวจสอบ" at bounding box center [291, 393] width 100 height 274
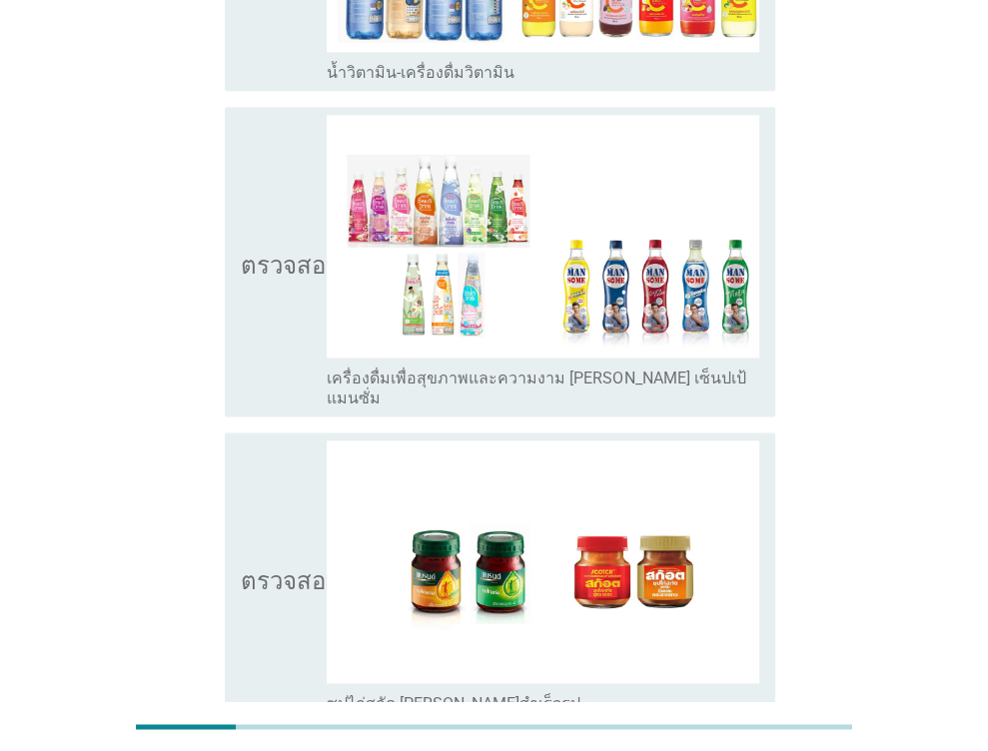
scroll to position [1402, 0]
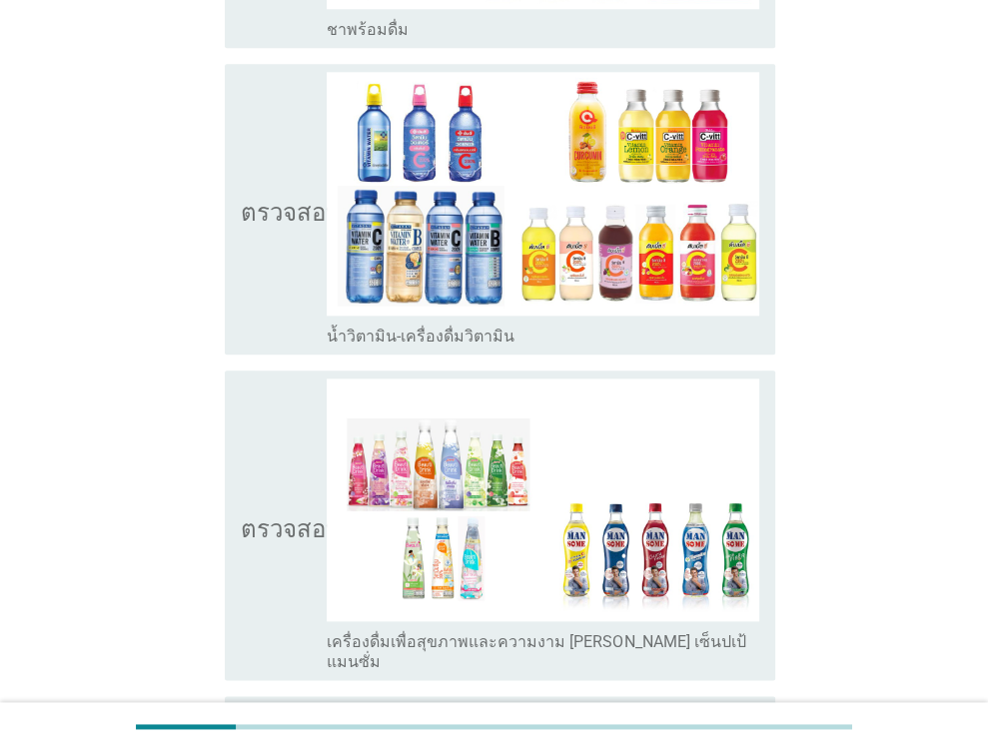
click at [281, 458] on icon "ตรวจสอบ" at bounding box center [291, 526] width 100 height 294
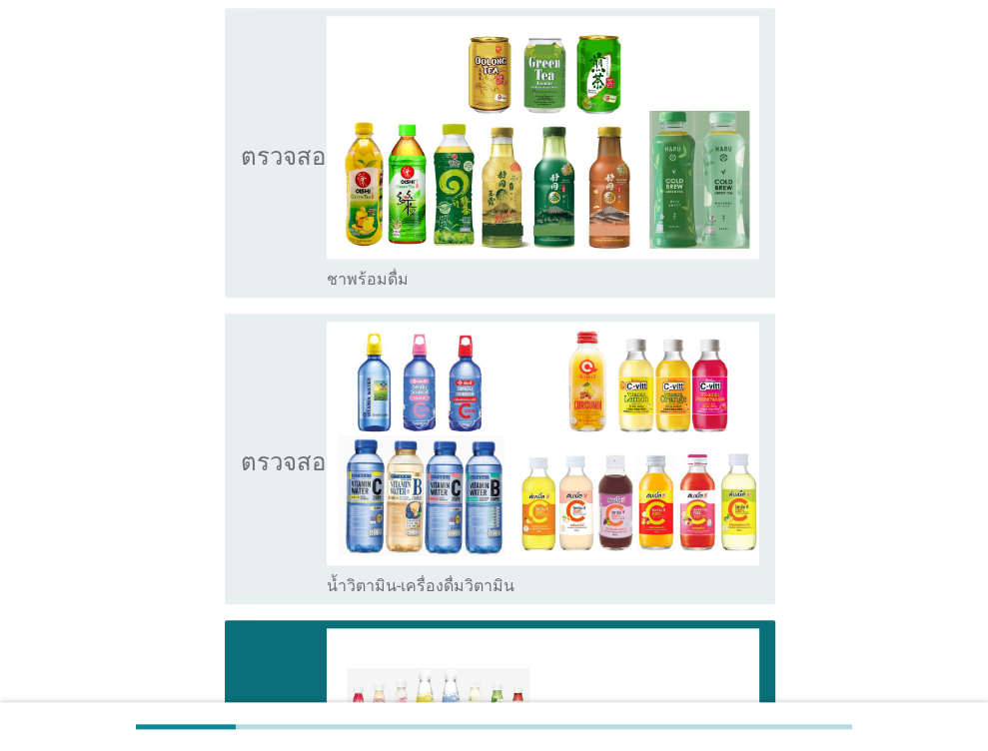
scroll to position [1002, 0]
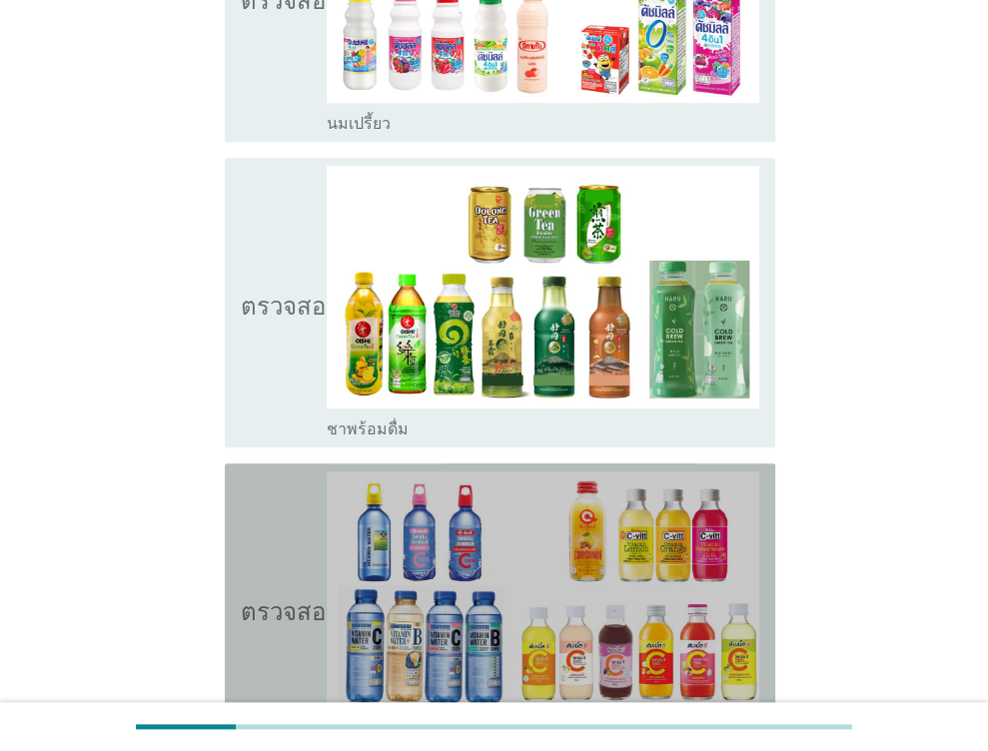
click at [282, 536] on icon "ตรวจสอบ" at bounding box center [291, 609] width 100 height 274
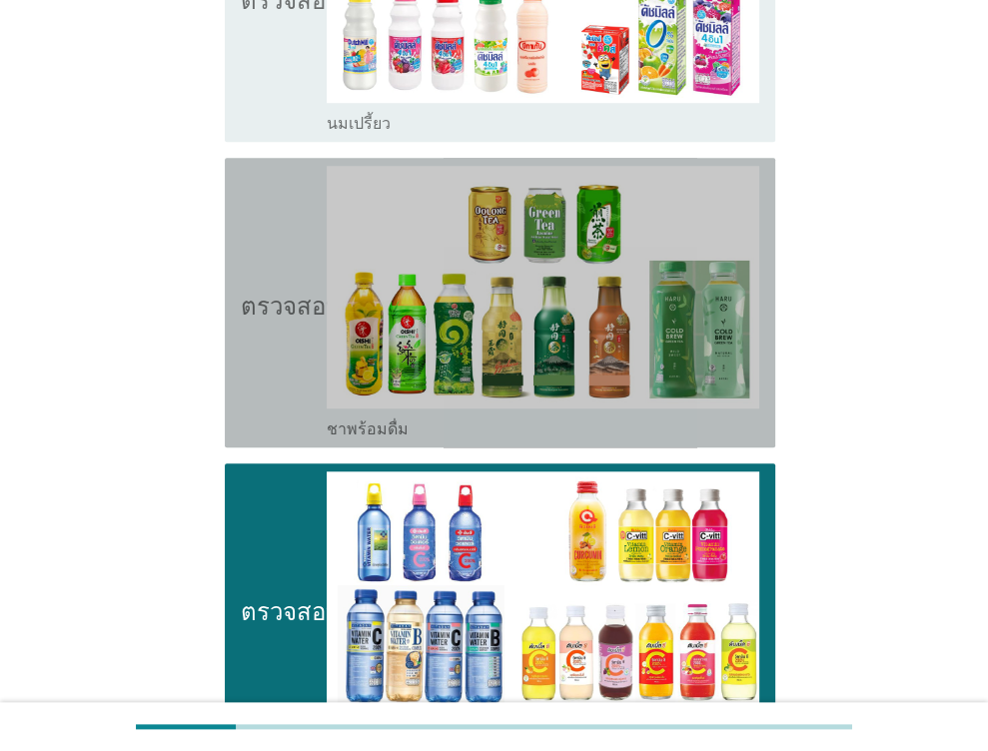
click at [256, 371] on icon "ตรวจสอบ" at bounding box center [291, 303] width 100 height 274
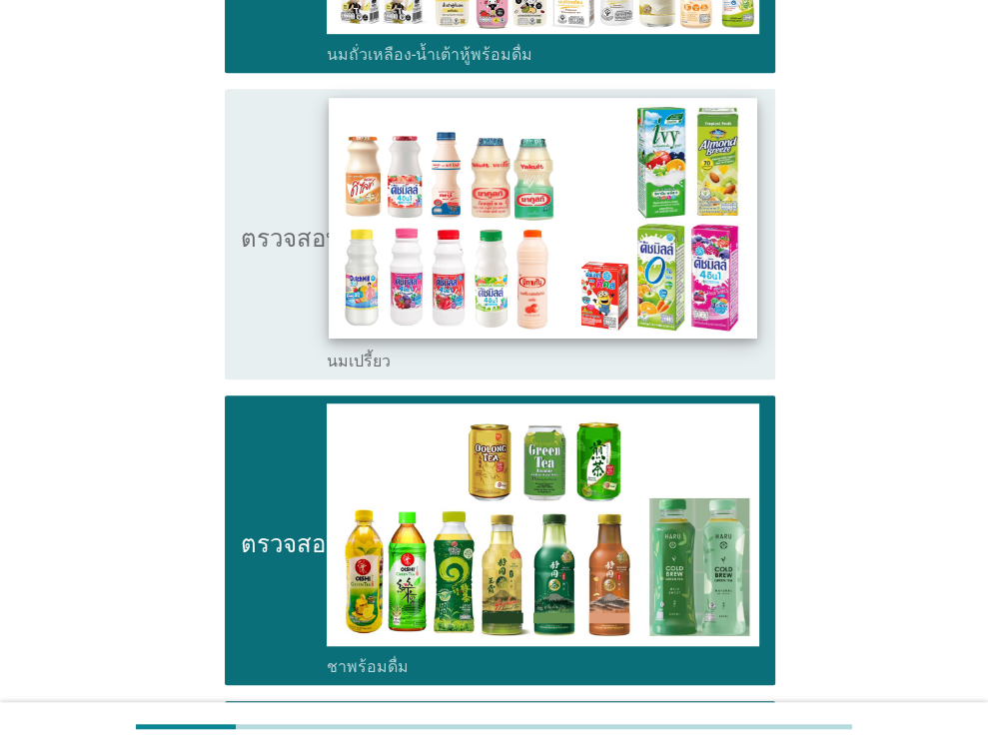
scroll to position [602, 0]
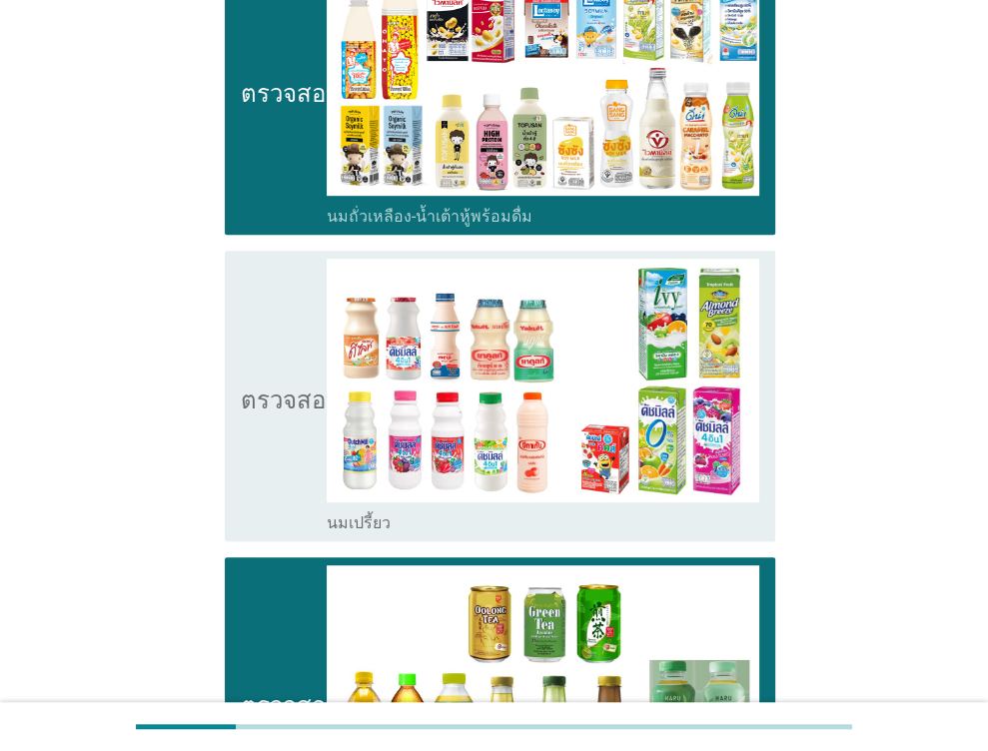
click at [269, 441] on icon "ตรวจสอบ" at bounding box center [291, 396] width 100 height 274
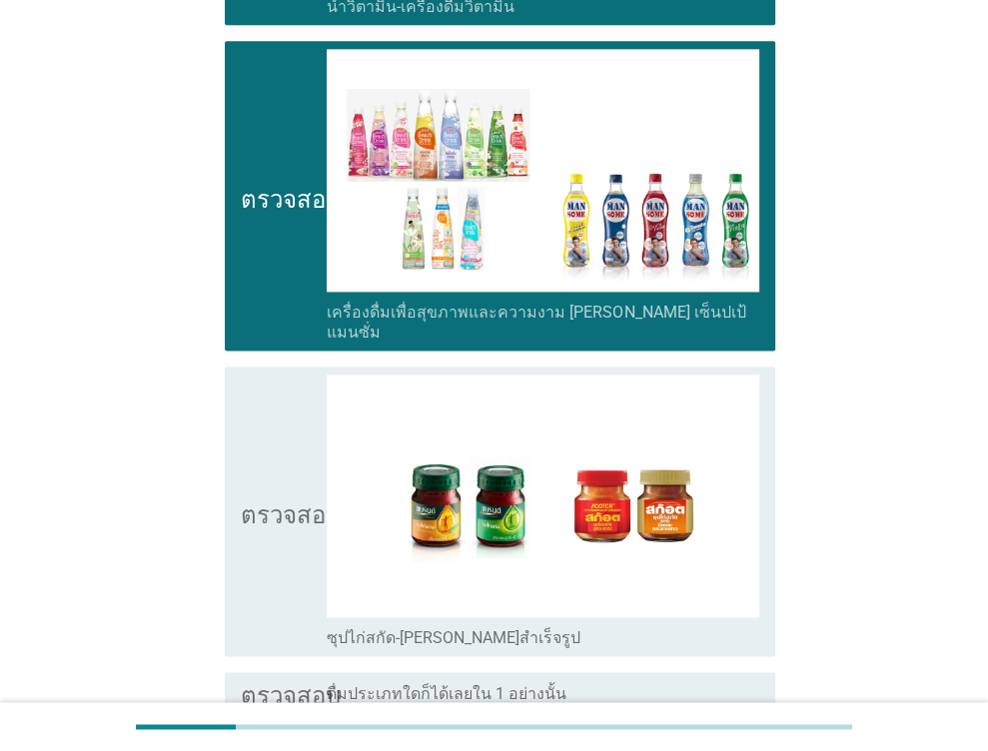
scroll to position [1901, 0]
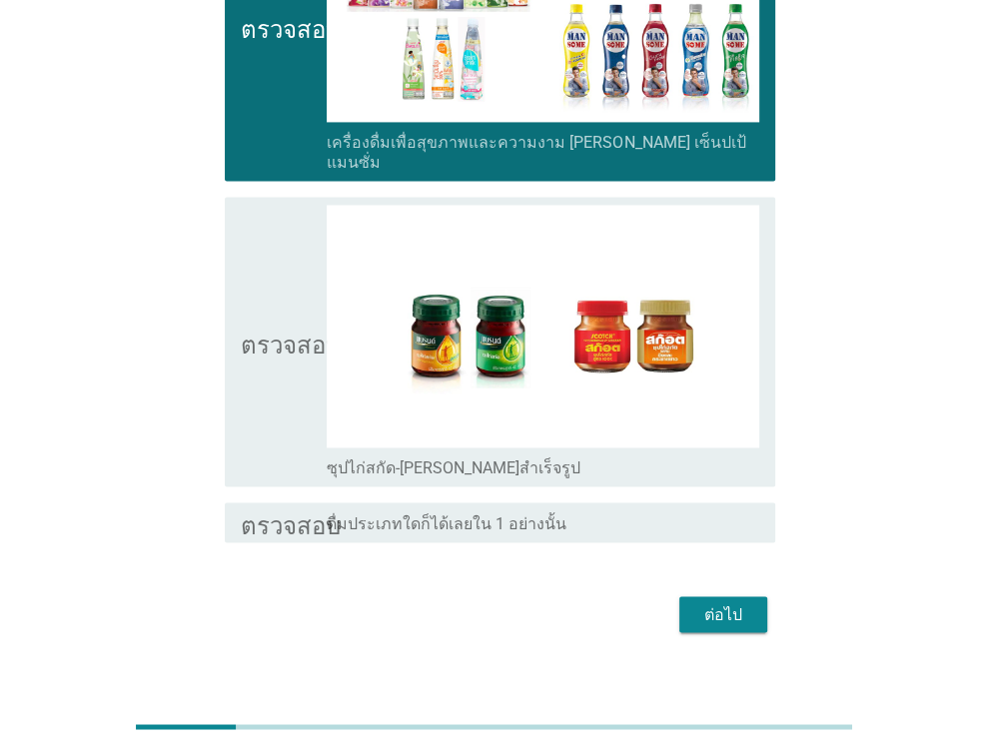
click at [711, 604] on font "ต่อไป" at bounding box center [723, 613] width 38 height 19
